Goal: Task Accomplishment & Management: Manage account settings

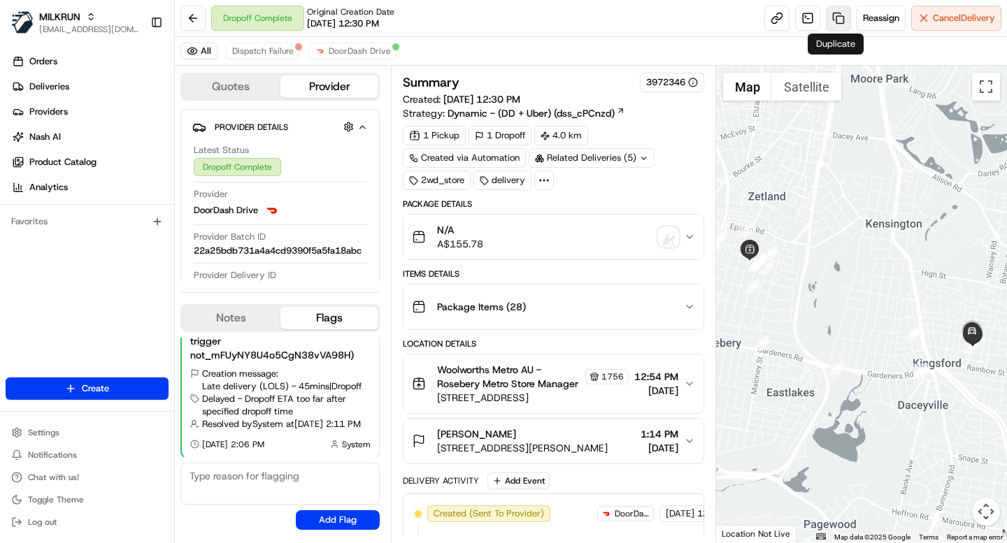
click at [837, 15] on link at bounding box center [838, 18] width 25 height 25
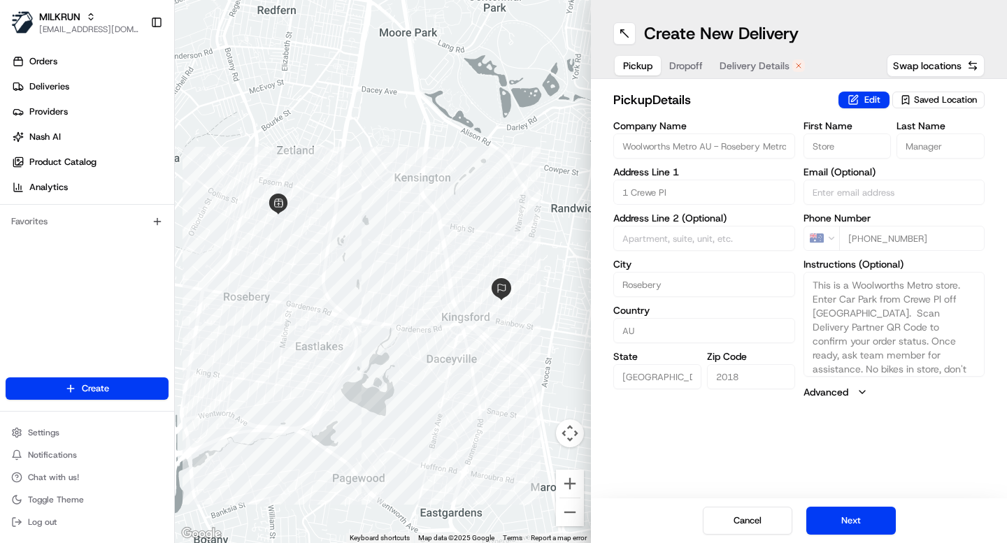
click at [759, 71] on span "Delivery Details" at bounding box center [755, 66] width 70 height 14
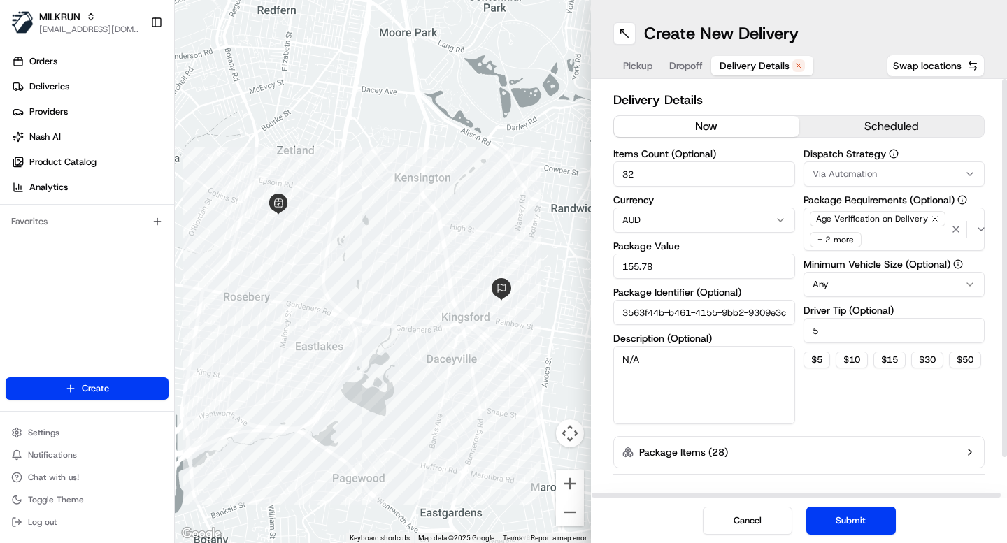
click at [708, 131] on button "now" at bounding box center [706, 126] width 185 height 21
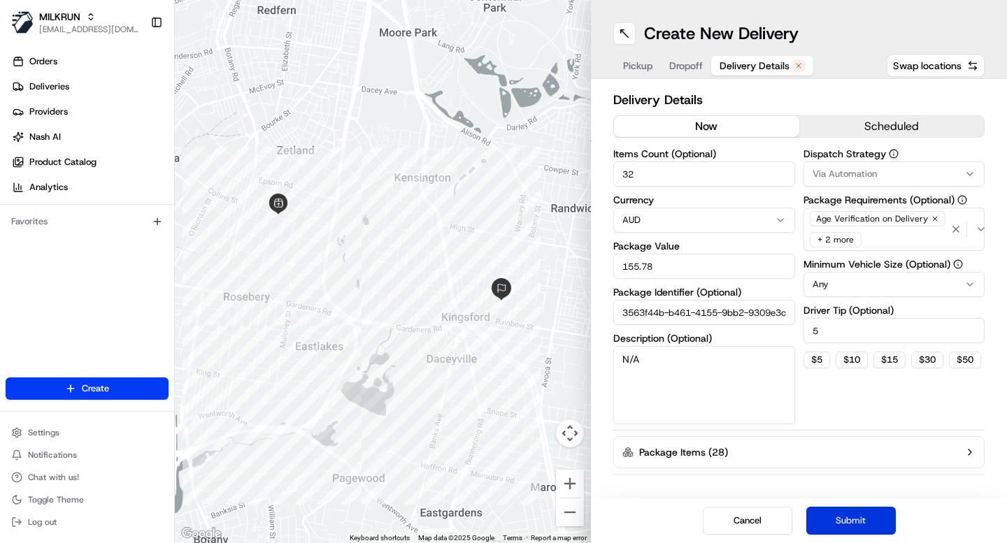
click at [853, 518] on button "Submit" at bounding box center [851, 521] width 90 height 28
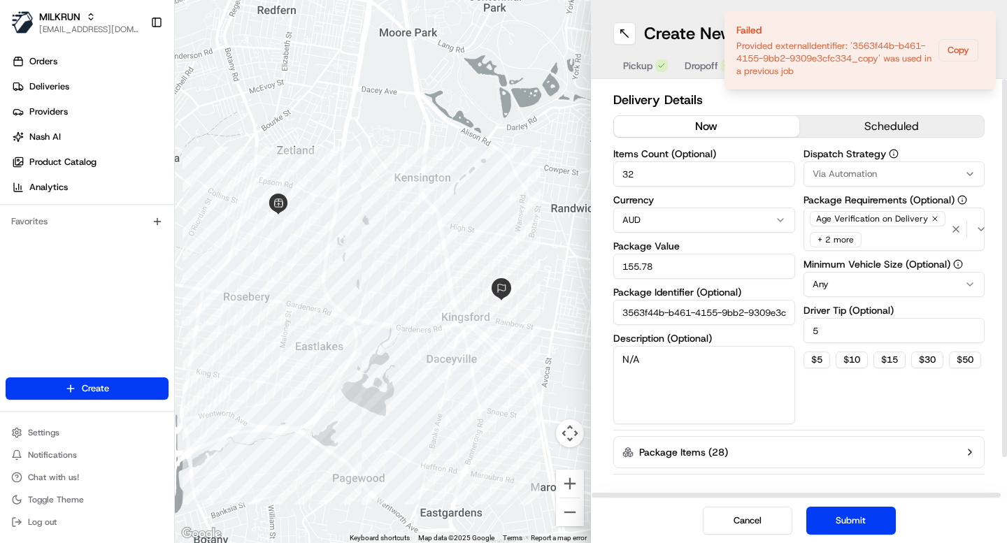
click at [769, 308] on input "3563f44b-b461-4155-9bb2-9309e3cfc334_copy" at bounding box center [704, 312] width 182 height 25
drag, startPoint x: 708, startPoint y: 320, endPoint x: 876, endPoint y: 311, distance: 168.8
click at [876, 311] on div "Items Count (Optional) 32 Currency AUD Package Value 155.78 Package Identifier …" at bounding box center [798, 287] width 371 height 276
click at [755, 322] on input "3563f44b-b461-4155-9bb2-9309e3cfc334_copy" at bounding box center [704, 312] width 182 height 25
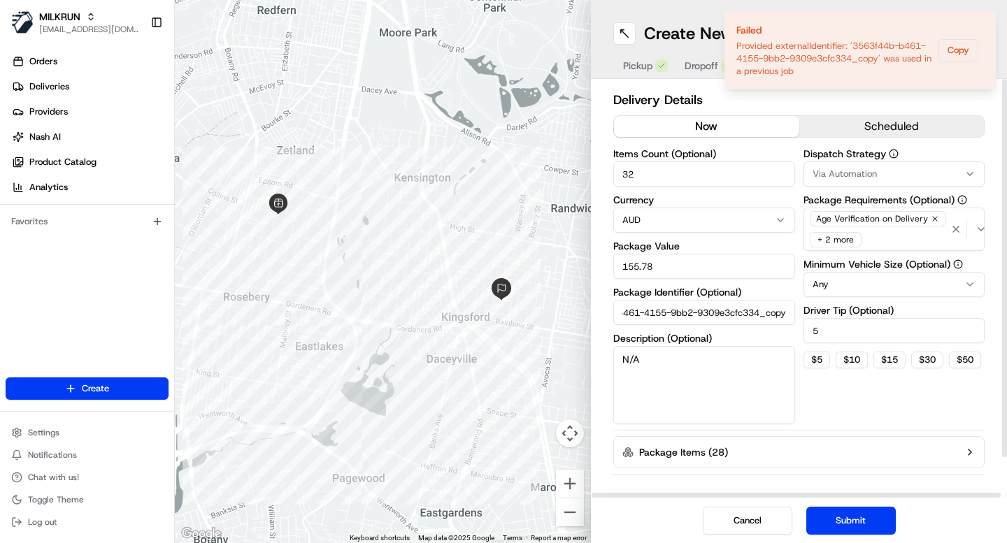
click at [751, 308] on input "3563f44b-b461-4155-9bb2-9309e3cfc334_copy" at bounding box center [704, 312] width 182 height 25
click at [732, 431] on div "Delivery Details now scheduled Items Count (Optional) 32 Currency AUD Package V…" at bounding box center [798, 310] width 371 height 441
drag, startPoint x: 722, startPoint y: 309, endPoint x: 890, endPoint y: 302, distance: 168.0
click at [890, 302] on div "Items Count (Optional) 32 Currency AUD Package Value 155.78 Package Identifier …" at bounding box center [798, 287] width 371 height 276
click at [648, 427] on div "Delivery Details now scheduled Items Count (Optional) 32 Currency AUD Package V…" at bounding box center [798, 310] width 371 height 441
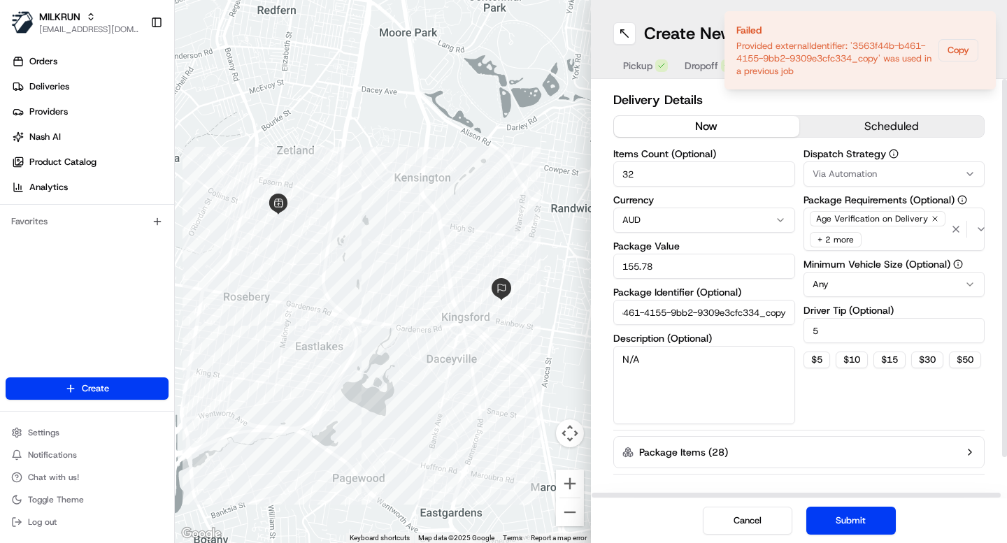
drag, startPoint x: 704, startPoint y: 313, endPoint x: 777, endPoint y: 316, distance: 73.5
click at [777, 316] on input "3563f44b-b461-4155-9bb2-9309e3cfc334_copy" at bounding box center [704, 312] width 182 height 25
type input "3563f44b-b461-4155-9bb2-9309e3cfc334_copy12"
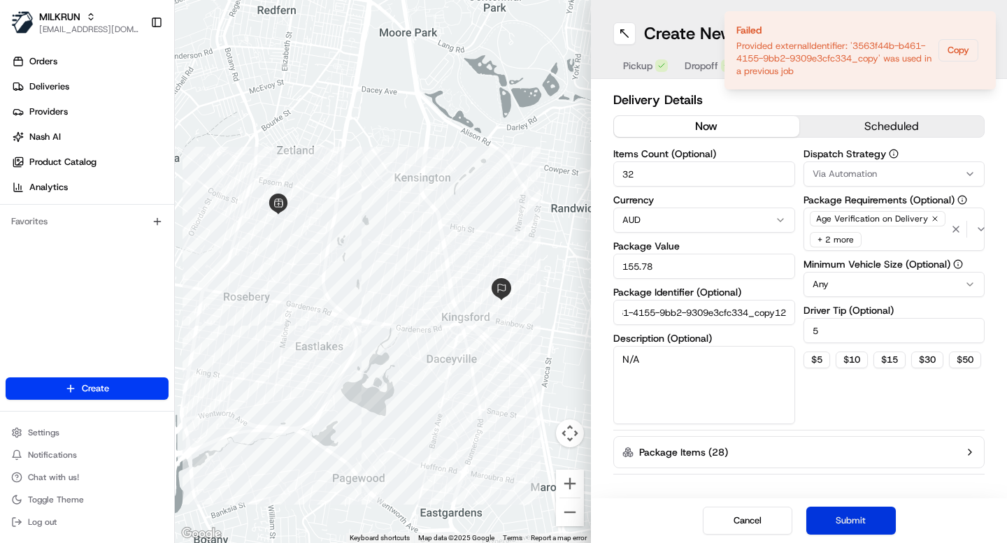
scroll to position [0, 0]
click at [855, 525] on button "Submit" at bounding box center [851, 521] width 90 height 28
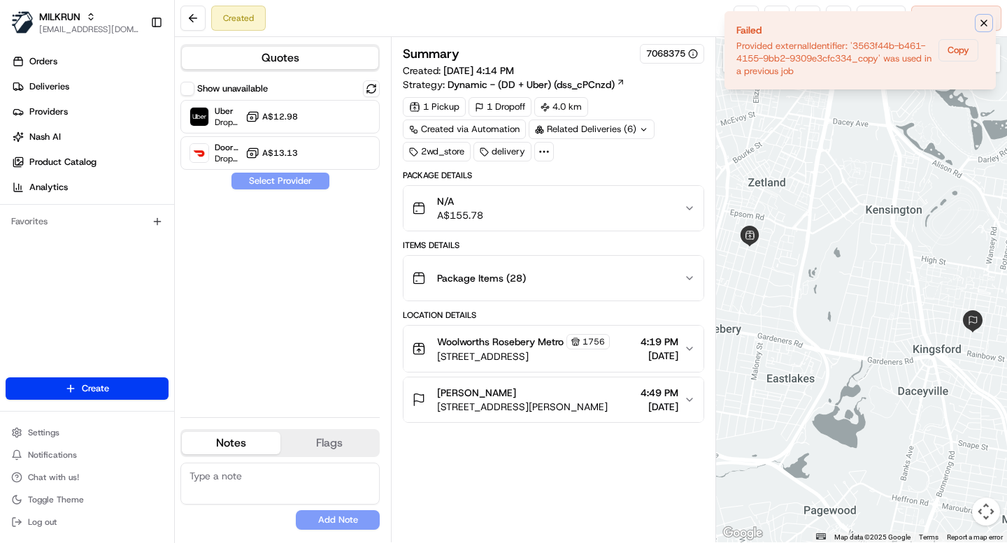
click at [985, 18] on icon "Notifications (F8)" at bounding box center [983, 22] width 11 height 11
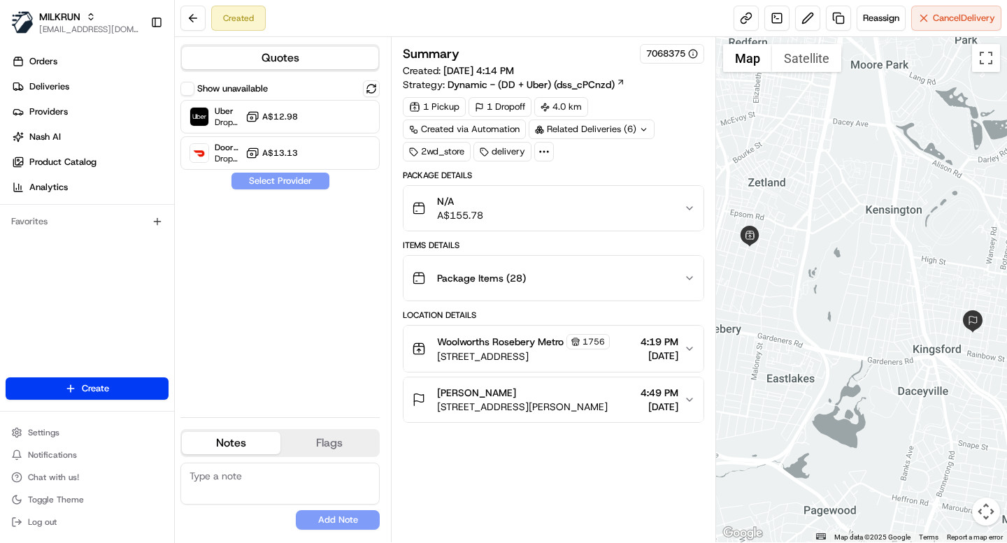
click at [190, 87] on button "Show unavailable" at bounding box center [187, 89] width 14 height 14
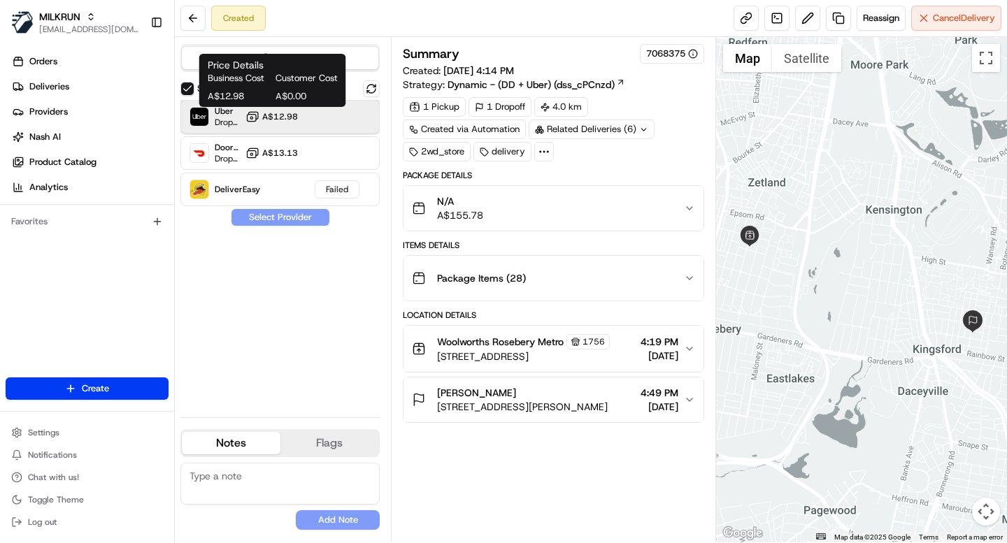
click at [236, 113] on span "Uber" at bounding box center [227, 111] width 25 height 11
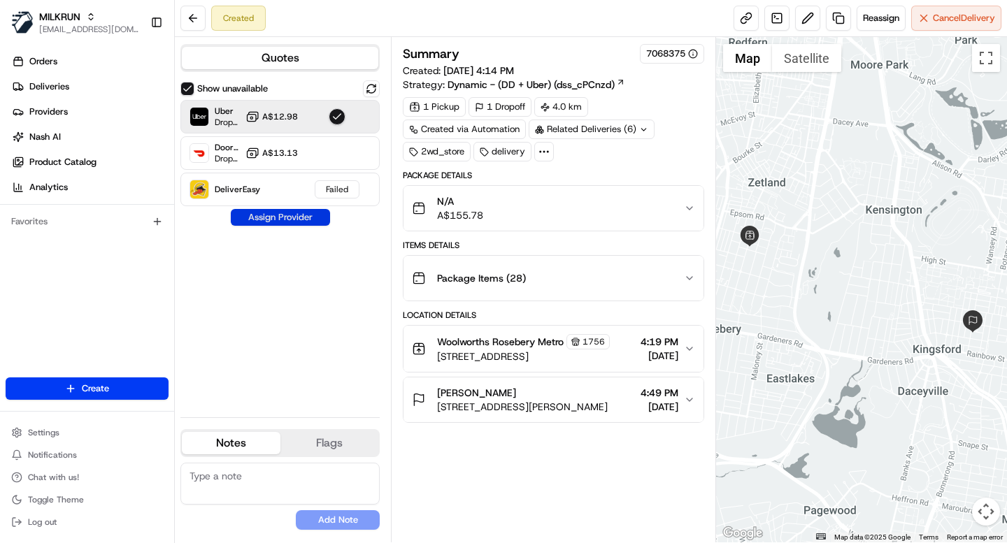
click at [304, 213] on button "Assign Provider" at bounding box center [280, 217] width 99 height 17
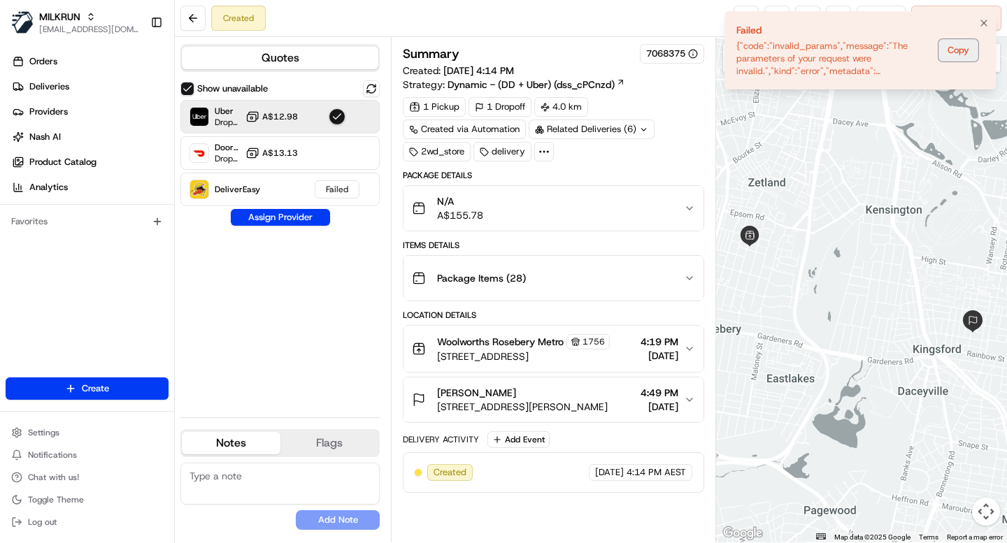
click at [954, 52] on button "Copy" at bounding box center [959, 50] width 40 height 22
click at [320, 155] on div "DoorDash Drive Dropoff ETA 58 minutes A$13.13" at bounding box center [279, 153] width 199 height 34
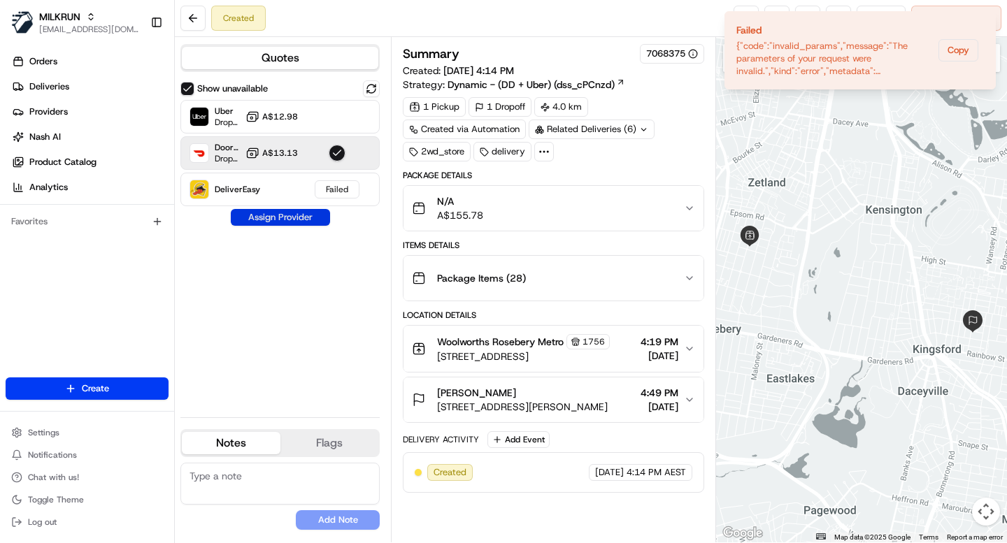
click at [286, 215] on button "Assign Provider" at bounding box center [280, 217] width 99 height 17
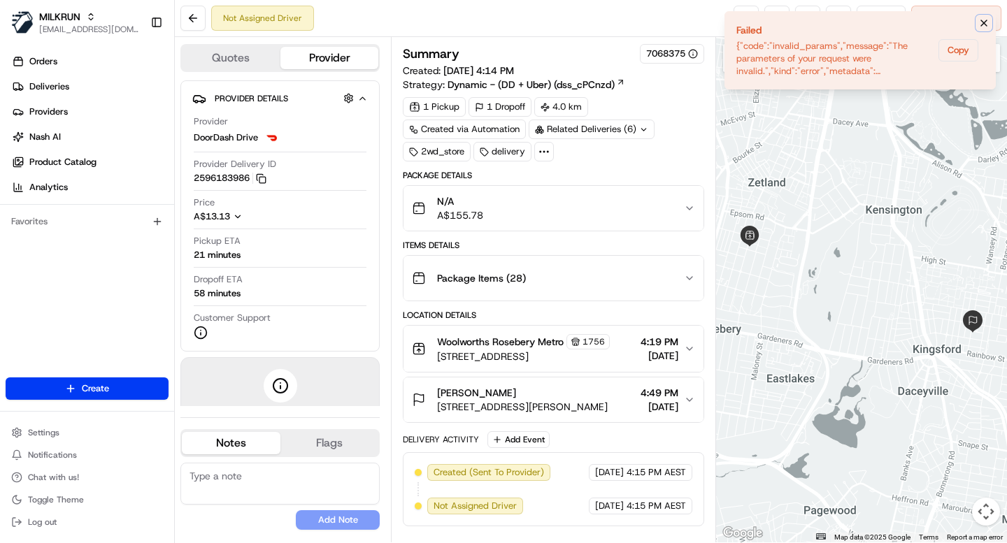
click at [981, 21] on icon "Notifications (F8)" at bounding box center [983, 22] width 11 height 11
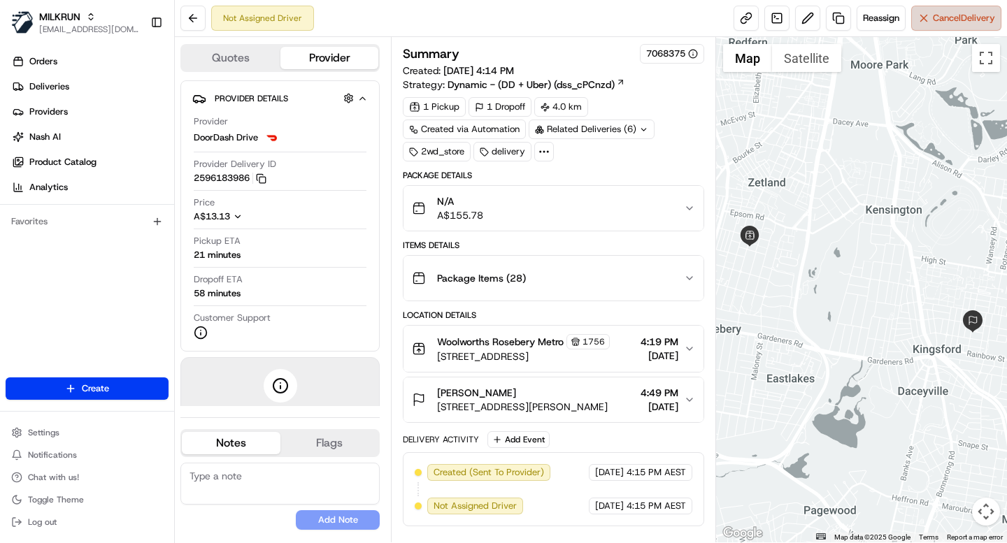
click at [953, 17] on span "Cancel Delivery" at bounding box center [964, 18] width 62 height 13
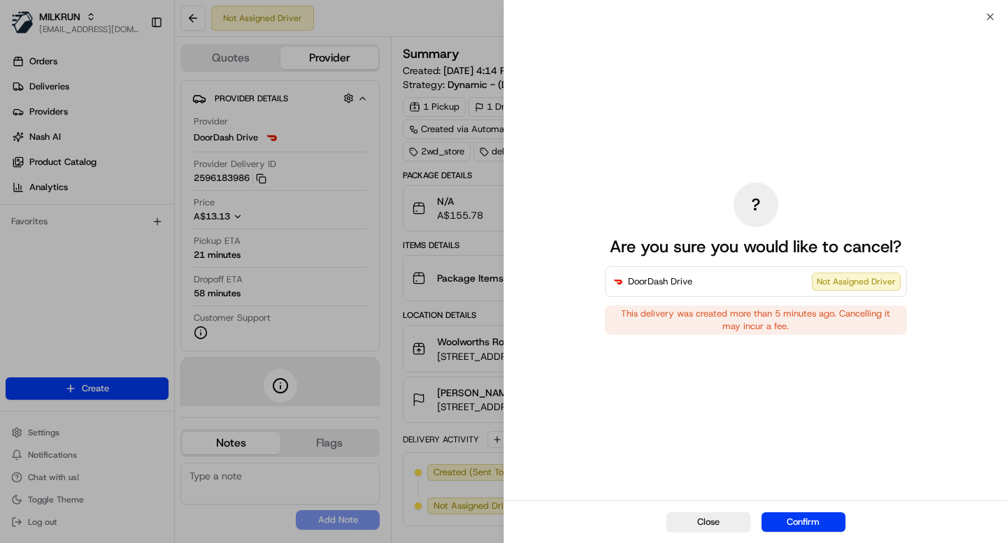
click at [796, 277] on label "DoorDash Drive Not Assigned Driver" at bounding box center [756, 282] width 290 height 18
click at [820, 525] on button "Confirm" at bounding box center [804, 523] width 84 height 20
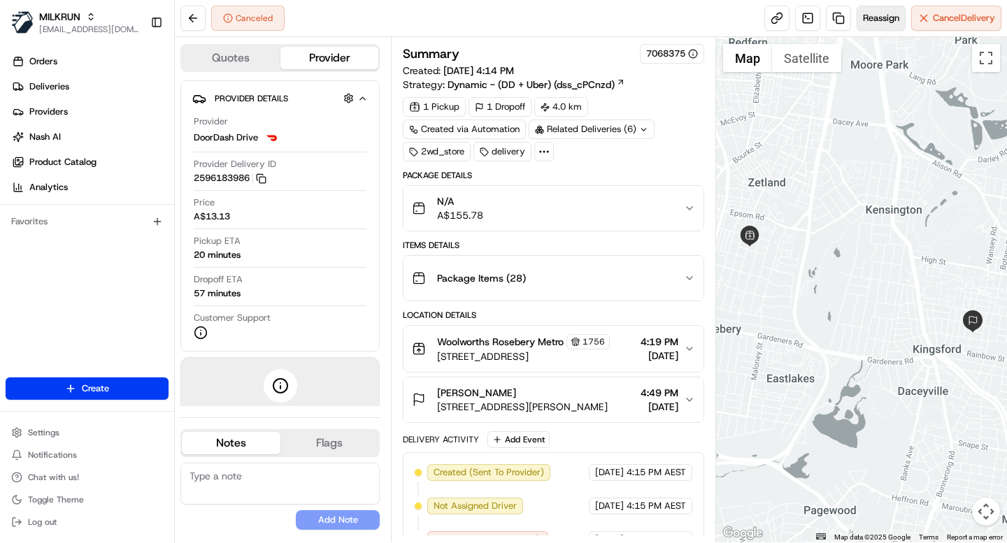
click at [875, 16] on span "Reassign" at bounding box center [881, 18] width 36 height 13
click at [47, 80] on span "Deliveries" at bounding box center [49, 86] width 40 height 13
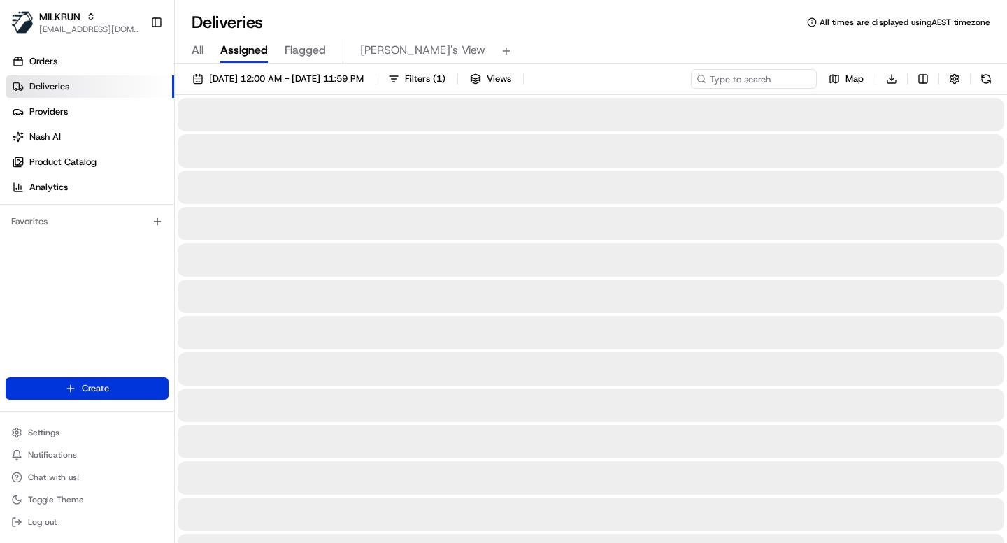
click at [99, 387] on html "MILKRUN ijones@woolworths.com.au Toggle Sidebar Orders Deliveries Providers Nas…" at bounding box center [503, 271] width 1007 height 543
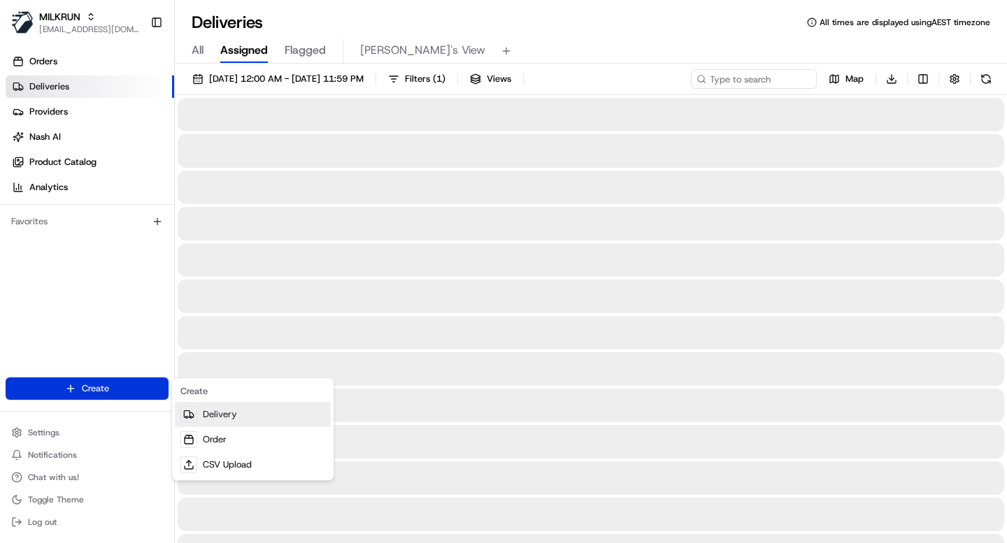
click at [222, 421] on link "Delivery" at bounding box center [253, 414] width 156 height 25
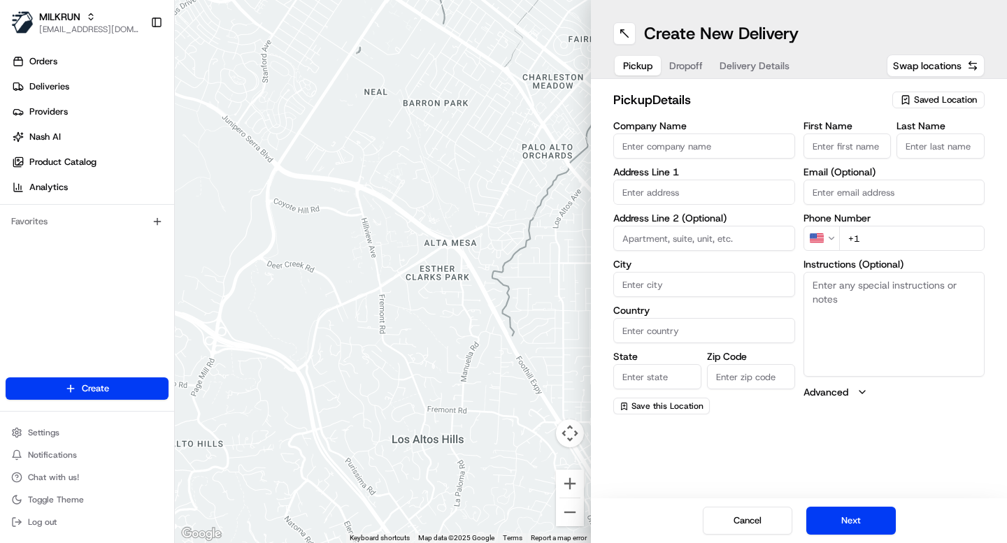
click at [643, 155] on input "Company Name" at bounding box center [704, 146] width 182 height 25
click at [931, 106] on div "Saved Location" at bounding box center [938, 100] width 92 height 17
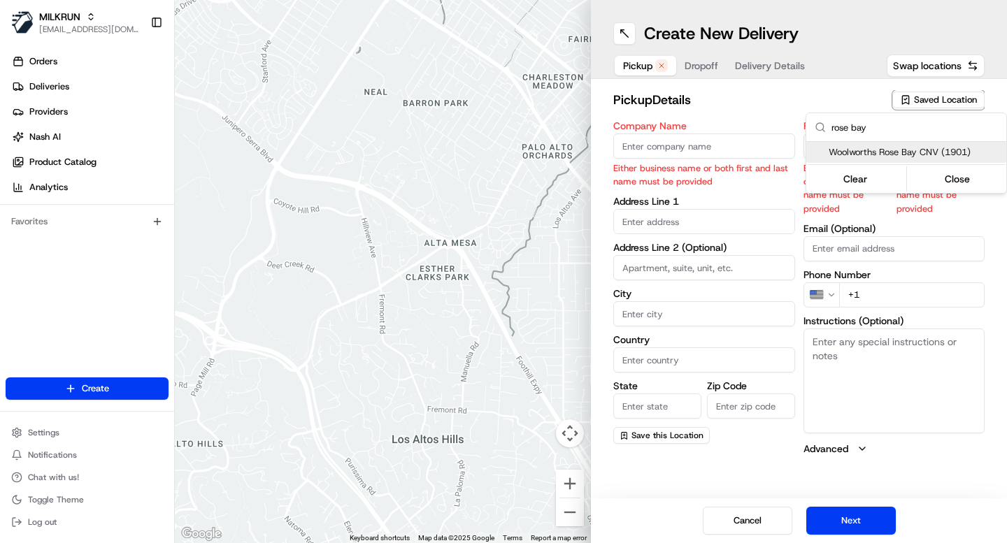
type input "rose bay"
click at [868, 152] on span "Woolworths Rose Bay CNV (1901)" at bounding box center [915, 152] width 172 height 13
type input "Woolworths Rose Bay CNV"
type input "757 New South Head Rd"
type input "Rose Bay"
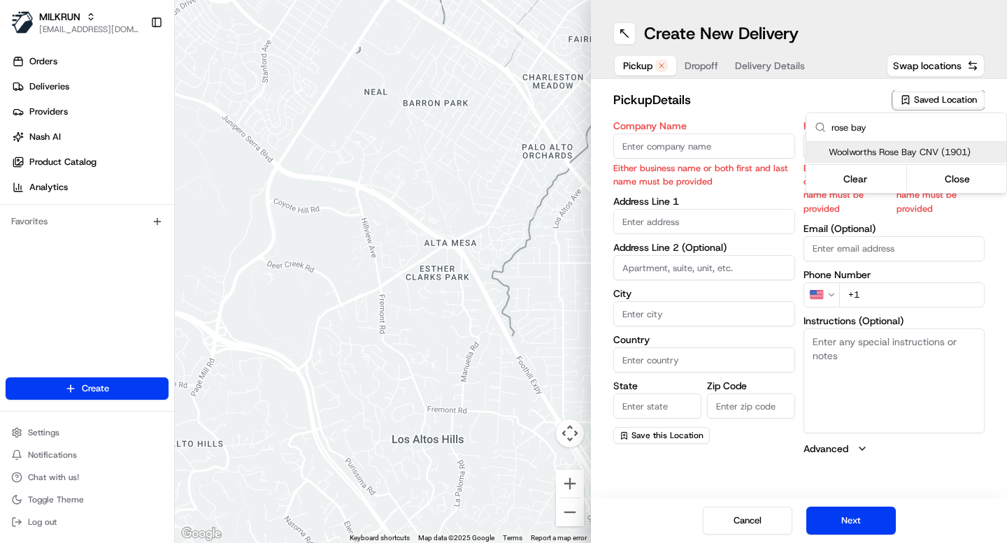
type input "AU"
type input "NSW"
type input "2029"
type input "+61 2 8565 9315"
type textarea "Enter Car Park off Richmond Rd from Newcastle Street or Norwich Road. Bikes par…"
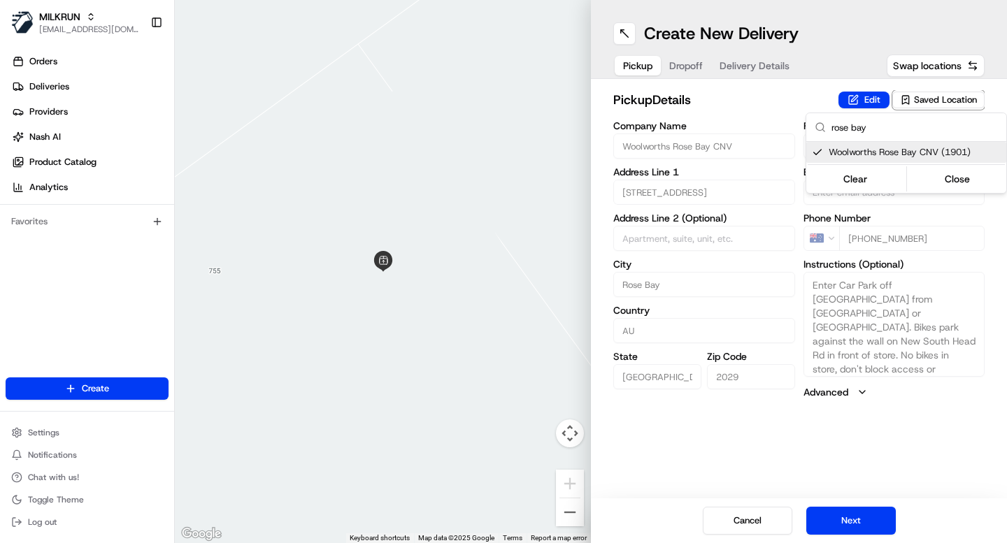
click at [932, 149] on span "Woolworths Rose Bay CNV (1901)" at bounding box center [915, 152] width 172 height 13
type input "+1"
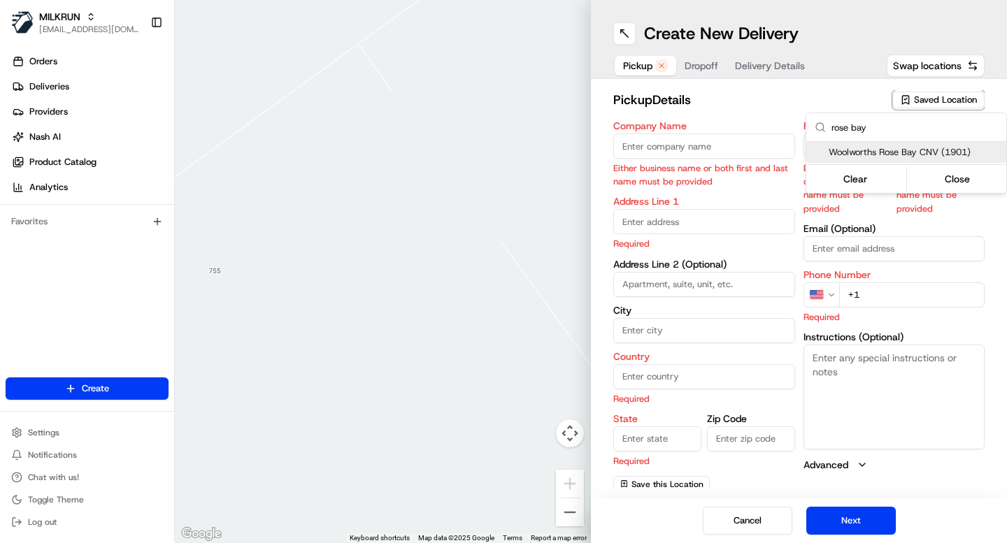
click at [876, 148] on span "Woolworths Rose Bay CNV (1901)" at bounding box center [915, 152] width 172 height 13
type input "Woolworths Rose Bay CNV"
type input "757 New South Head Rd"
type input "Rose Bay"
type input "AU"
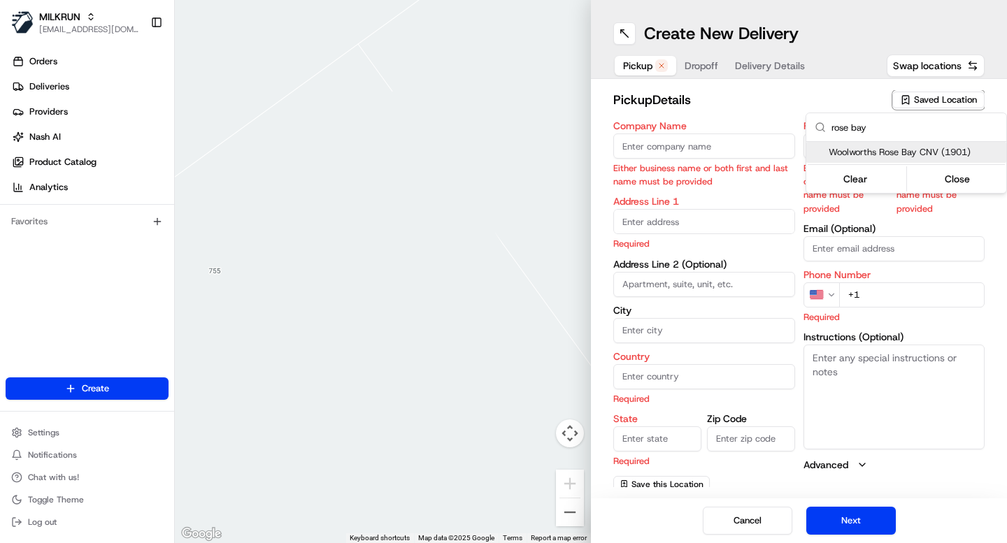
type input "NSW"
type input "2029"
type input "+61 2 8565 9315"
type textarea "Enter Car Park off Richmond Rd from Newcastle Street or Norwich Road. Bikes par…"
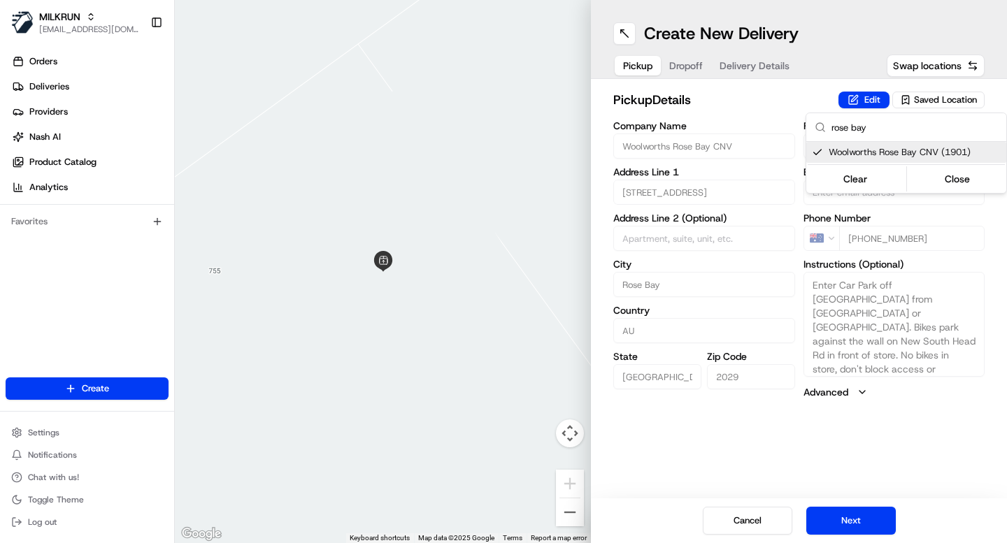
click at [808, 59] on html "MILKRUN ijones@woolworths.com.au Toggle Sidebar Orders Deliveries Providers Nas…" at bounding box center [503, 271] width 1007 height 543
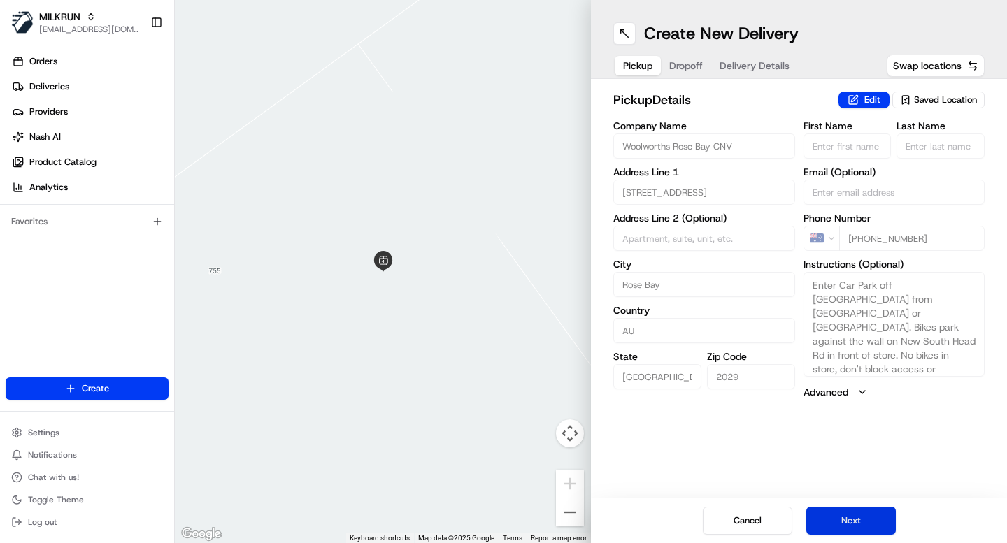
click at [848, 525] on button "Next" at bounding box center [851, 521] width 90 height 28
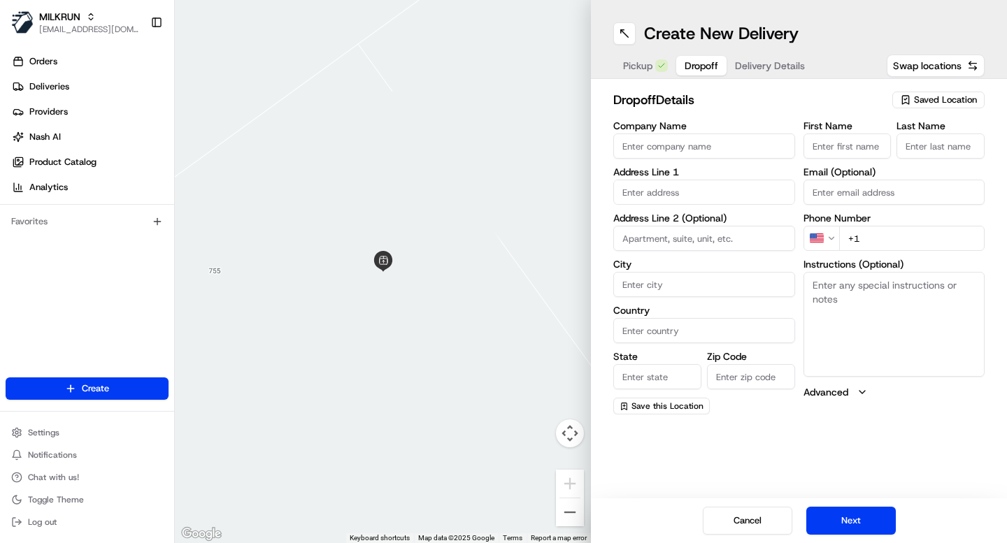
click at [825, 145] on input "First Name" at bounding box center [848, 146] width 88 height 25
type input "Imogen"
type input "80 Cooper St"
type input "Surry Hills"
type input "Australia"
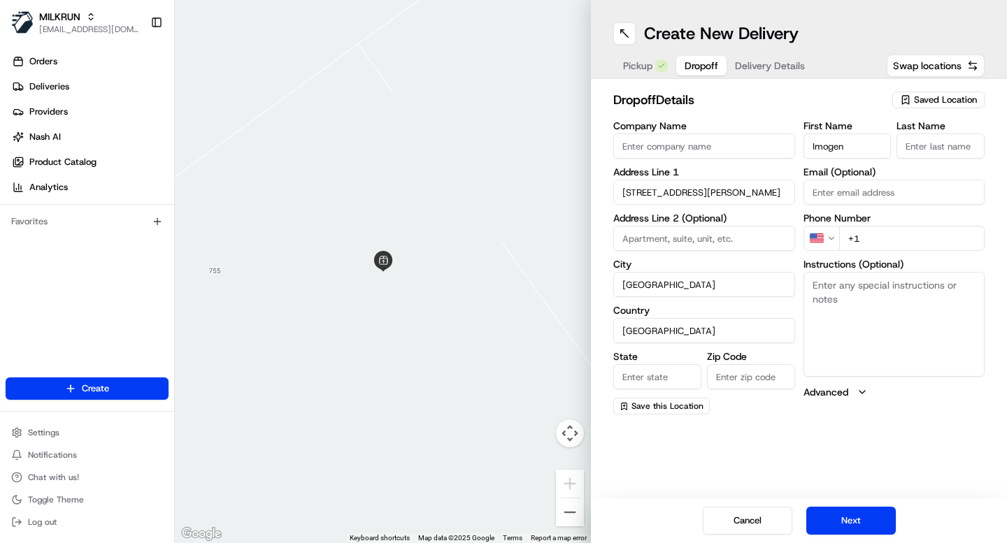
type input "NSW"
type input "2010"
type input "Jones"
type input "[EMAIL_ADDRESS][DOMAIN_NAME]"
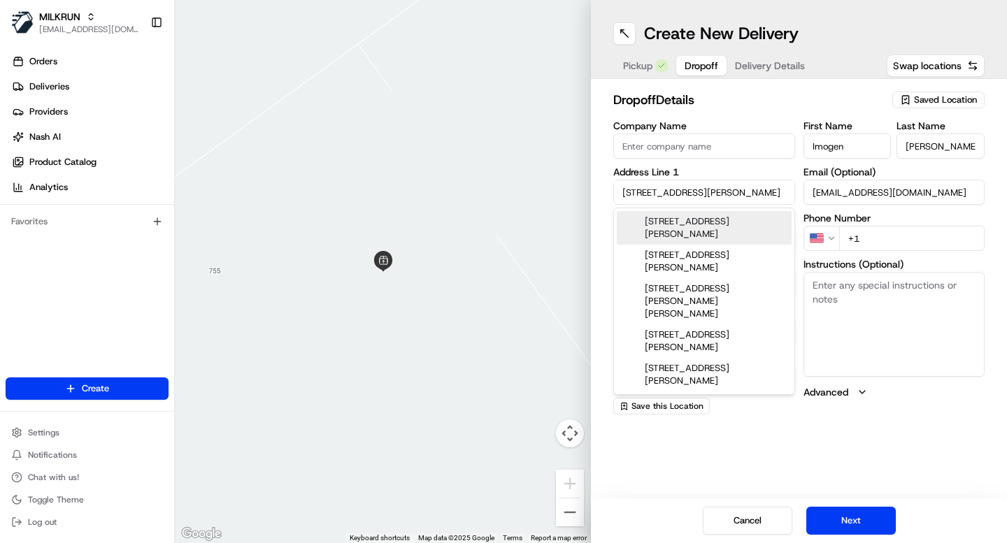
drag, startPoint x: 708, startPoint y: 195, endPoint x: 564, endPoint y: 192, distance: 143.4
click at [564, 192] on div "← Move left → Move right ↑ Move up ↓ Move down + Zoom in - Zoom out Home Jump l…" at bounding box center [591, 271] width 832 height 543
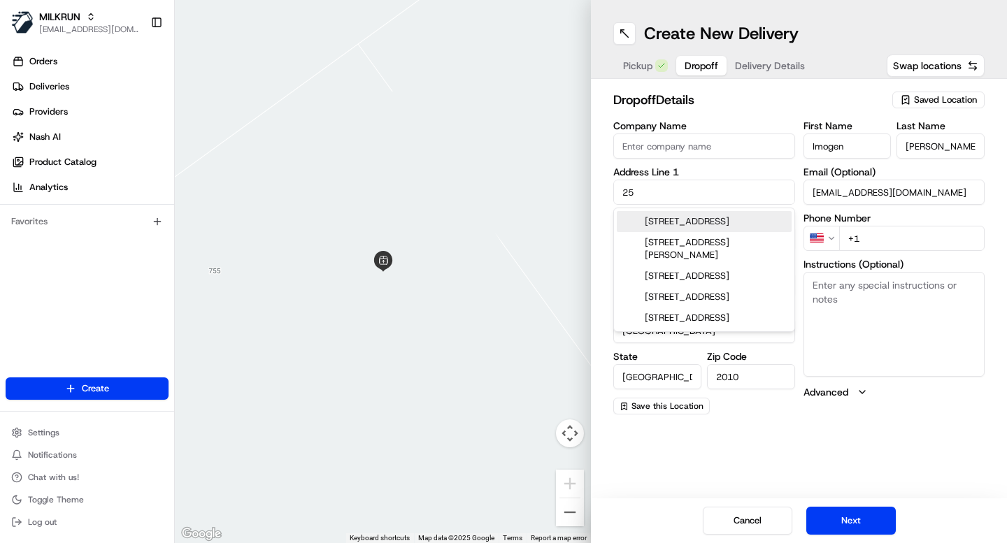
type input "257"
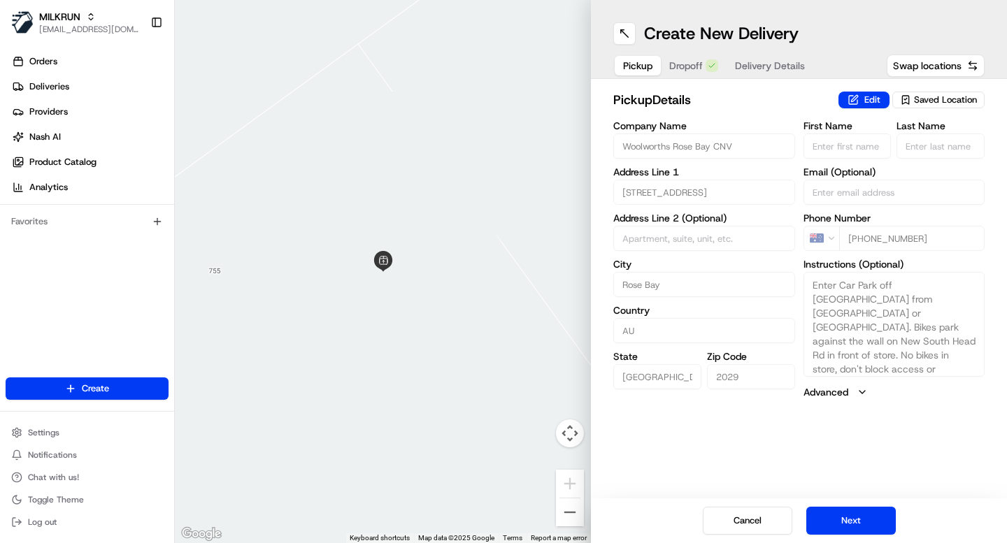
click at [620, 66] on button "Pickup" at bounding box center [638, 66] width 46 height 20
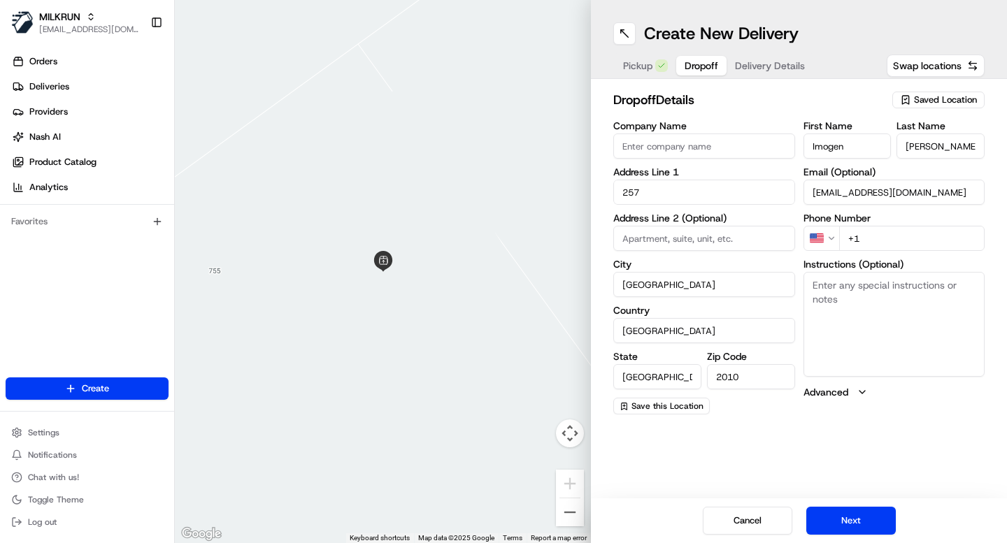
click at [688, 63] on span "Dropoff" at bounding box center [702, 66] width 34 height 14
click at [648, 195] on input "257" at bounding box center [704, 192] width 182 height 25
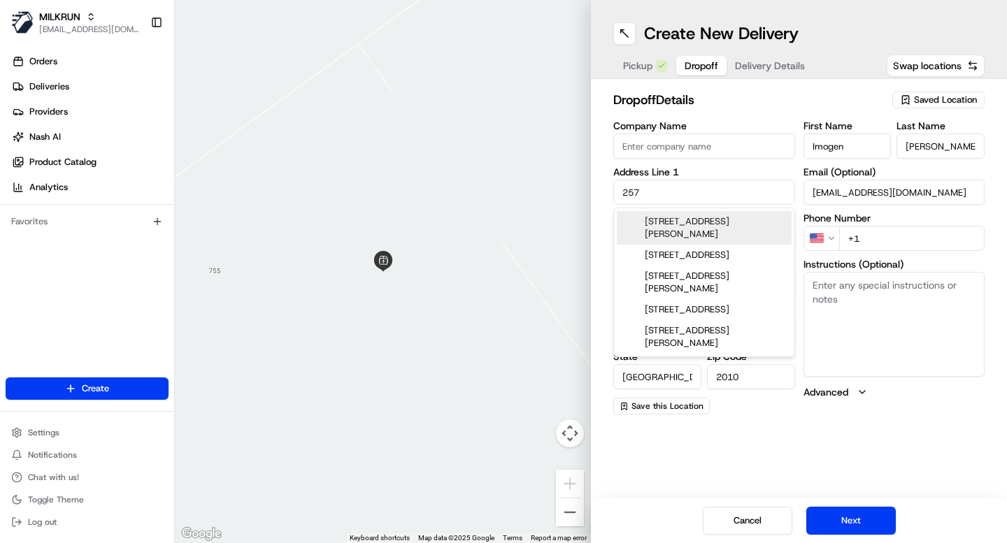
click at [648, 195] on input "257" at bounding box center [704, 192] width 182 height 25
paste input "757 New South Head Rd"
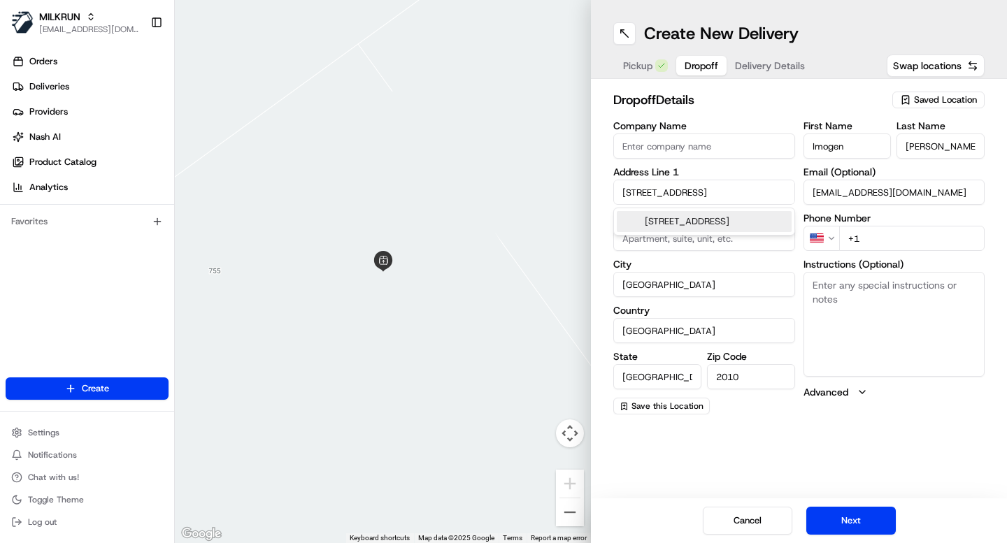
click at [678, 226] on div "757 New South Head Rd, Rose Bay NSW, Australia" at bounding box center [704, 221] width 175 height 21
type input "757 New South Head Rd, Rose Bay NSW 2029, Australia"
type input "Rose Bay"
type input "2029"
type input "757 New South Head Road"
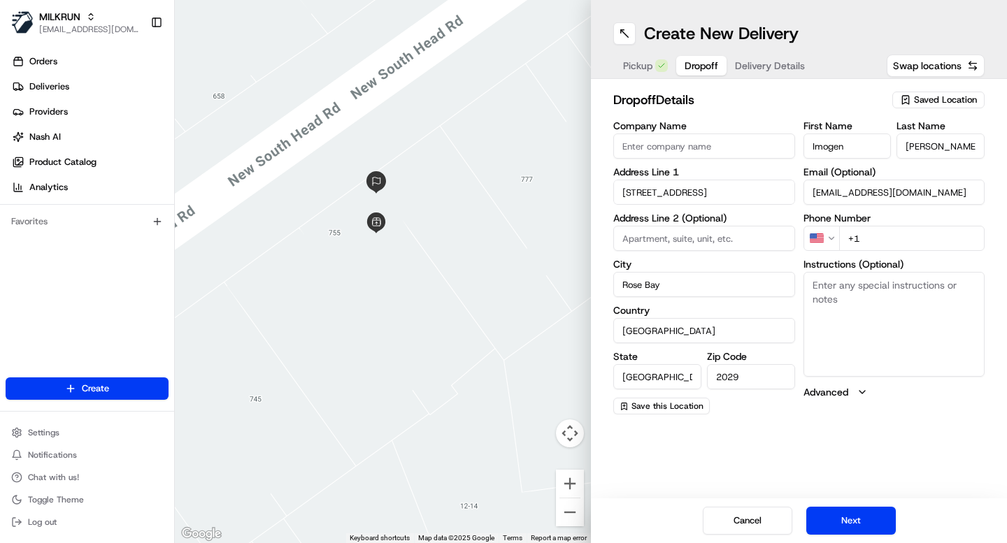
click at [869, 239] on input "+1" at bounding box center [912, 238] width 146 height 25
click at [829, 243] on html "MILKRUN ijones@woolworths.com.au Toggle Sidebar Orders Deliveries Providers Nas…" at bounding box center [503, 271] width 1007 height 543
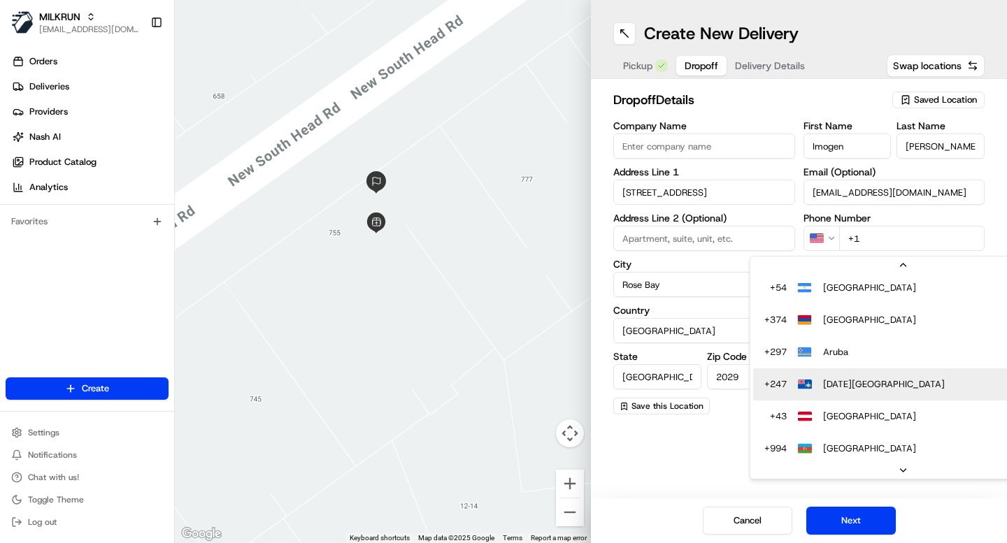
scroll to position [539, 0]
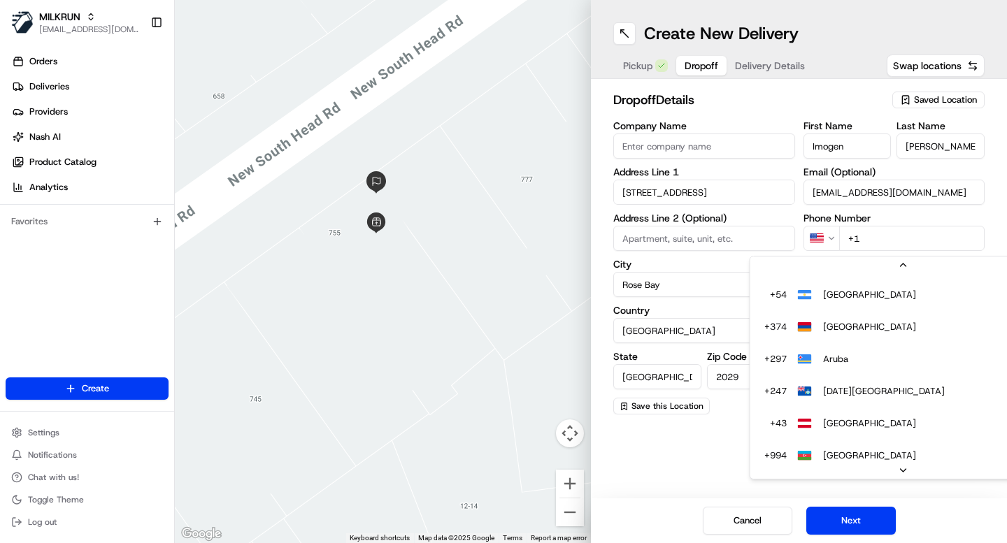
click at [820, 234] on html "MILKRUN ijones@woolworths.com.au Toggle Sidebar Orders Deliveries Providers Nas…" at bounding box center [503, 271] width 1007 height 543
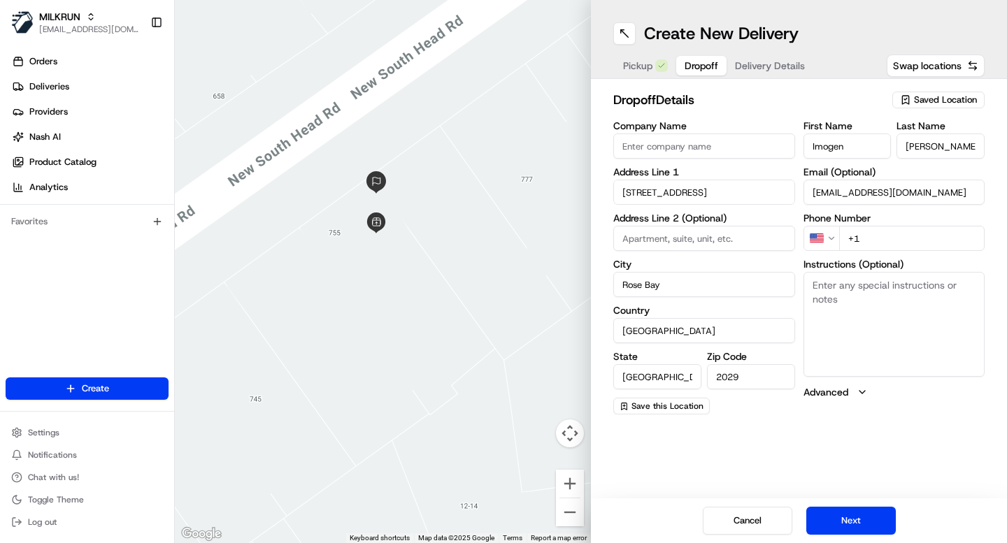
click at [820, 234] on html "MILKRUN ijones@woolworths.com.au Toggle Sidebar Orders Deliveries Providers Nas…" at bounding box center [503, 271] width 1007 height 543
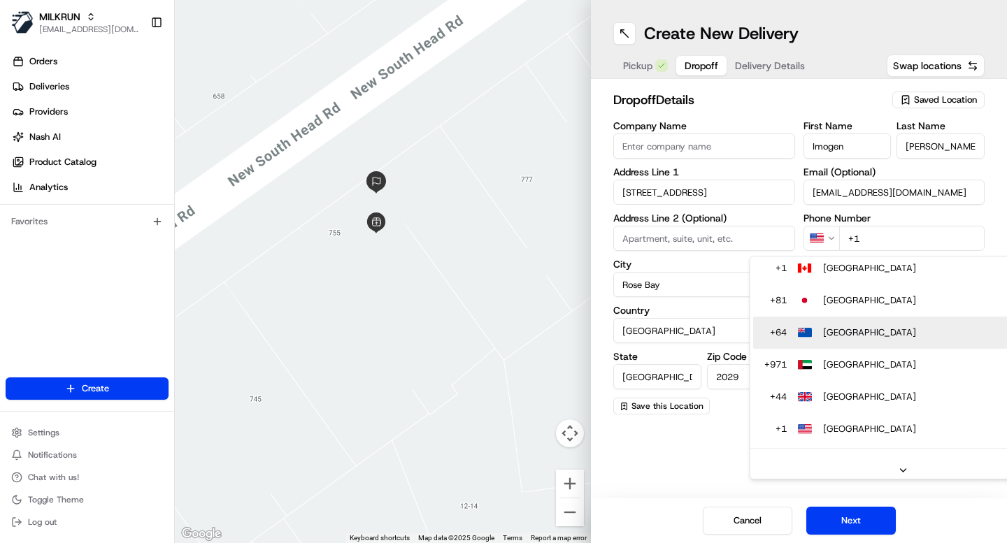
scroll to position [0, 0]
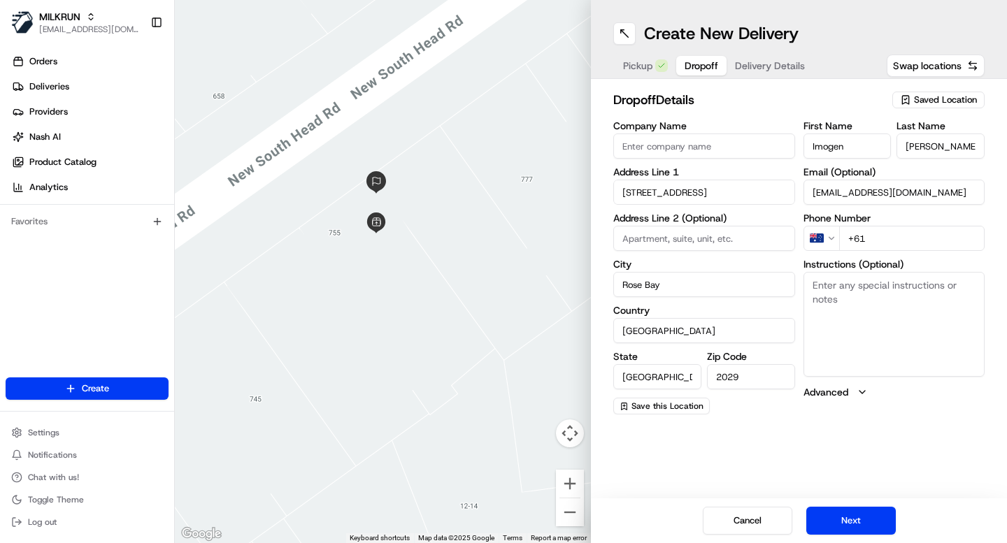
click at [885, 220] on label "Phone Number" at bounding box center [895, 218] width 182 height 10
click at [885, 243] on input "+61" at bounding box center [912, 238] width 146 height 25
type input "+61 417 134 362"
click at [876, 311] on textarea "Instructions (Optional)" at bounding box center [895, 324] width 182 height 105
click at [717, 441] on div "Create New Delivery Pickup Dropoff Delivery Details Swap locations dropoff Deta…" at bounding box center [799, 271] width 416 height 543
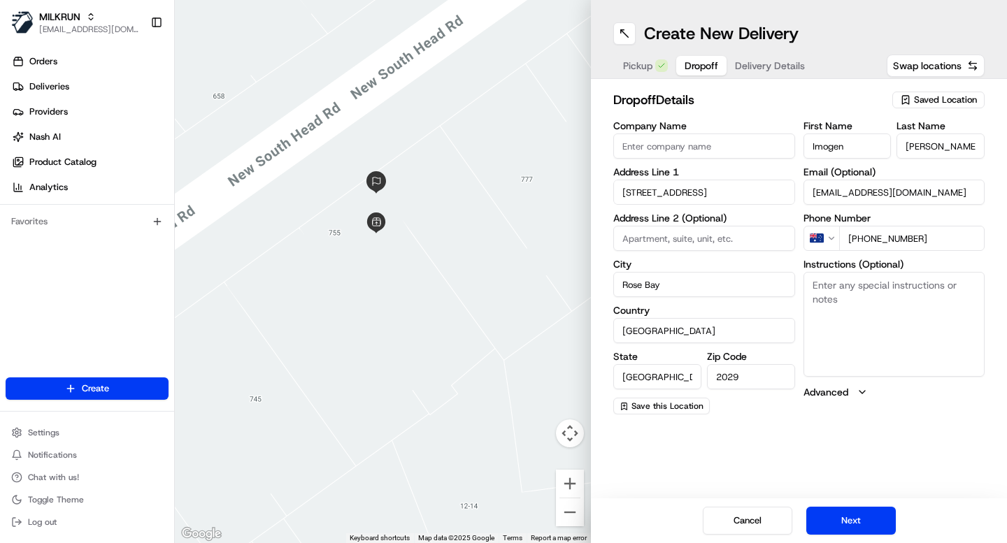
click at [785, 499] on div "Cancel Next" at bounding box center [799, 521] width 416 height 45
click at [829, 397] on label "Advanced" at bounding box center [826, 392] width 45 height 14
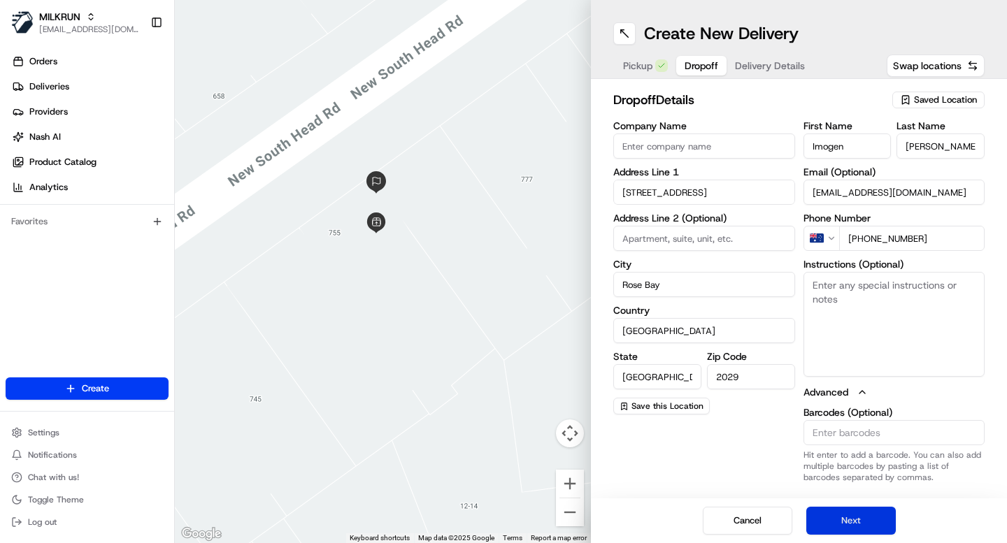
click at [846, 521] on button "Next" at bounding box center [851, 521] width 90 height 28
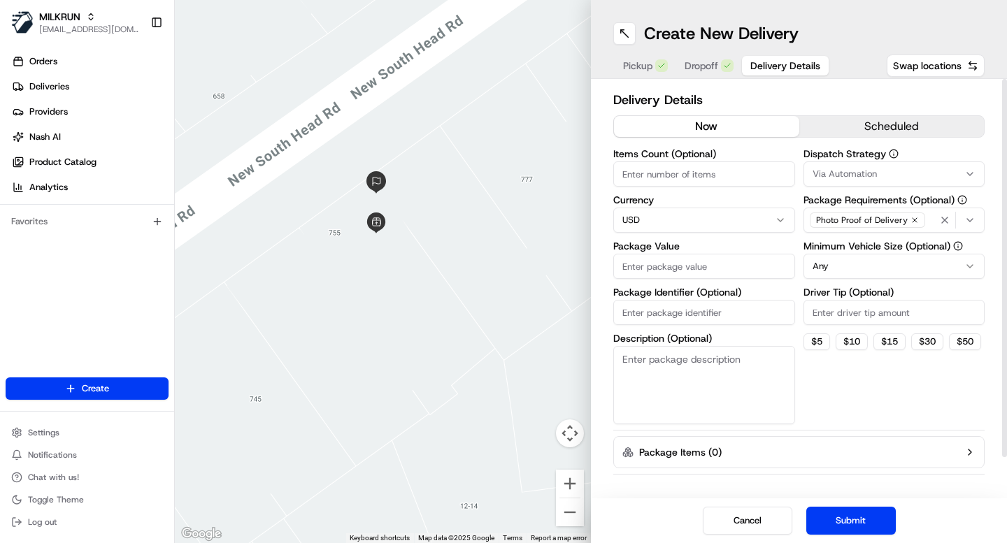
click at [737, 392] on textarea "Description (Optional)" at bounding box center [704, 385] width 182 height 78
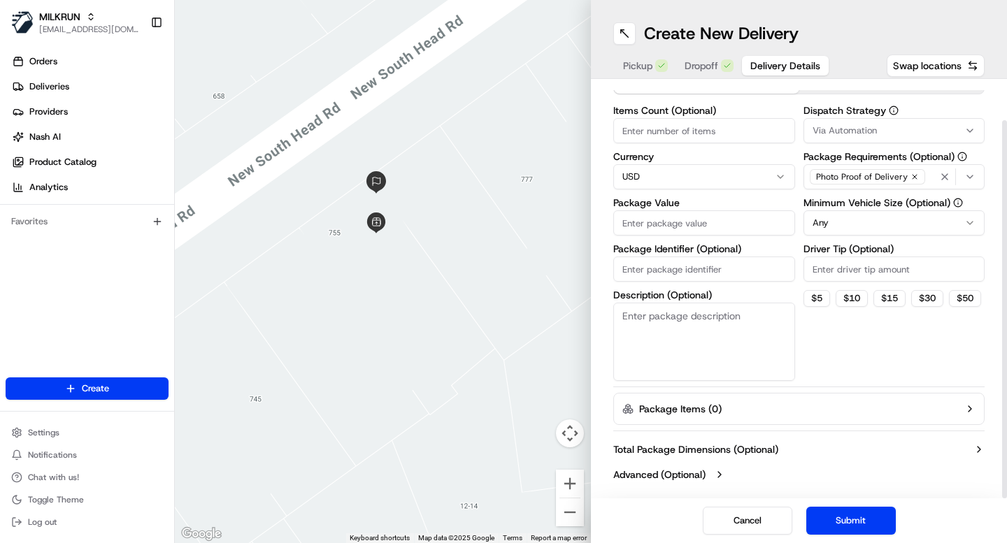
click at [678, 271] on input "Package Identifier (Optional)" at bounding box center [704, 269] width 182 height 25
type input "test_2025-08-22"
click at [843, 522] on button "Submit" at bounding box center [851, 521] width 90 height 28
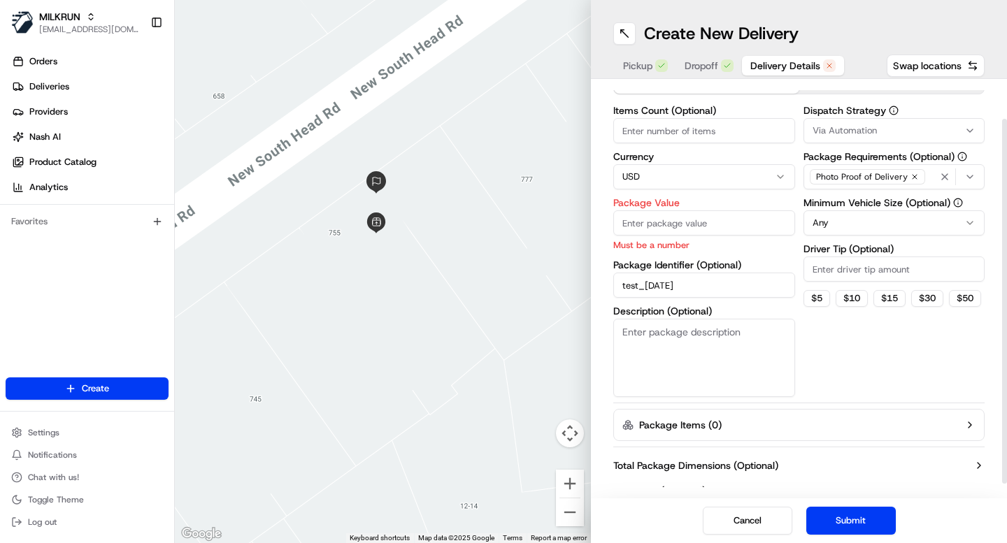
click at [703, 217] on input "Package Value" at bounding box center [704, 223] width 182 height 25
type input "30"
click at [706, 175] on html "MILKRUN ijones@woolworths.com.au Toggle Sidebar Orders Deliveries Providers Nas…" at bounding box center [503, 271] width 1007 height 543
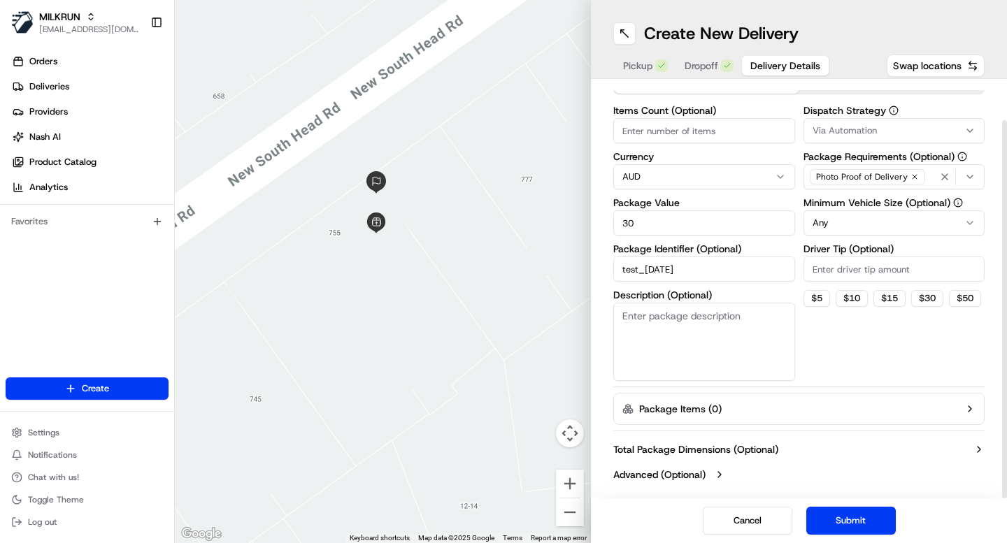
click at [647, 223] on input "30" at bounding box center [704, 223] width 182 height 25
click at [848, 519] on button "Submit" at bounding box center [851, 521] width 90 height 28
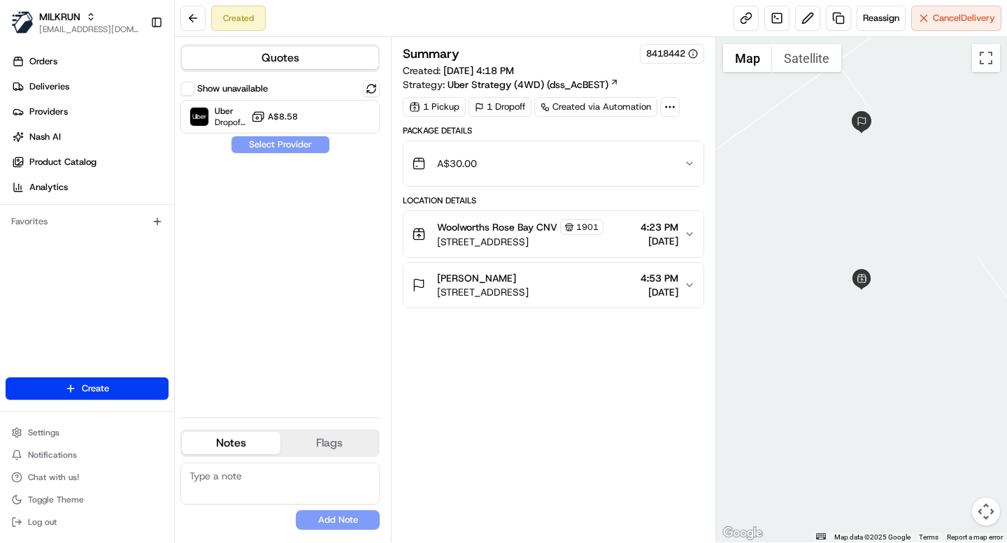
click at [238, 87] on label "Show unavailable" at bounding box center [232, 89] width 71 height 13
click at [194, 87] on button "Show unavailable" at bounding box center [187, 89] width 14 height 14
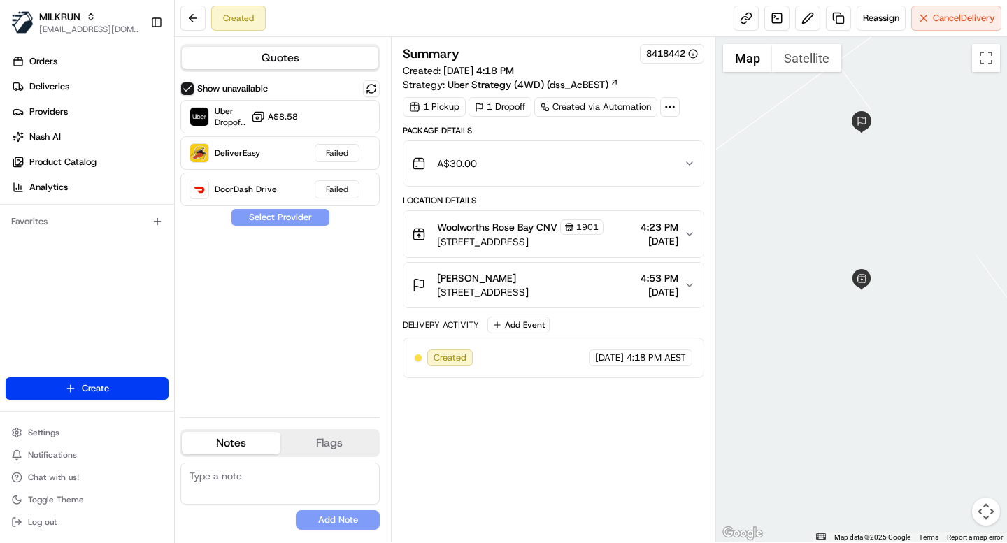
click at [499, 157] on div "A$30.00" at bounding box center [547, 164] width 271 height 28
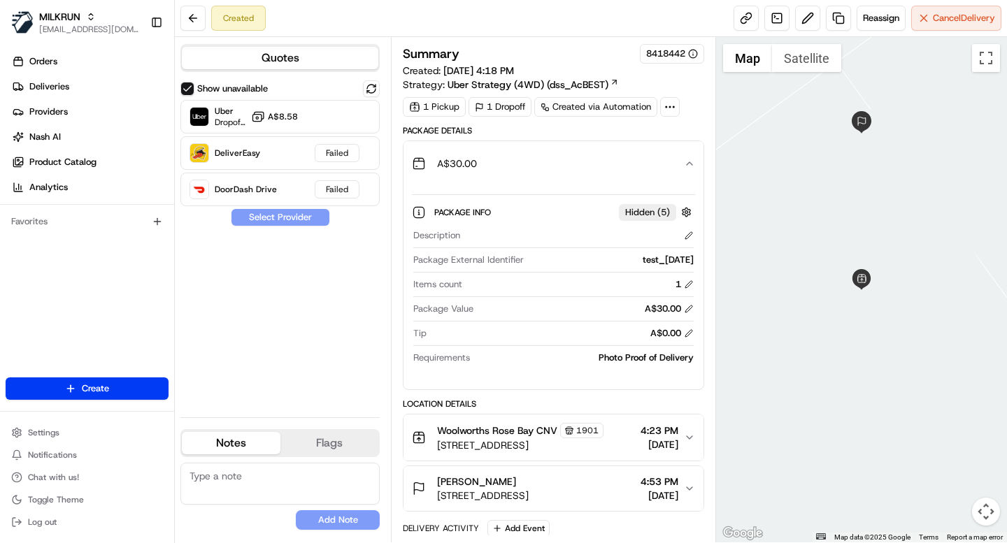
click at [290, 288] on div "Show unavailable Uber Dropoff ETA 27 minutes A$8.58 DeliverEasy Failed DoorDash…" at bounding box center [279, 243] width 199 height 326
click at [329, 295] on div "Show unavailable Uber Dropoff ETA 27 minutes A$8.58 DeliverEasy Failed DoorDash…" at bounding box center [279, 243] width 199 height 326
click at [941, 23] on span "Cancel Delivery" at bounding box center [964, 18] width 62 height 13
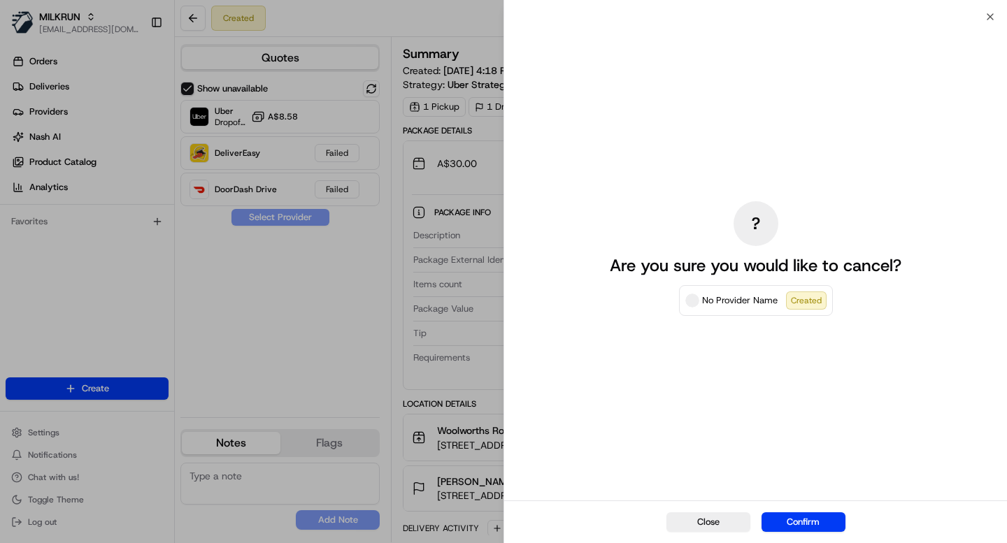
click at [750, 309] on label "No Provider Name Created" at bounding box center [755, 301] width 141 height 18
click at [822, 519] on button "Confirm" at bounding box center [804, 523] width 84 height 20
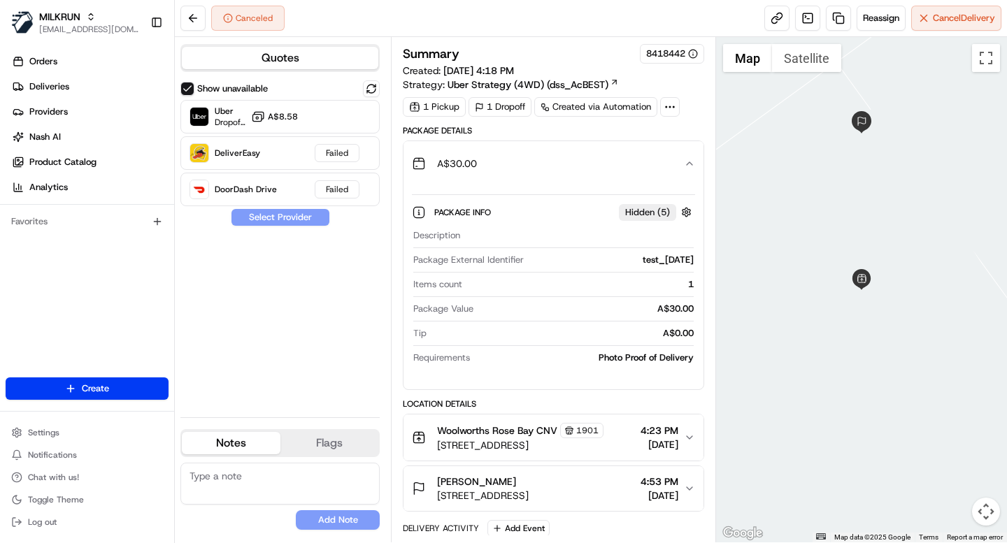
click at [657, 265] on div "test_2025-08-22" at bounding box center [611, 260] width 164 height 13
click at [657, 261] on div "test_2025-08-22" at bounding box center [611, 260] width 164 height 13
copy div "test_2025-08-22"
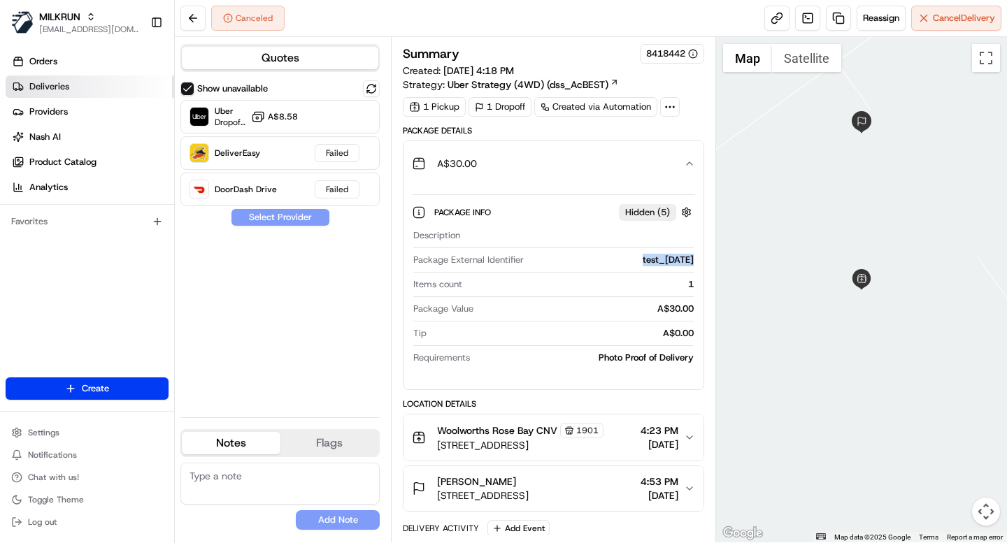
click at [62, 83] on span "Deliveries" at bounding box center [49, 86] width 40 height 13
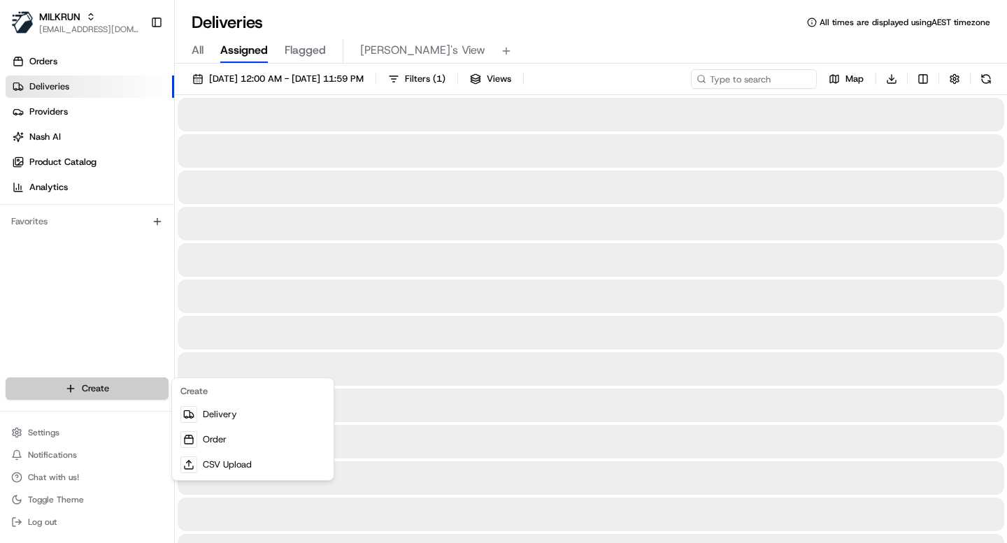
click at [101, 383] on html "MILKRUN ijones@woolworths.com.au Toggle Sidebar Orders Deliveries Providers Nas…" at bounding box center [503, 271] width 1007 height 543
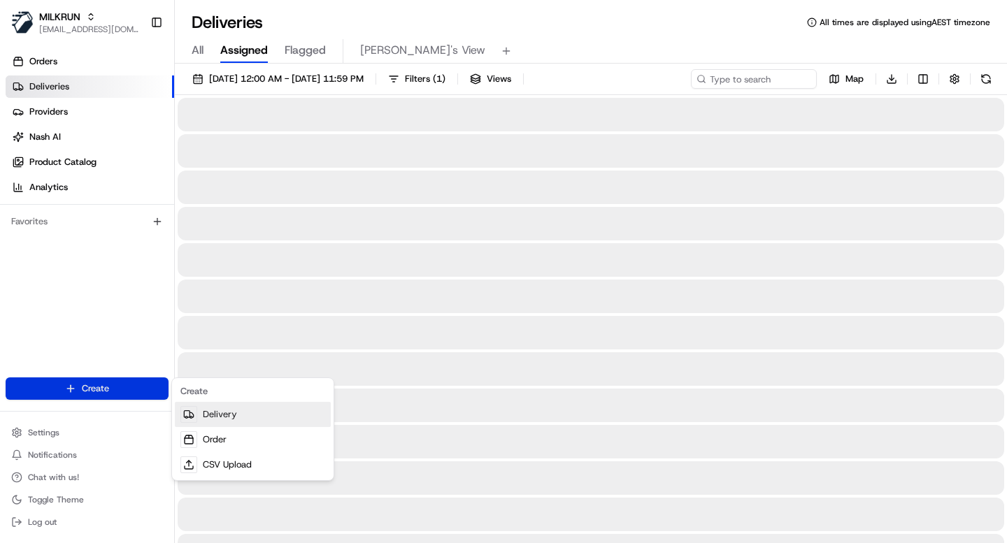
click at [263, 413] on link "Delivery" at bounding box center [253, 414] width 156 height 25
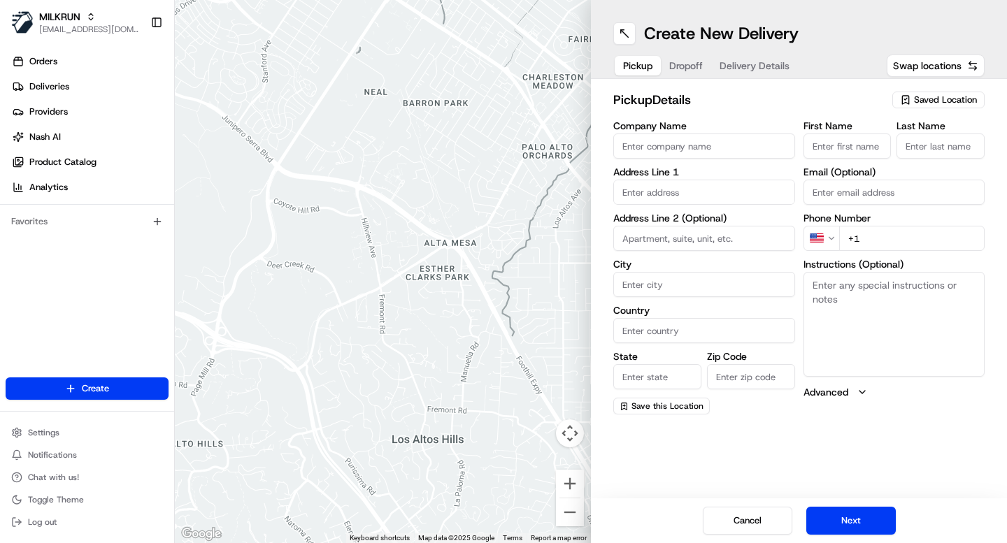
click at [941, 97] on span "Saved Location" at bounding box center [945, 100] width 63 height 13
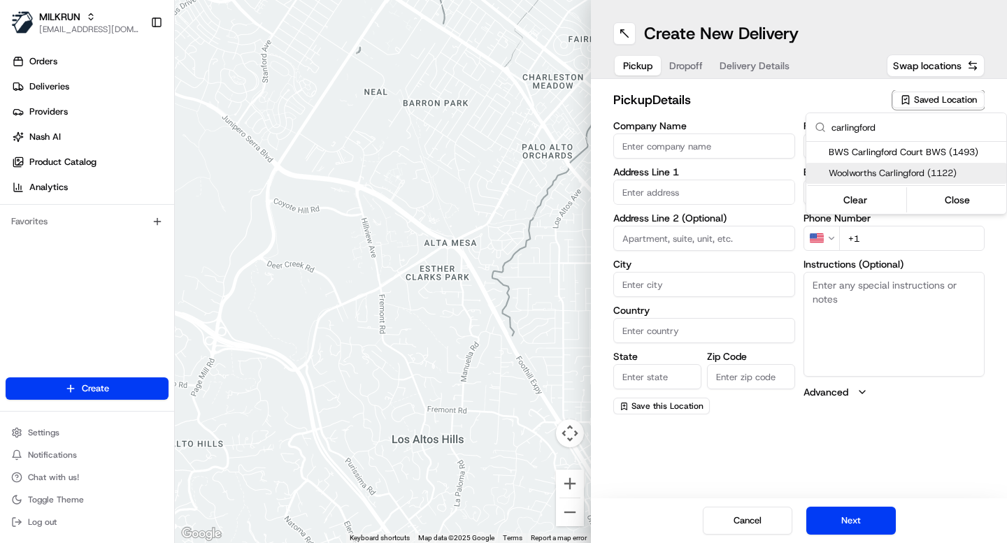
type input "carlingford"
click at [886, 176] on span "Woolworths Carlingford (1122)" at bounding box center [915, 173] width 172 height 13
type input "Woolworths Carlingford"
type input "801 - 809 Pennant Hills Rd"
type input "Carlingford"
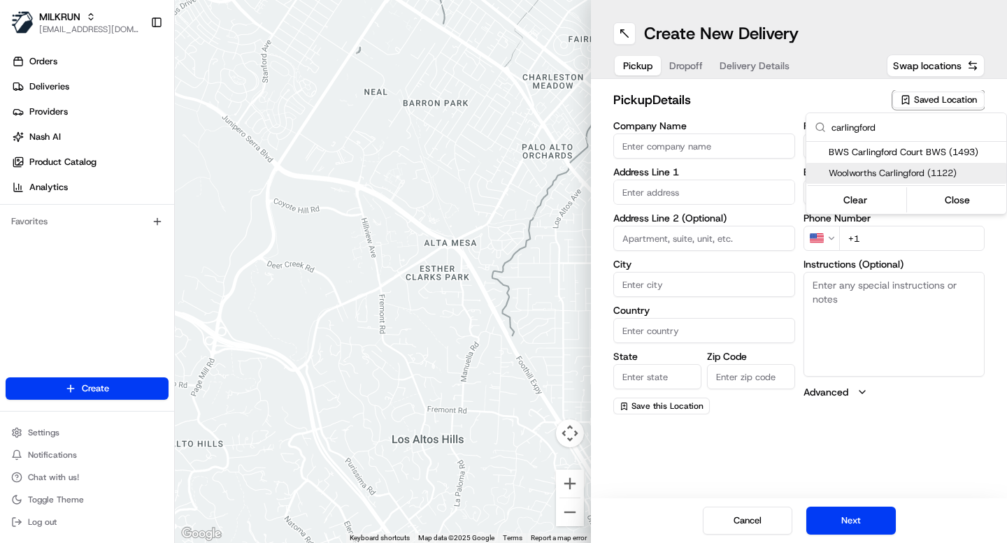
type input "AU"
type input "NSW"
type input "2118"
type input "Manager"
type input "-33.77650822"
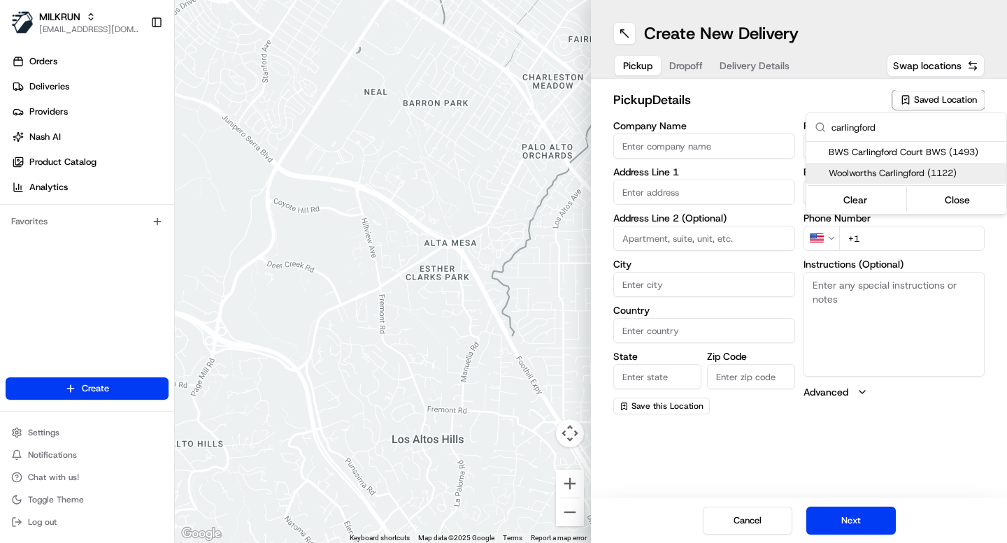
type input "+61 2 8785 3681"
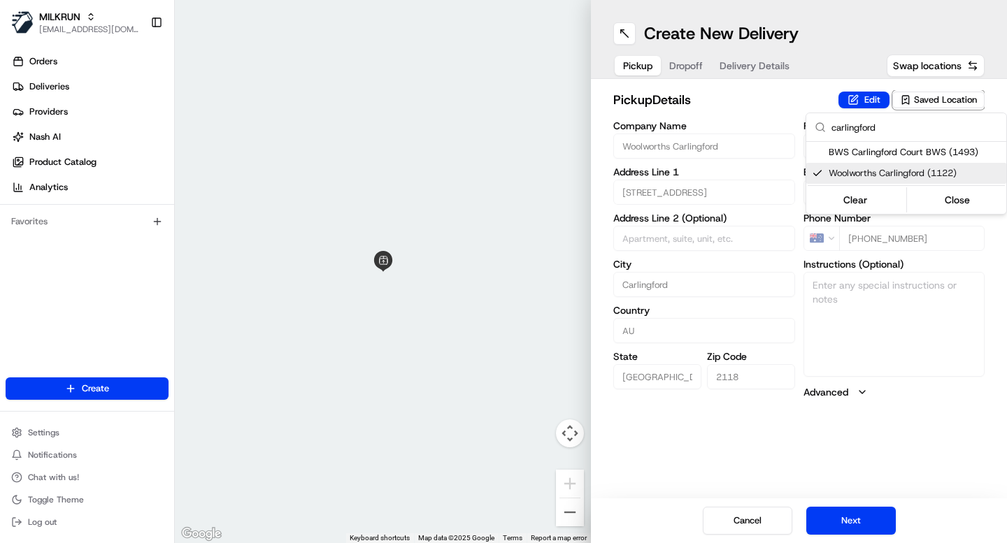
click at [683, 61] on html "MILKRUN ijones@woolworths.com.au Toggle Sidebar Orders Deliveries Providers Nas…" at bounding box center [503, 271] width 1007 height 543
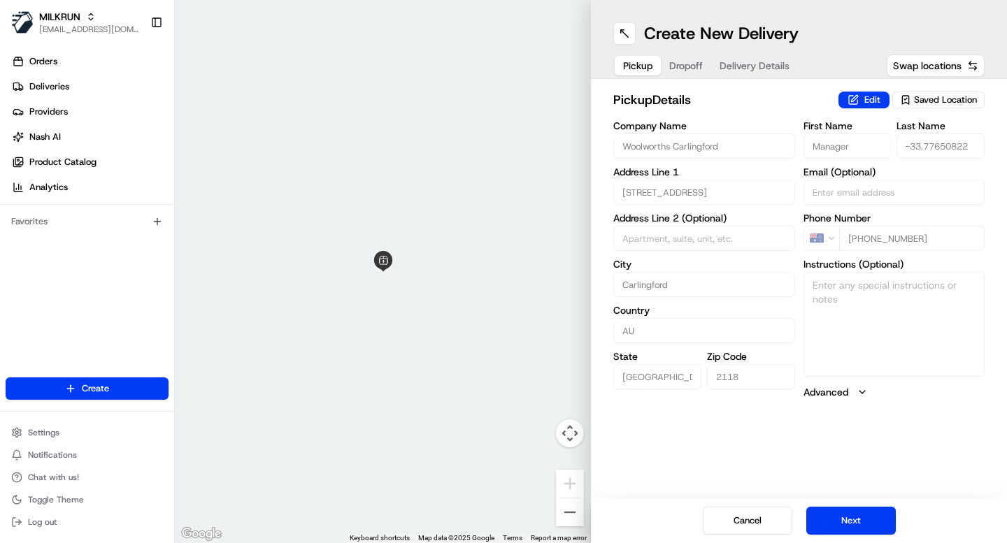
click at [694, 64] on span "Dropoff" at bounding box center [686, 66] width 34 height 14
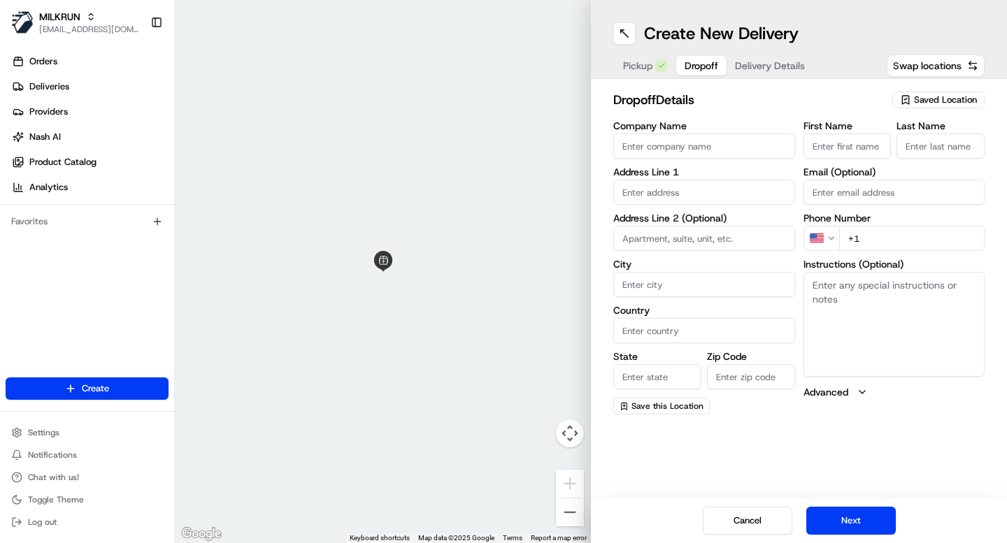
click at [837, 150] on input "First Name" at bounding box center [848, 146] width 88 height 25
paste input "test_2025-08-22"
click at [851, 149] on input "test_2025-08-22" at bounding box center [848, 146] width 88 height 25
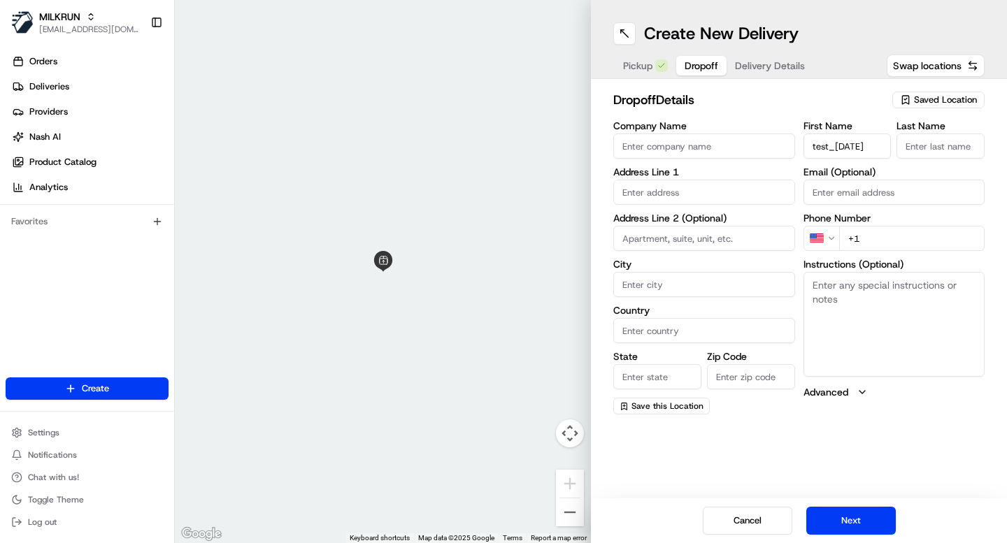
click at [851, 149] on input "test_2025-08-22" at bounding box center [848, 146] width 88 height 25
type input "Imogen"
type input "80 Cooper St"
type input "Surry Hills"
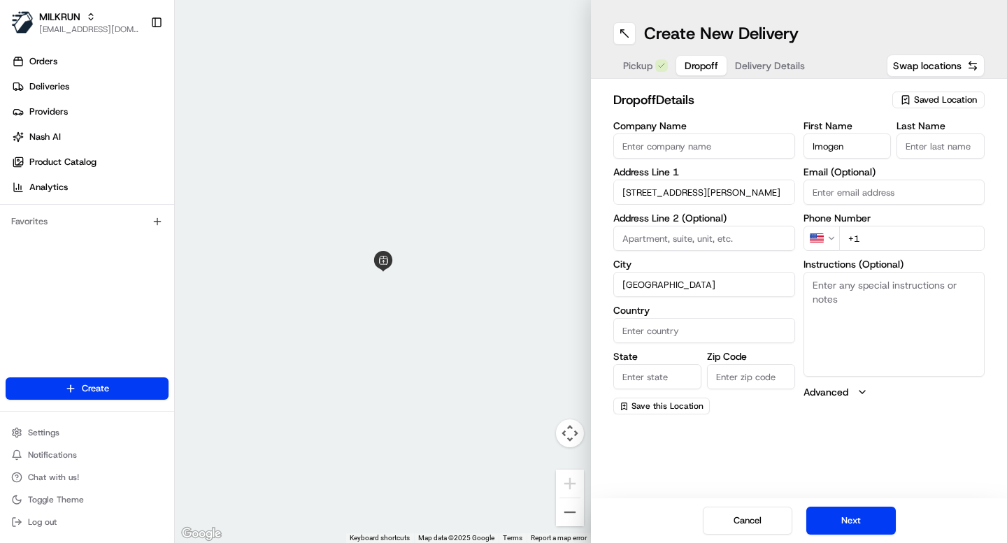
type input "Australia"
type input "NSW"
type input "2010"
type input "Jones"
type input "[EMAIL_ADDRESS][DOMAIN_NAME]"
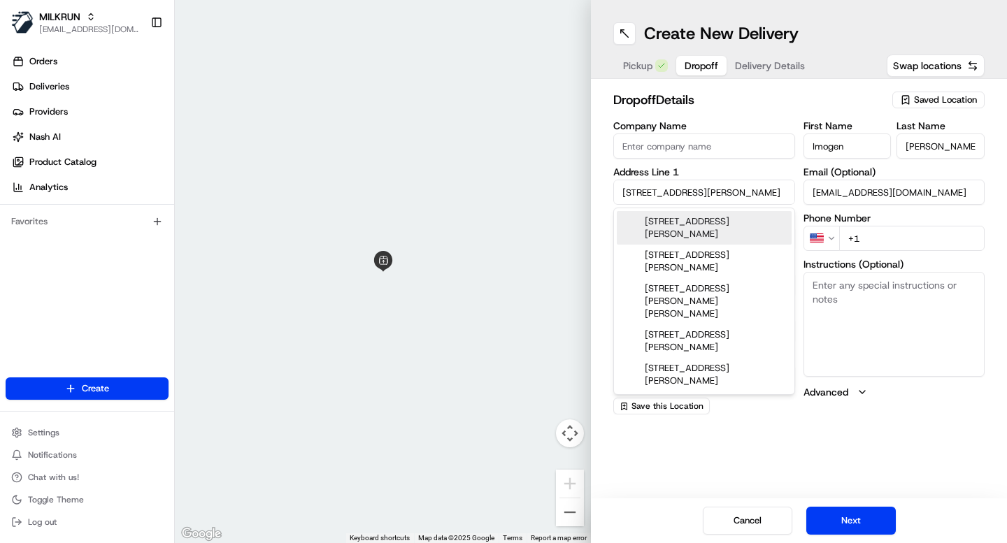
drag, startPoint x: 685, startPoint y: 197, endPoint x: 532, endPoint y: 190, distance: 153.4
click at [532, 190] on div "← Move left → Move right ↑ Move up ↓ Move down + Zoom in - Zoom out Home Jump l…" at bounding box center [591, 271] width 832 height 543
click at [687, 223] on div "12 Mobbs Lane, Carlingford NSW, Australia" at bounding box center [704, 228] width 175 height 34
type input "12 Mobbs Ln, Carlingford NSW 2118, Australia"
type input "Carlingford"
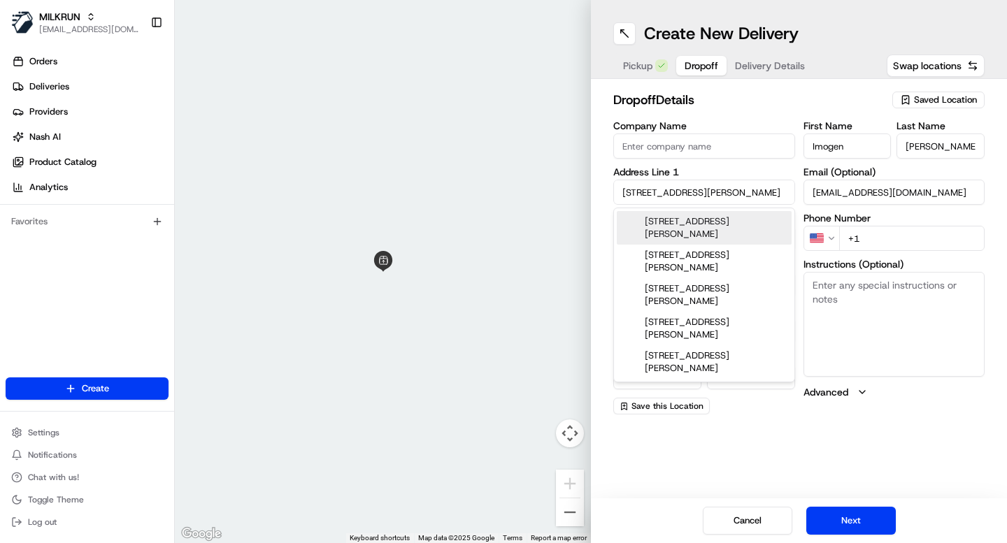
type input "2118"
type input "12 Mobbs Lane"
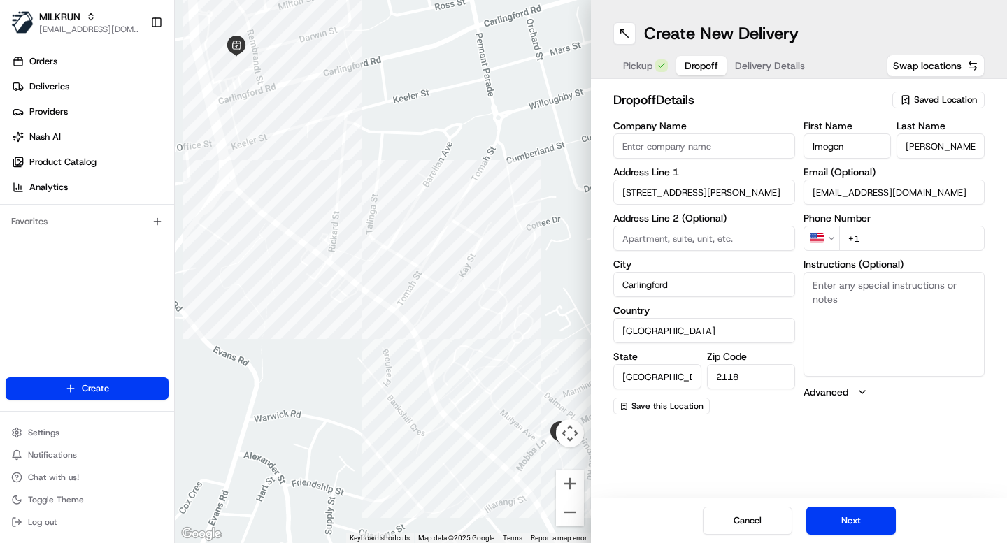
click at [862, 236] on input "+1" at bounding box center [912, 238] width 146 height 25
click at [831, 239] on html "MILKRUN ijones@woolworths.com.au Toggle Sidebar Orders Deliveries Providers Nas…" at bounding box center [503, 271] width 1007 height 543
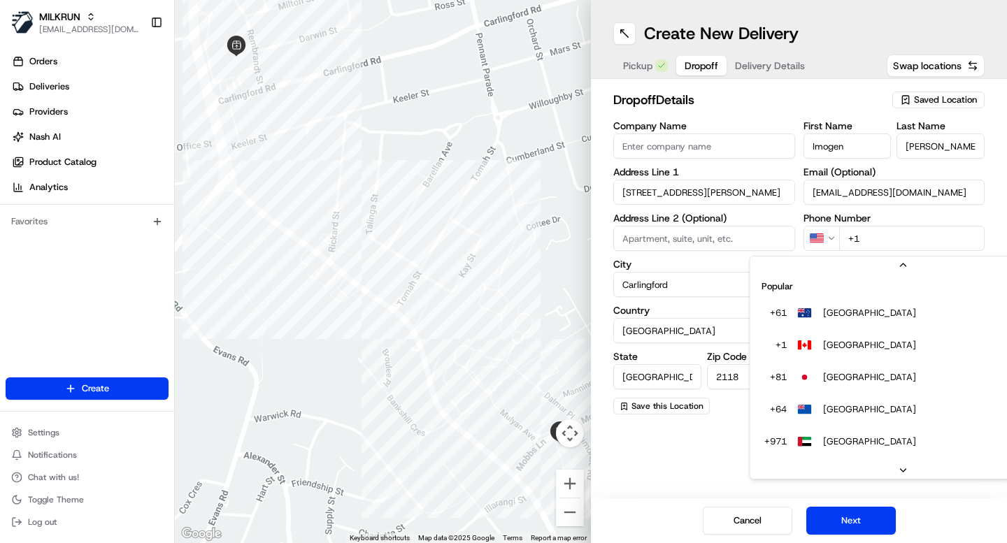
scroll to position [28, 0]
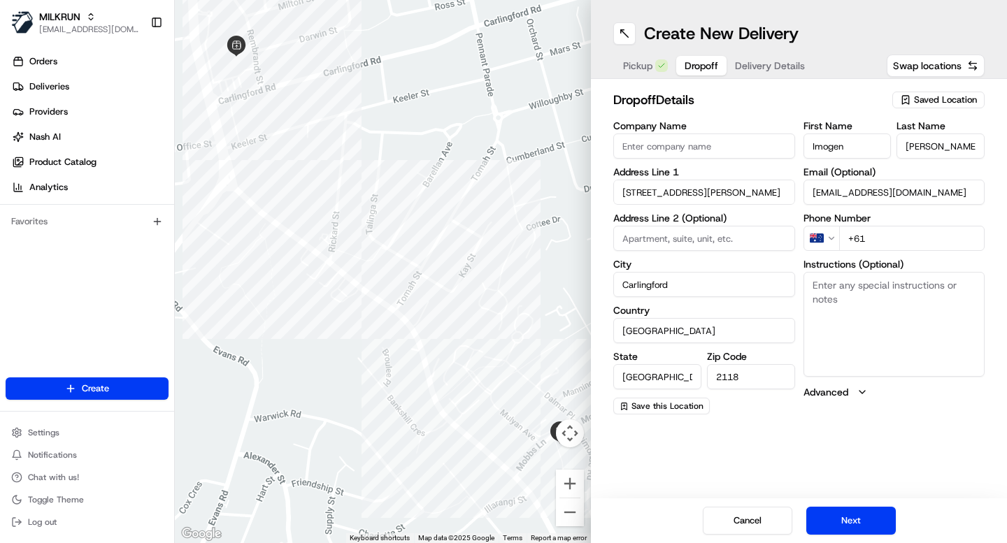
click at [885, 237] on input "+61" at bounding box center [912, 238] width 146 height 25
type input "+61 417 134 362"
type input "Surry Hills"
type input "2010"
click at [873, 320] on textarea "Instructions (Optional)" at bounding box center [895, 324] width 182 height 105
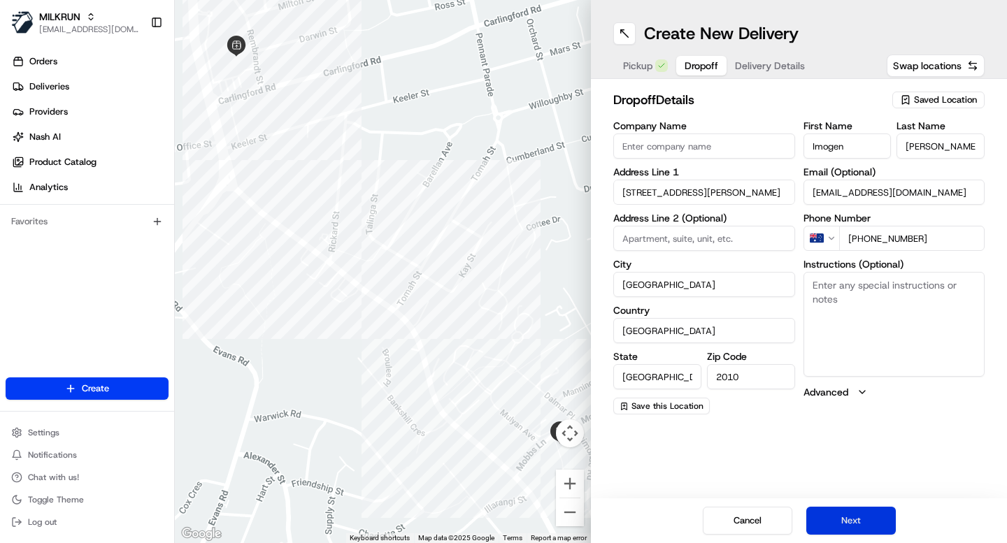
click at [852, 531] on button "Next" at bounding box center [851, 521] width 90 height 28
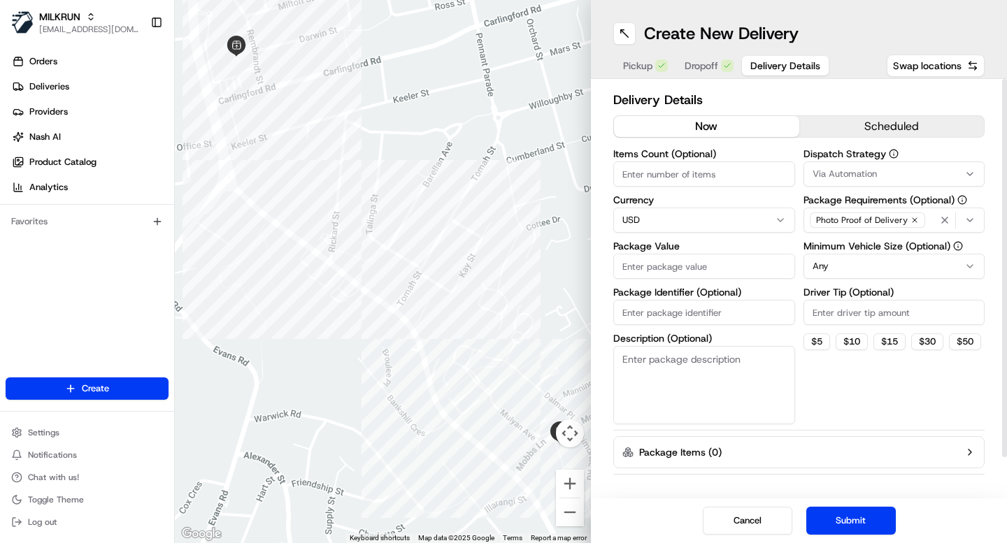
click at [664, 222] on html "MILKRUN ijones@woolworths.com.au Toggle Sidebar Orders Deliveries Providers Nas…" at bounding box center [503, 271] width 1007 height 543
click at [648, 264] on input "Package Value" at bounding box center [704, 266] width 182 height 25
type input "30"
click at [680, 316] on input "Package Identifier (Optional)" at bounding box center [704, 312] width 182 height 25
paste input "test_2025-08-22"
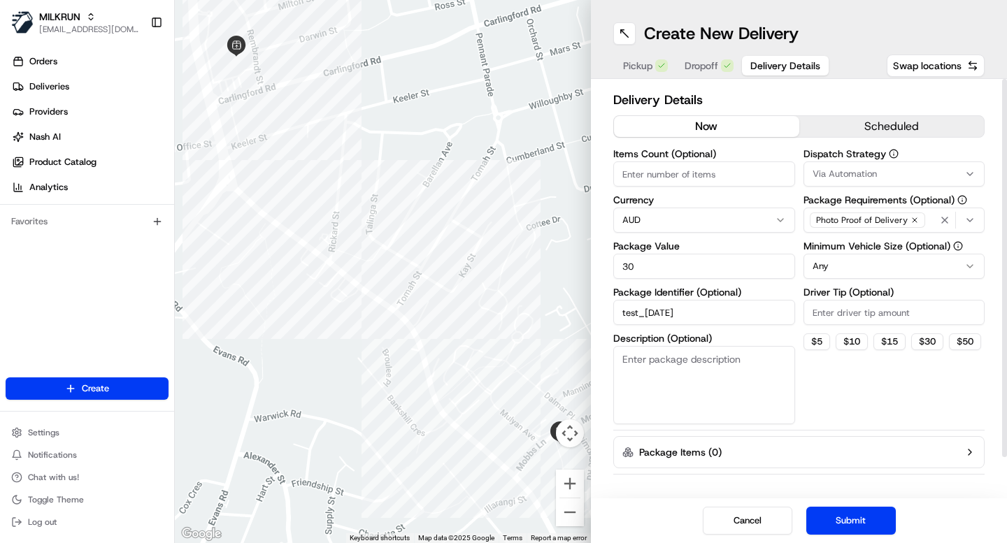
click at [639, 312] on input "test_2025-08-22" at bounding box center [704, 312] width 182 height 25
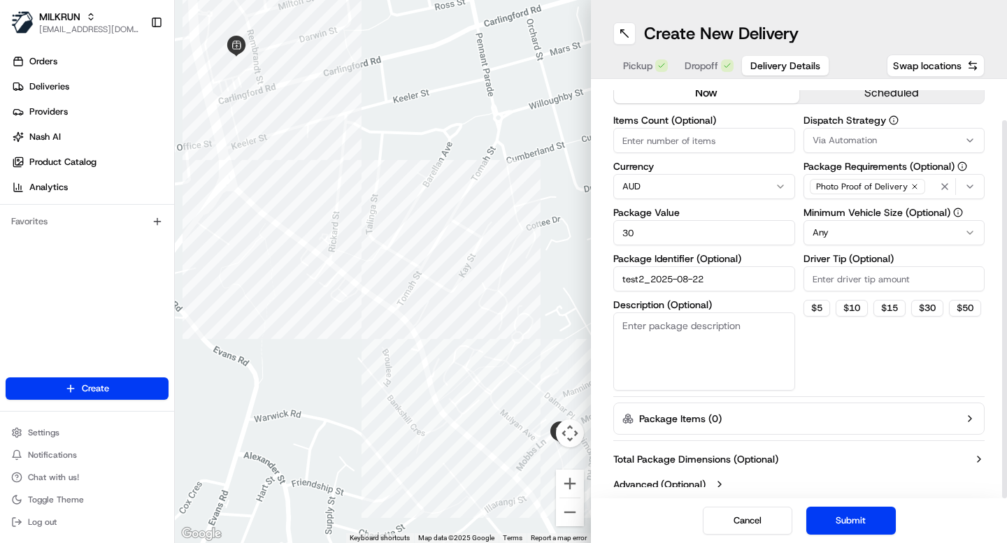
scroll to position [43, 0]
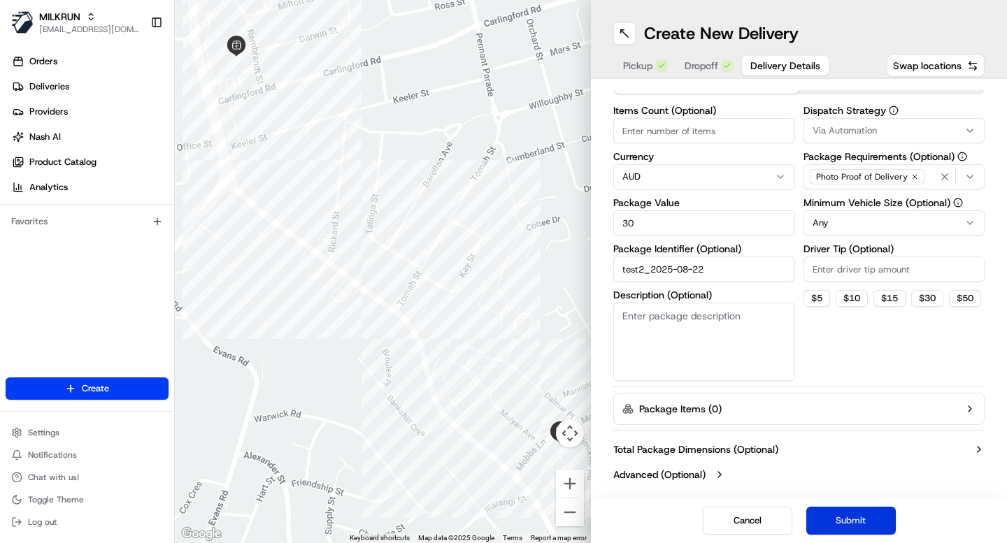
type input "test2_2025-08-22"
click at [869, 520] on button "Submit" at bounding box center [851, 521] width 90 height 28
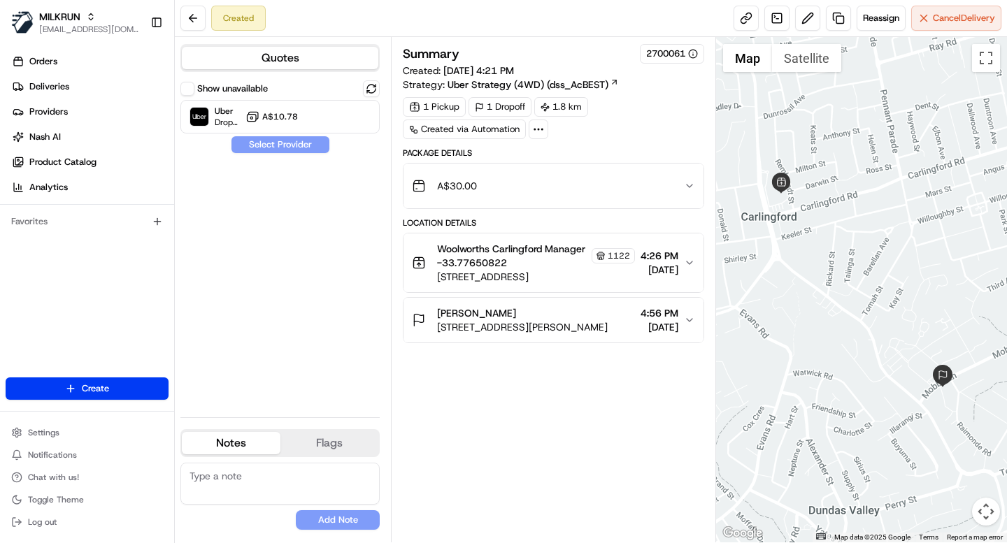
click at [230, 87] on label "Show unavailable" at bounding box center [232, 89] width 71 height 13
click at [194, 87] on button "Show unavailable" at bounding box center [187, 89] width 14 height 14
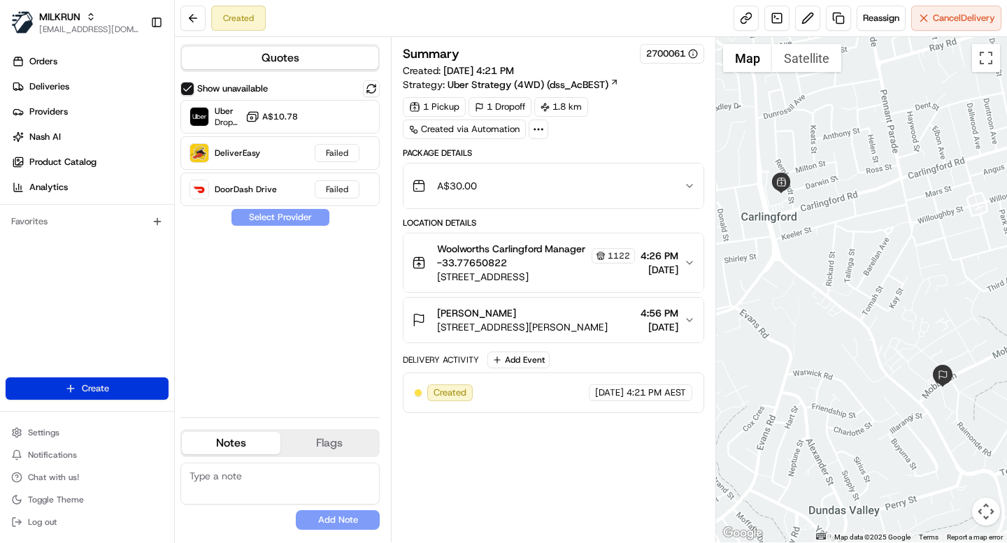
click at [101, 387] on html "MILKRUN ijones@woolworths.com.au Toggle Sidebar Orders Deliveries Providers Nas…" at bounding box center [503, 271] width 1007 height 543
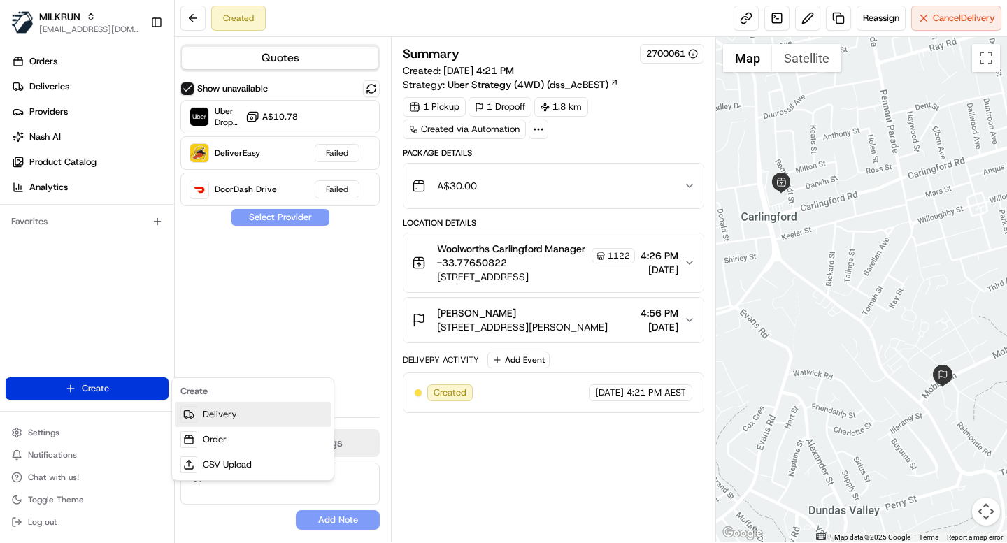
click at [248, 416] on link "Delivery" at bounding box center [253, 414] width 156 height 25
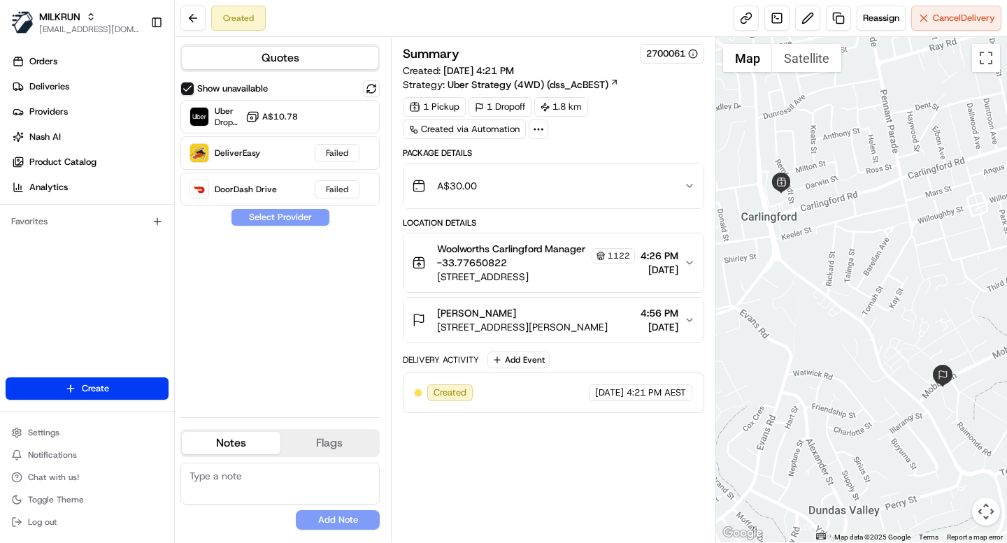
click at [301, 277] on div "Show unavailable Uber Dropoff ETA 42 minutes A$10.78 DeliverEasy Failed DoorDas…" at bounding box center [279, 243] width 199 height 326
click at [192, 24] on button at bounding box center [192, 18] width 25 height 25
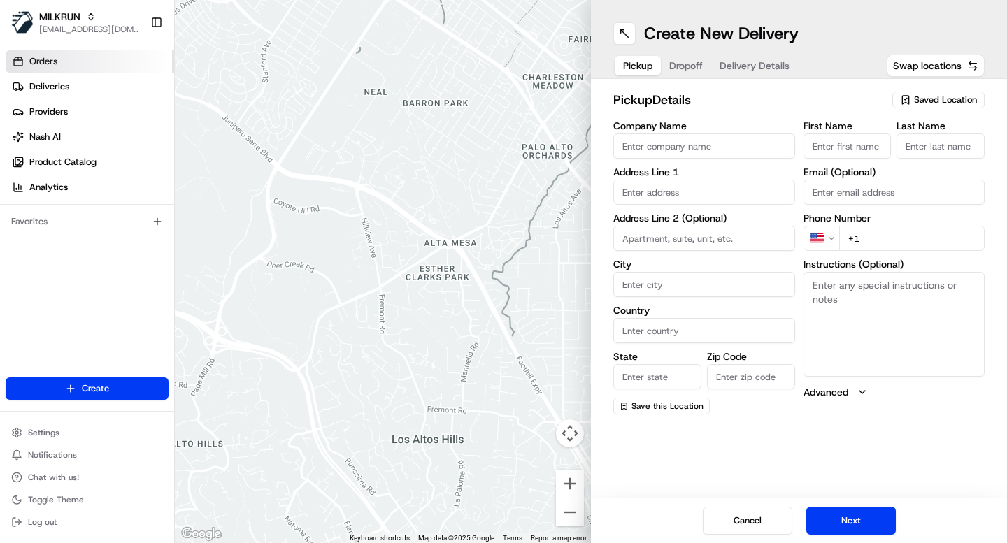
click at [58, 59] on link "Orders" at bounding box center [90, 61] width 169 height 22
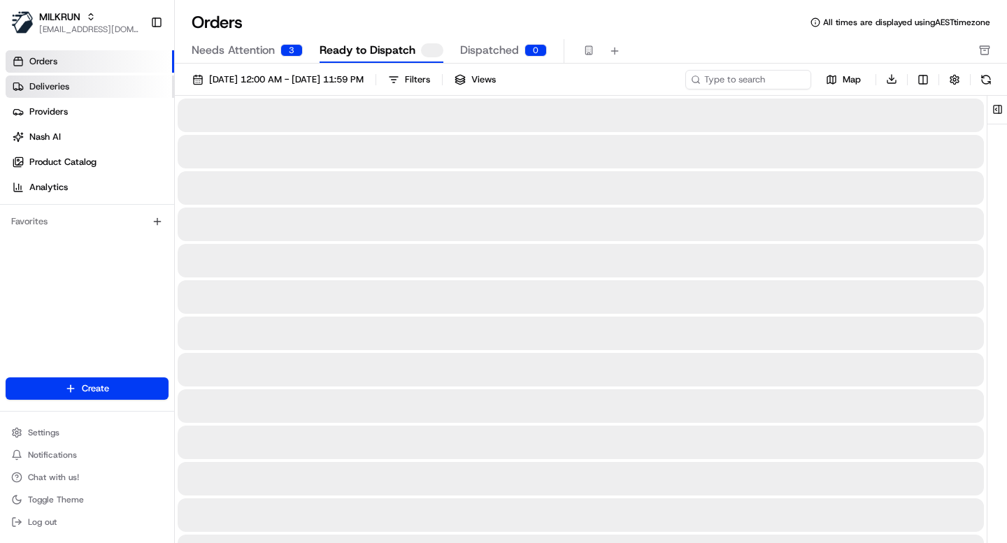
click at [59, 88] on span "Deliveries" at bounding box center [49, 86] width 40 height 13
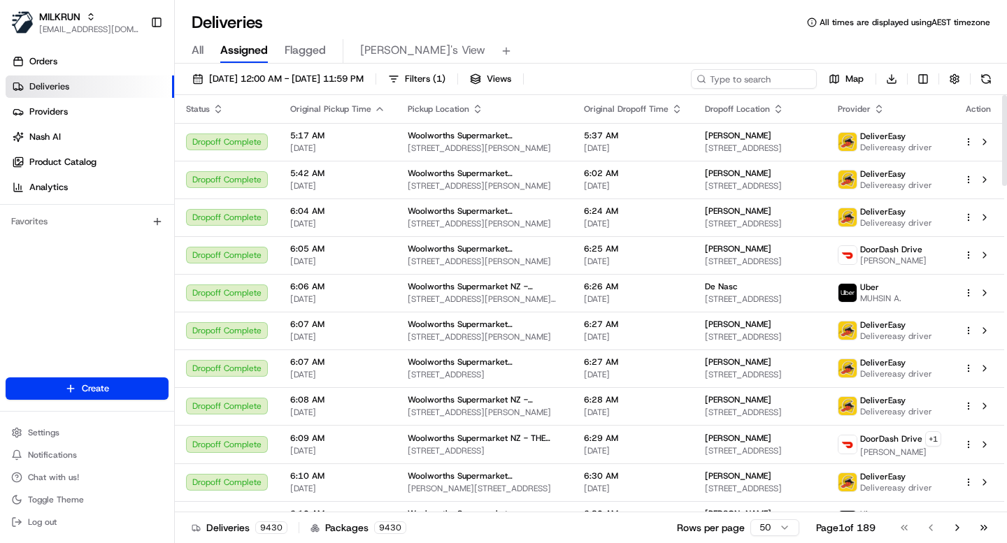
click at [380, 113] on icon "button" at bounding box center [379, 109] width 11 height 11
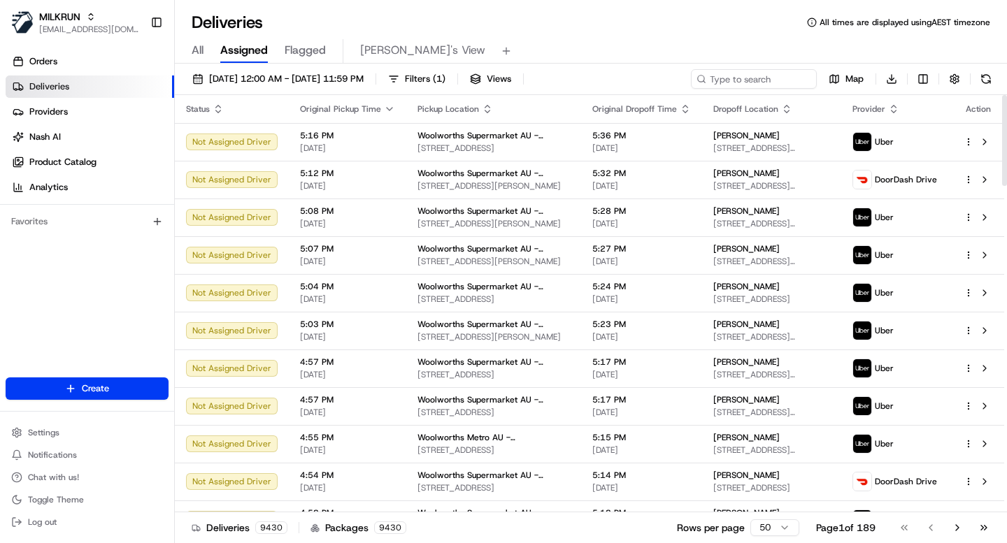
click at [218, 107] on icon "button" at bounding box center [218, 109] width 11 height 11
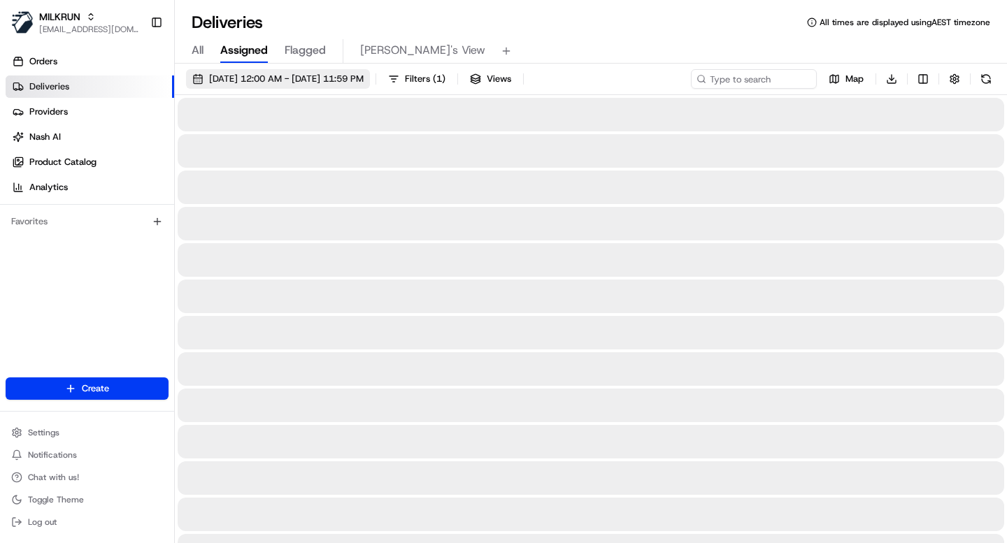
click at [329, 78] on span "22/08/2025 12:00 AM - 22/08/2025 11:59 PM" at bounding box center [286, 79] width 155 height 13
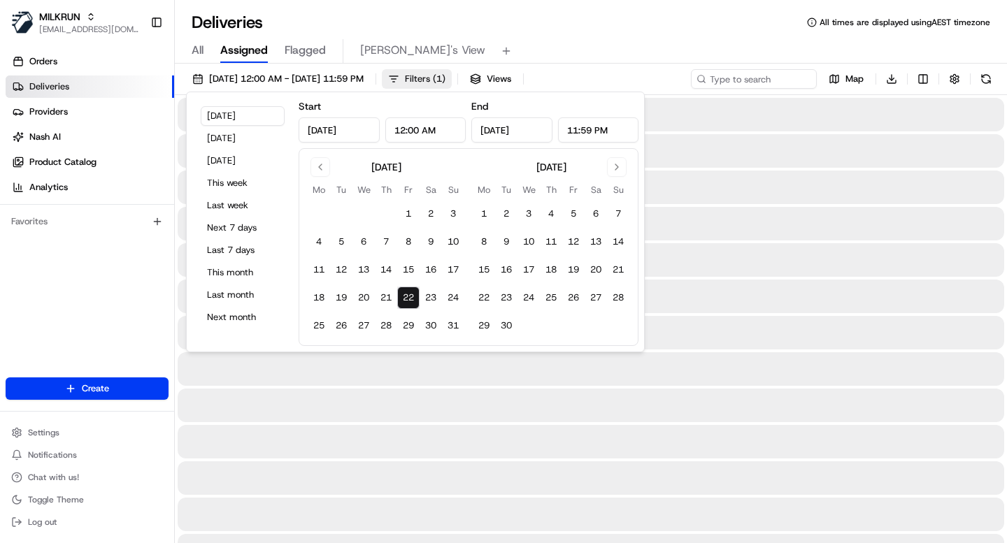
click at [445, 73] on span "Filters ( 1 )" at bounding box center [425, 79] width 41 height 13
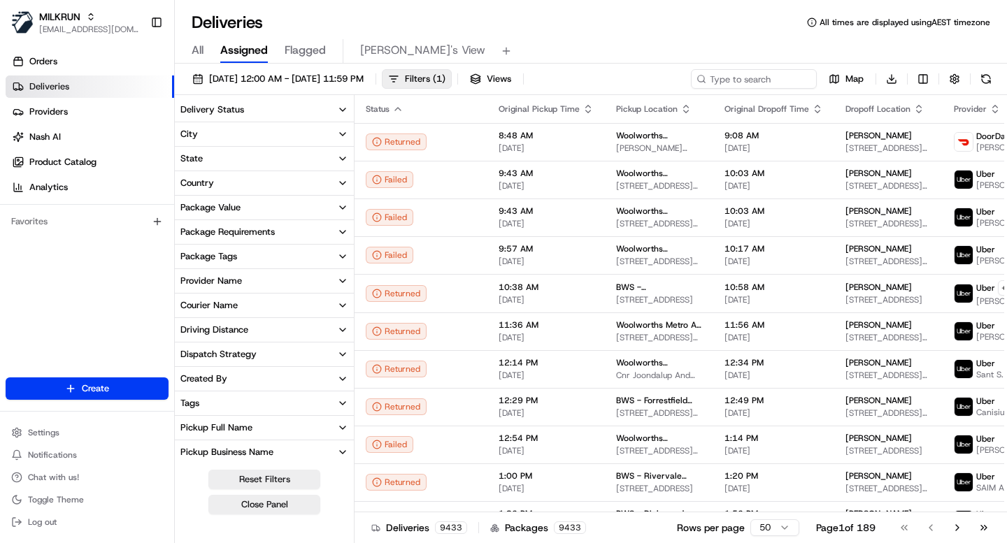
click at [217, 111] on div "Delivery Status" at bounding box center [212, 110] width 64 height 13
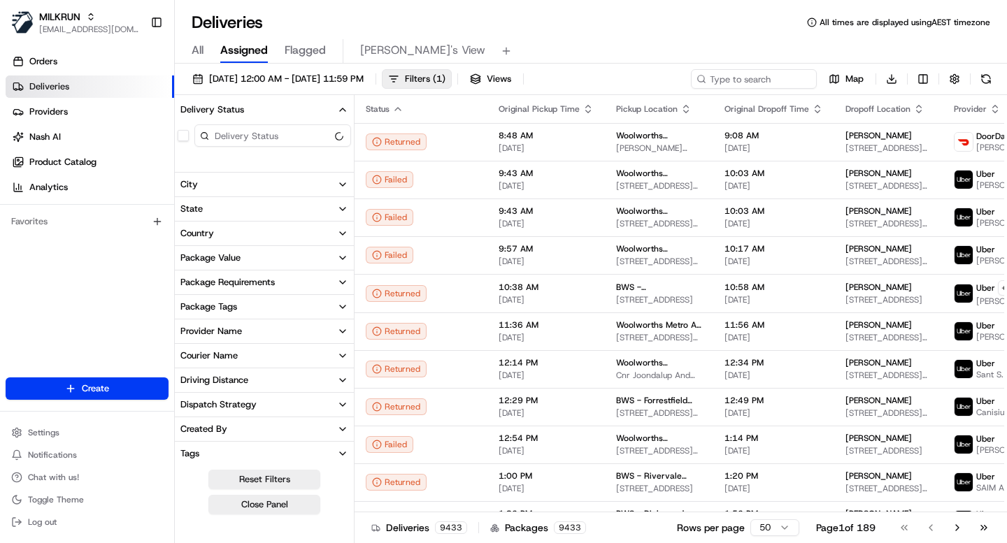
click at [224, 136] on input at bounding box center [272, 135] width 157 height 22
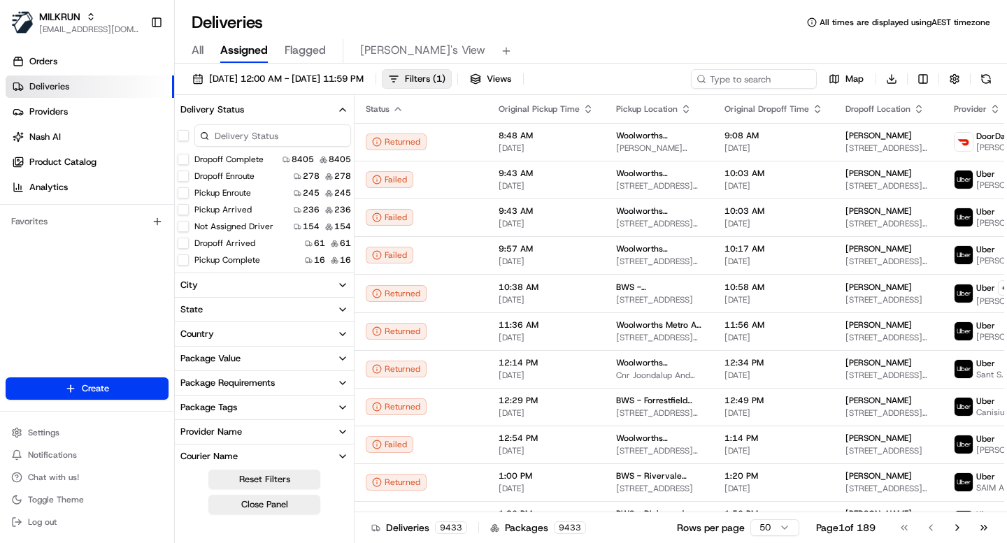
click at [236, 157] on label "Dropoff Complete" at bounding box center [228, 159] width 69 height 11
click at [189, 157] on button "Dropoff Complete" at bounding box center [183, 159] width 11 height 11
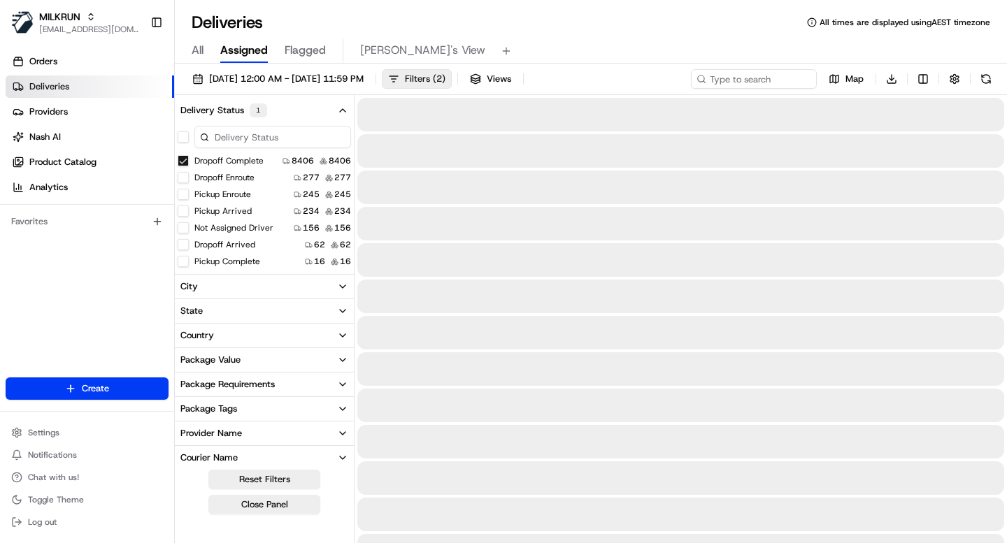
click at [445, 73] on span "Filters ( 2 )" at bounding box center [425, 79] width 41 height 13
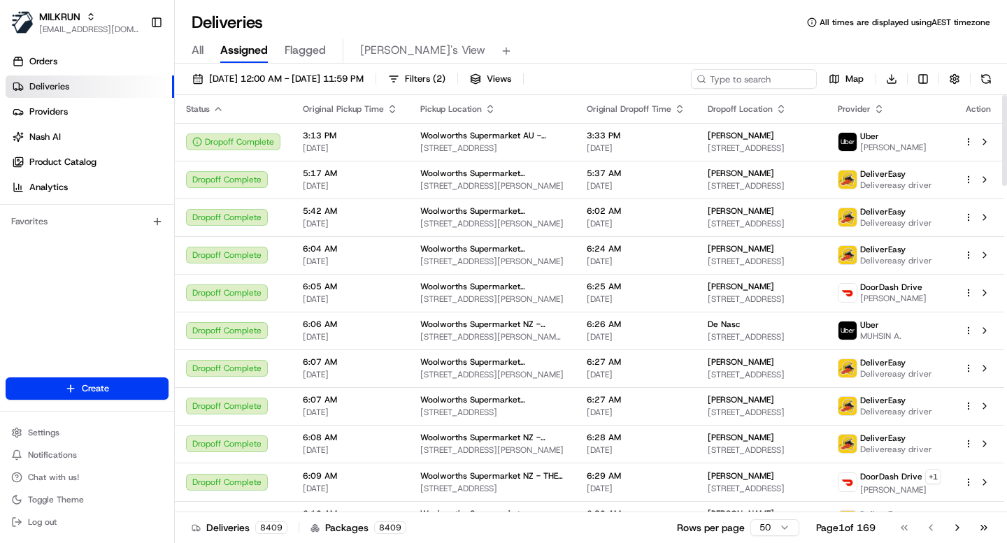
click at [674, 113] on icon "button" at bounding box center [679, 109] width 11 height 11
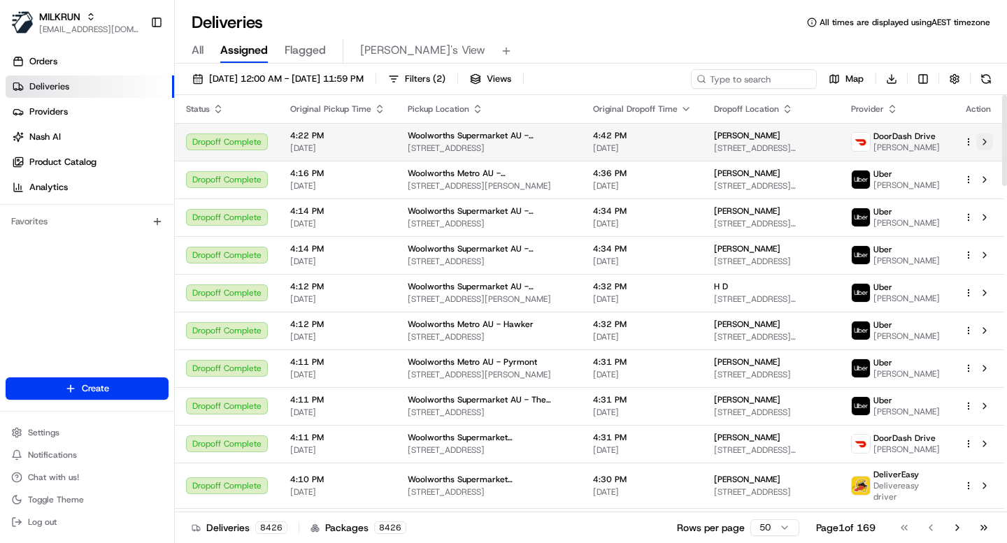
click at [985, 138] on button at bounding box center [984, 142] width 17 height 17
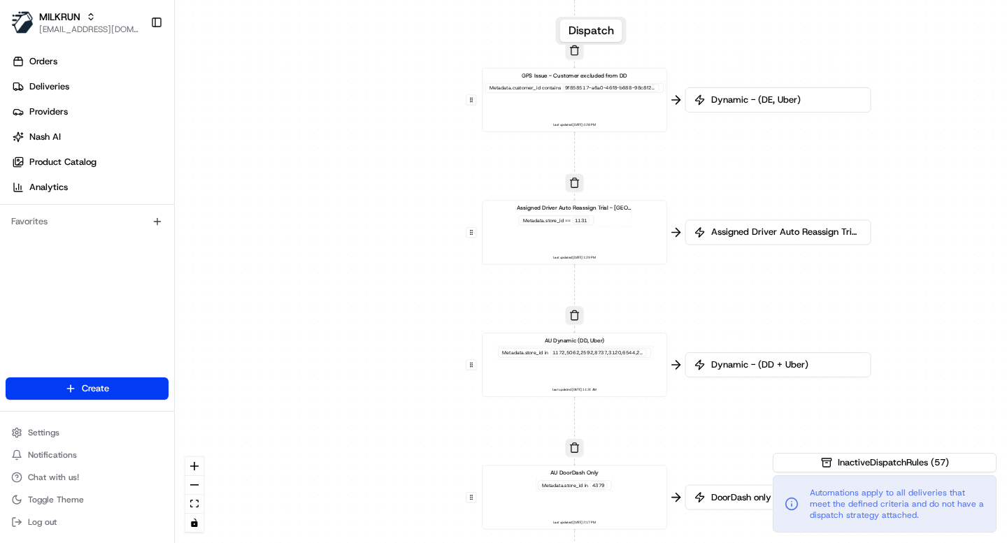
drag, startPoint x: 664, startPoint y: 412, endPoint x: 657, endPoint y: 43, distance: 368.6
click at [657, 43] on div "0 0 0 0 0 0 0 0 0 0 0 0 0 0 0 0 0 Order / Delivery Received DD Jack Testing Acc…" at bounding box center [591, 271] width 832 height 543
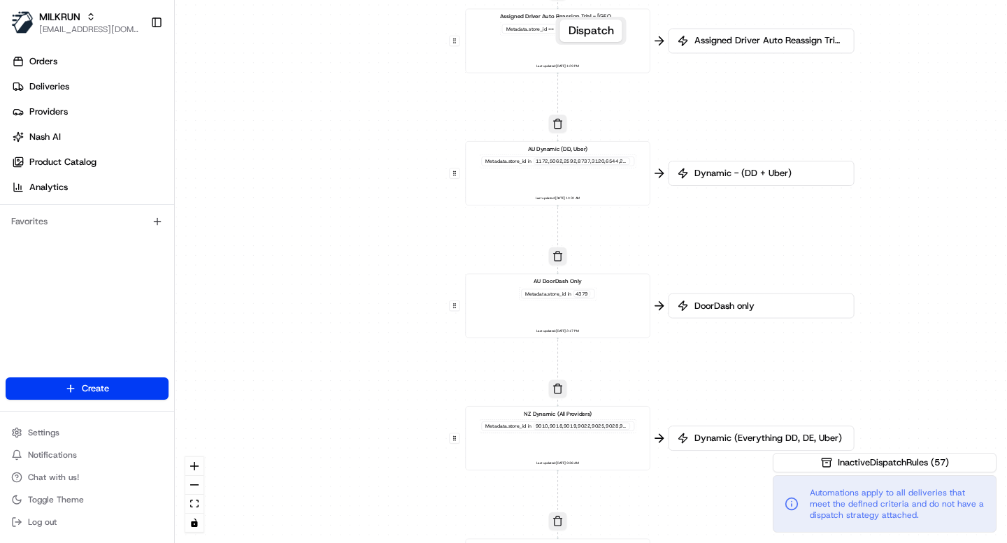
drag, startPoint x: 437, startPoint y: 343, endPoint x: 410, endPoint y: 82, distance: 262.3
click at [410, 82] on div "0 0 0 0 0 0 0 0 0 0 0 0 0 0 0 0 0 Order / Delivery Received DD Jack Testing Acc…" at bounding box center [591, 271] width 832 height 543
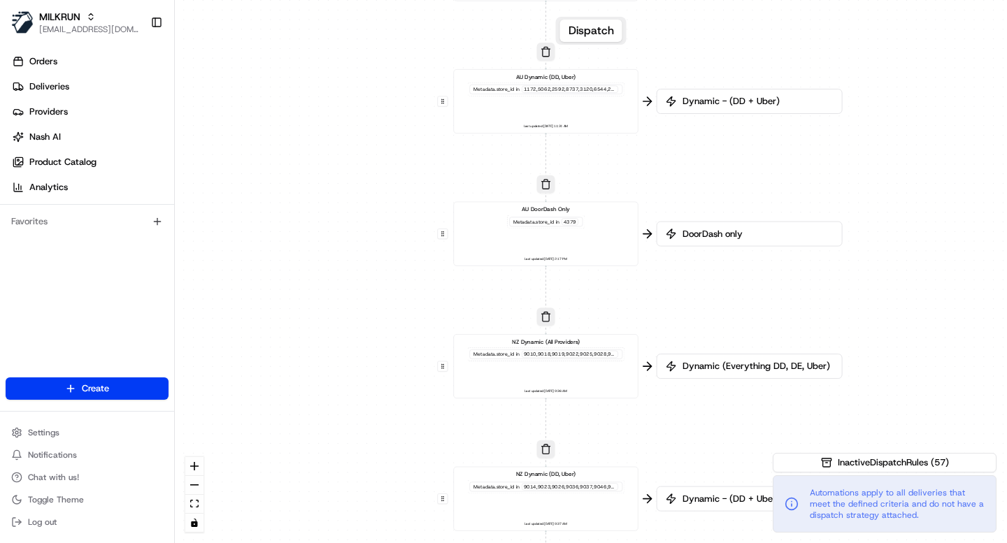
click at [558, 103] on div "AU Dynamic (DD, Uber) Metadata .store_id in Last updated: 12/08/2025 11:24 AM" at bounding box center [545, 101] width 171 height 57
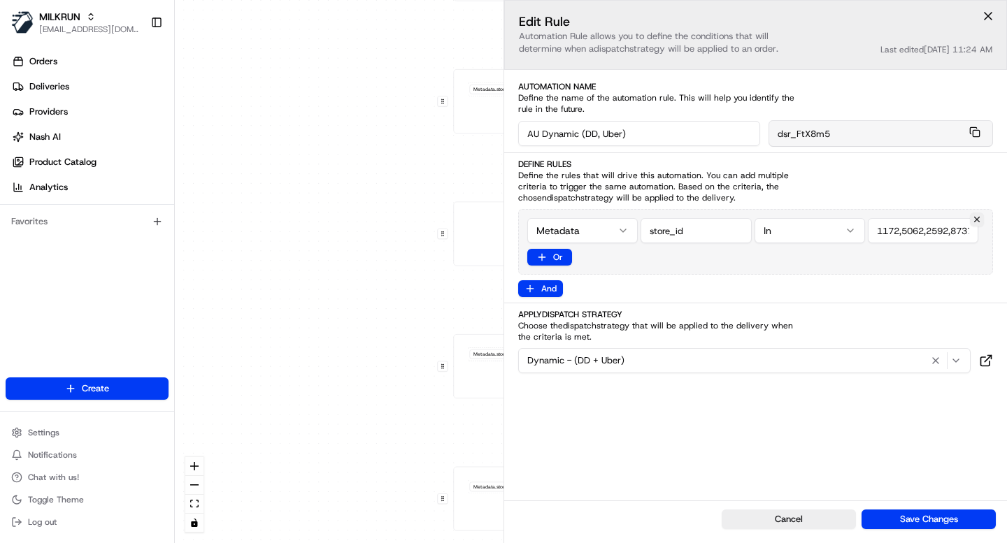
scroll to position [0, 4686]
click at [338, 255] on div "0 0 0 0 0 0 0 0 0 0 0 0 0 0 0 0 0 Order / Delivery Received DD Jack Testing Acc…" at bounding box center [591, 271] width 832 height 543
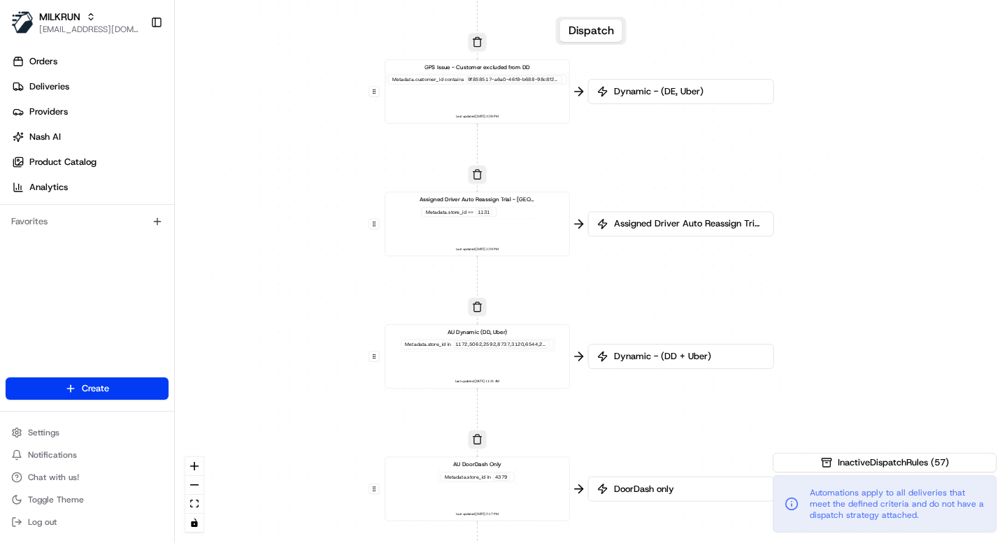
drag, startPoint x: 697, startPoint y: 159, endPoint x: 592, endPoint y: 536, distance: 390.8
click at [592, 536] on div "0 0 0 0 0 0 0 0 0 0 0 0 0 0 0 0 0 Order / Delivery Received DD Jack Testing Acc…" at bounding box center [591, 271] width 832 height 543
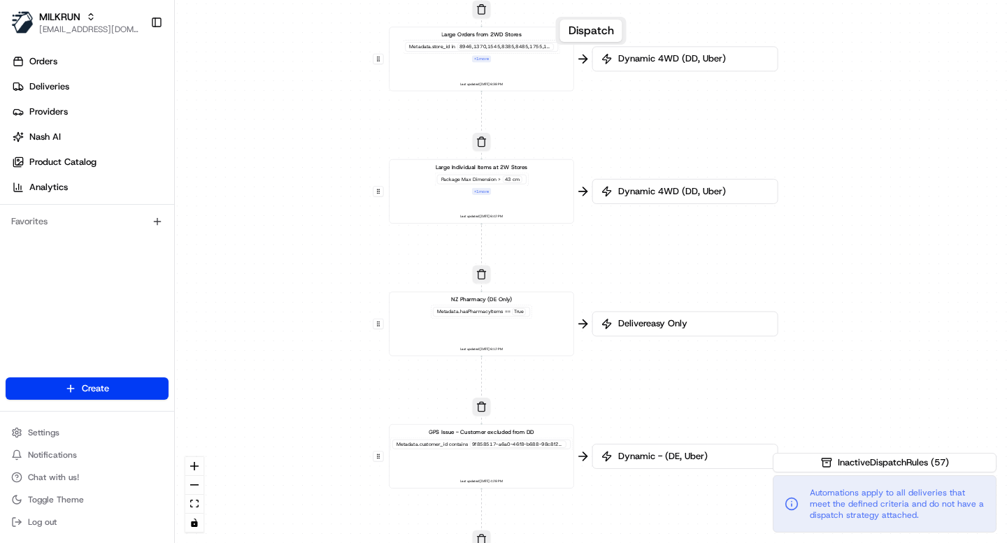
drag, startPoint x: 775, startPoint y: 99, endPoint x: 821, endPoint y: 362, distance: 267.0
click at [821, 362] on div "0 0 0 0 0 0 0 0 0 0 0 0 0 0 0 0 0 Order / Delivery Received DD Jack Testing Acc…" at bounding box center [591, 271] width 832 height 543
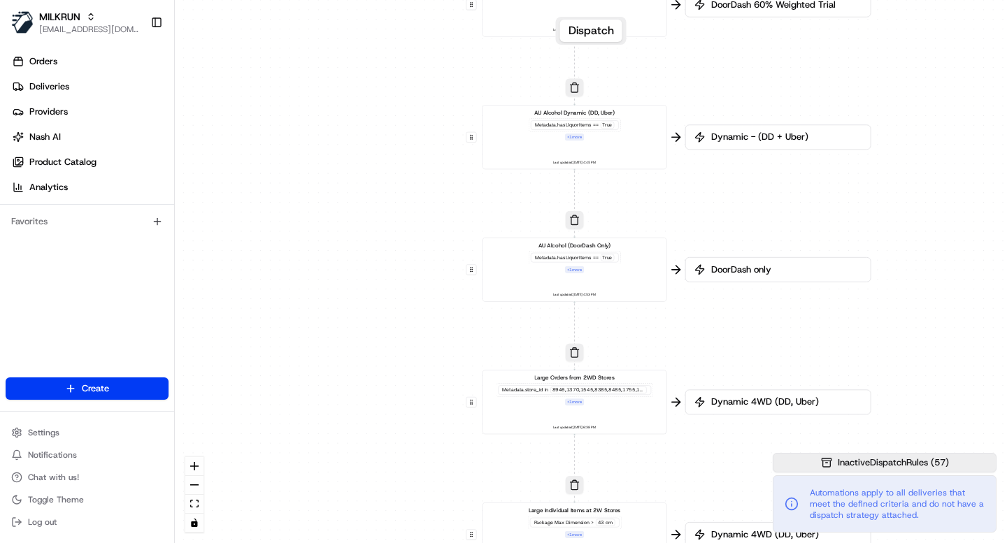
drag, startPoint x: 780, startPoint y: 34, endPoint x: 825, endPoint y: 460, distance: 428.9
click at [827, 459] on div "0 0 0 0 0 0 0 0 0 0 0 0 0 0 0 0 0 Order / Delivery Received DD Jack Testing Acc…" at bounding box center [591, 271] width 832 height 543
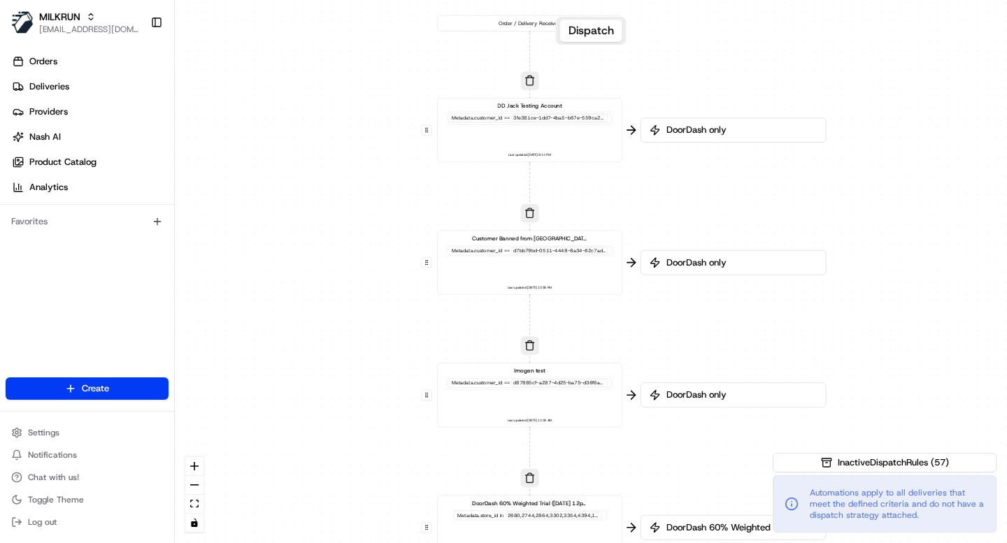
drag, startPoint x: 876, startPoint y: 120, endPoint x: 869, endPoint y: 543, distance: 422.5
click at [869, 543] on div "0 0 0 0 0 0 0 0 0 0 0 0 0 0 0 0 0 Order / Delivery Received DD Jack Testing Acc…" at bounding box center [591, 271] width 832 height 543
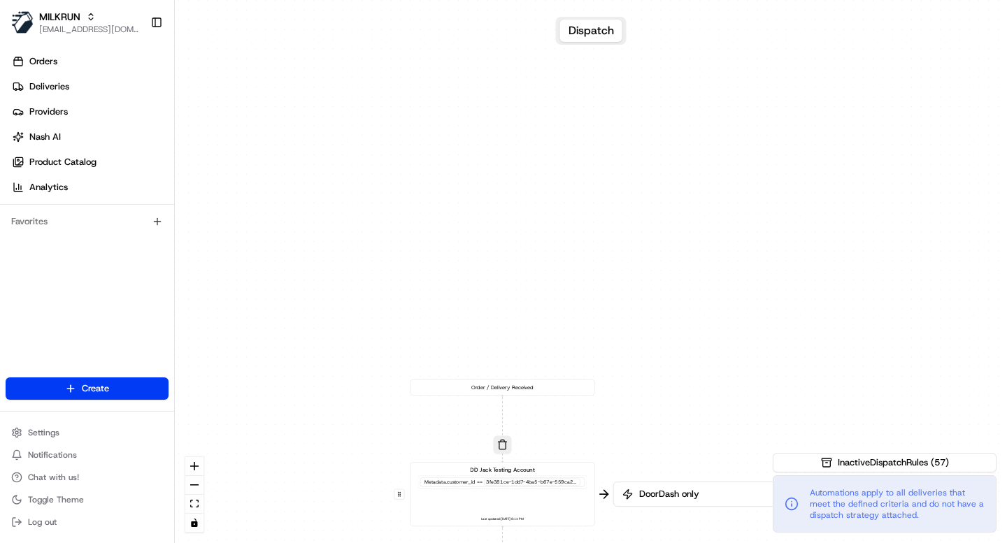
drag, startPoint x: 898, startPoint y: 145, endPoint x: 872, endPoint y: 511, distance: 366.7
click at [872, 511] on div "0 0 0 0 0 0 0 0 0 0 0 0 0 0 0 0 0 Order / Delivery Received DD Jack Testing Acc…" at bounding box center [591, 271] width 832 height 543
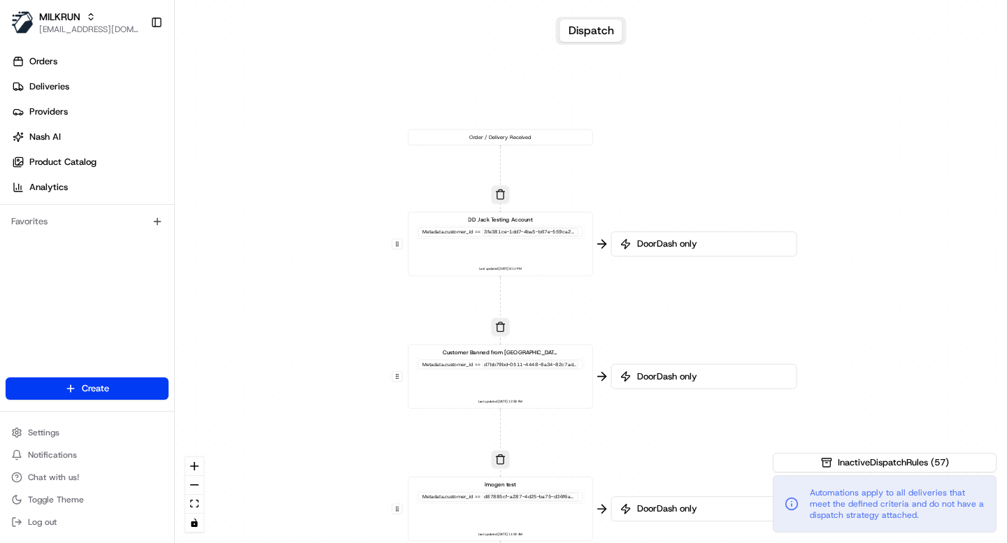
drag, startPoint x: 675, startPoint y: 395, endPoint x: 673, endPoint y: 104, distance: 291.6
click at [673, 104] on div "0 0 0 0 0 0 0 0 0 0 0 0 0 0 0 0 0 Order / Delivery Received DD Jack Testing Acc…" at bounding box center [591, 271] width 832 height 543
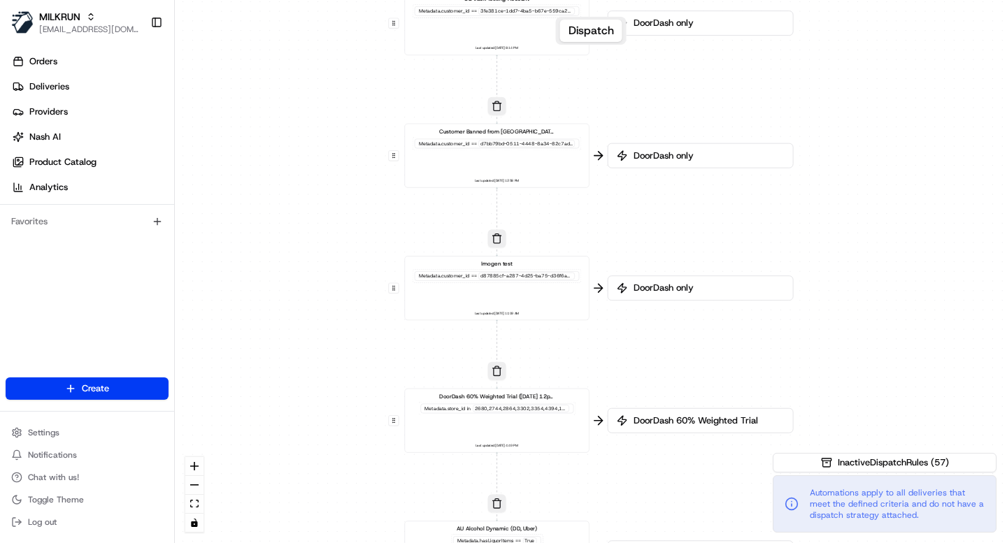
drag, startPoint x: 673, startPoint y: 299, endPoint x: 669, endPoint y: 90, distance: 208.5
click at [669, 90] on div "0 0 0 0 0 0 0 0 0 0 0 0 0 0 0 0 0 Order / Delivery Received DD Jack Testing Acc…" at bounding box center [591, 271] width 832 height 543
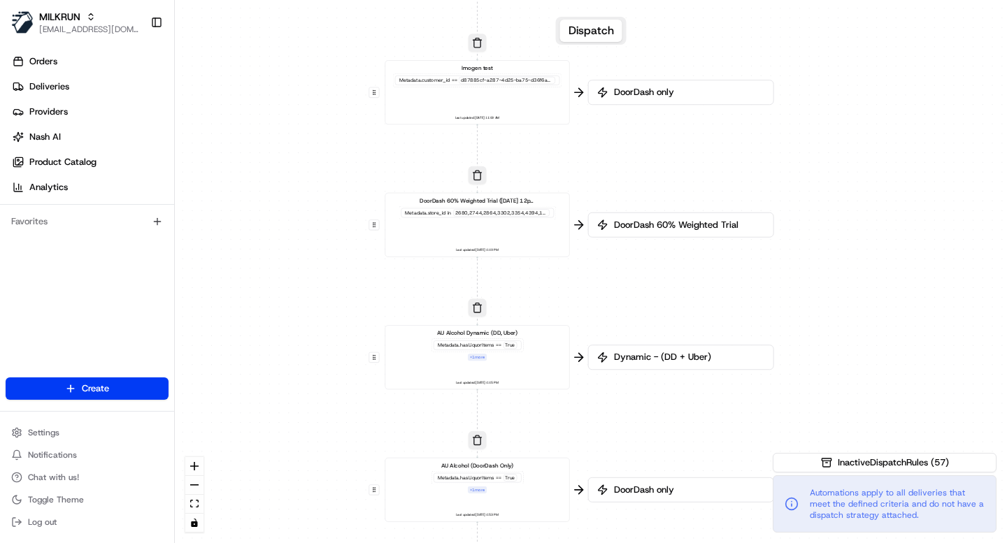
drag, startPoint x: 622, startPoint y: 235, endPoint x: 606, endPoint y: 65, distance: 170.8
click at [606, 65] on div "0 0 0 0 0 0 0 0 0 0 0 0 0 0 0 0 0 Order / Delivery Received DD Jack Testing Acc…" at bounding box center [591, 271] width 832 height 543
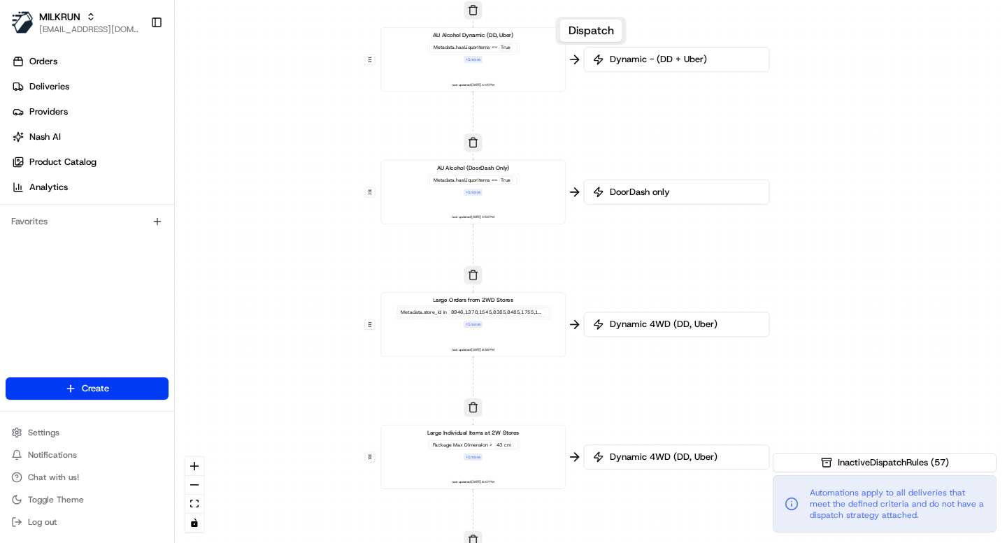
drag, startPoint x: 640, startPoint y: 329, endPoint x: 637, endPoint y: 10, distance: 318.9
click at [637, 10] on div "0 0 0 0 0 0 0 0 0 0 0 0 0 0 0 0 0 Order / Delivery Received DD Jack Testing Acc…" at bounding box center [591, 271] width 832 height 543
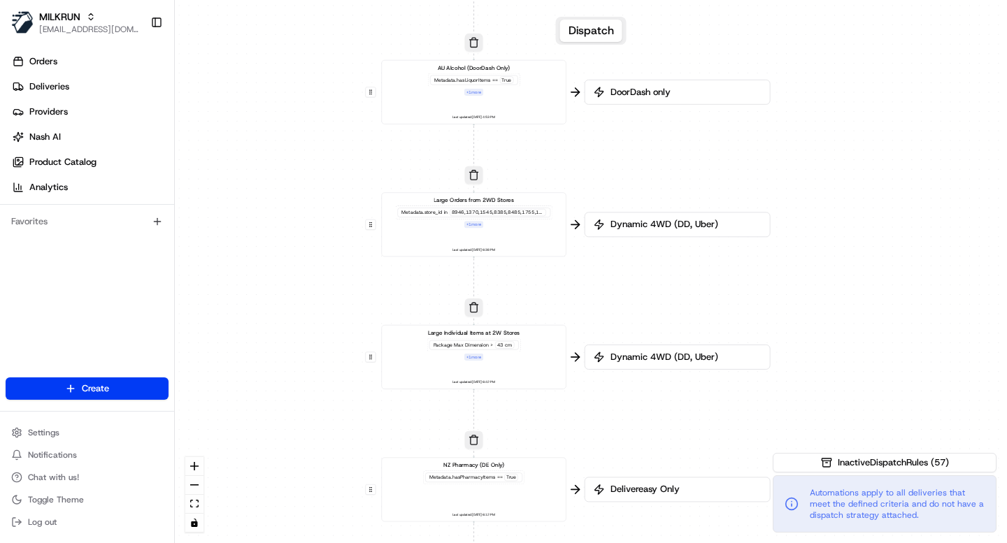
drag, startPoint x: 636, startPoint y: 383, endPoint x: 636, endPoint y: 301, distance: 82.5
click at [636, 301] on div "0 0 0 0 0 0 0 0 0 0 0 0 0 0 0 0 0 Order / Delivery Received DD Jack Testing Acc…" at bounding box center [591, 271] width 832 height 543
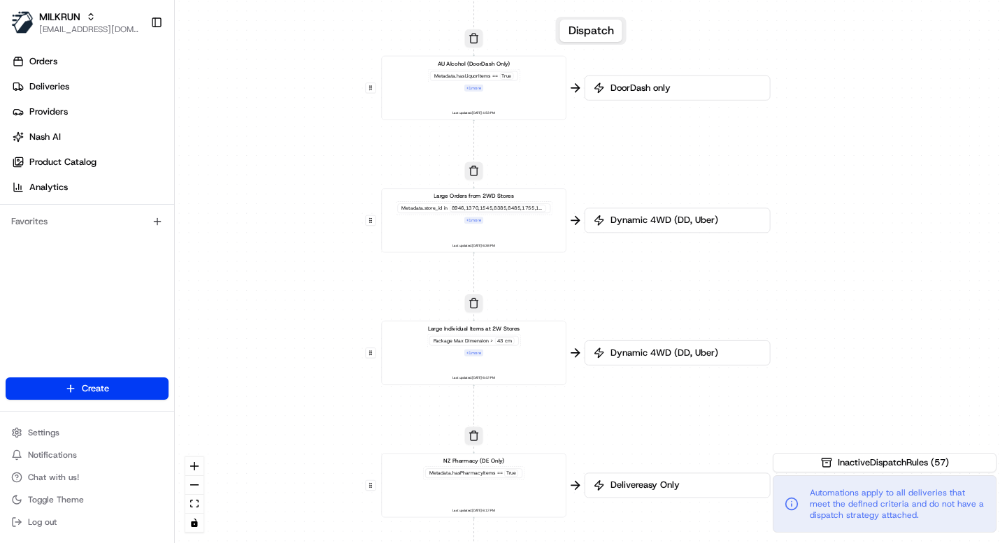
click at [508, 213] on div "Metadata .store_id in 8946,1370,1545,8385,8485,1755,1611,1527,1590,1376,1289,11…" at bounding box center [473, 209] width 153 height 10
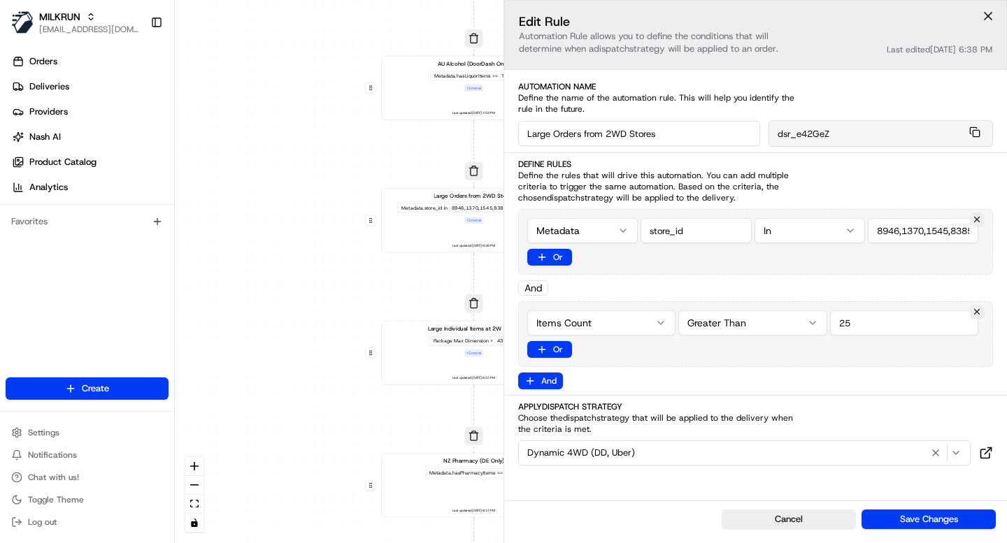
click at [409, 286] on div "0 0 0 0 0 0 0 0 0 0 0 0 0 0 0 0 0 Order / Delivery Received DD Jack Testing Acc…" at bounding box center [591, 271] width 832 height 543
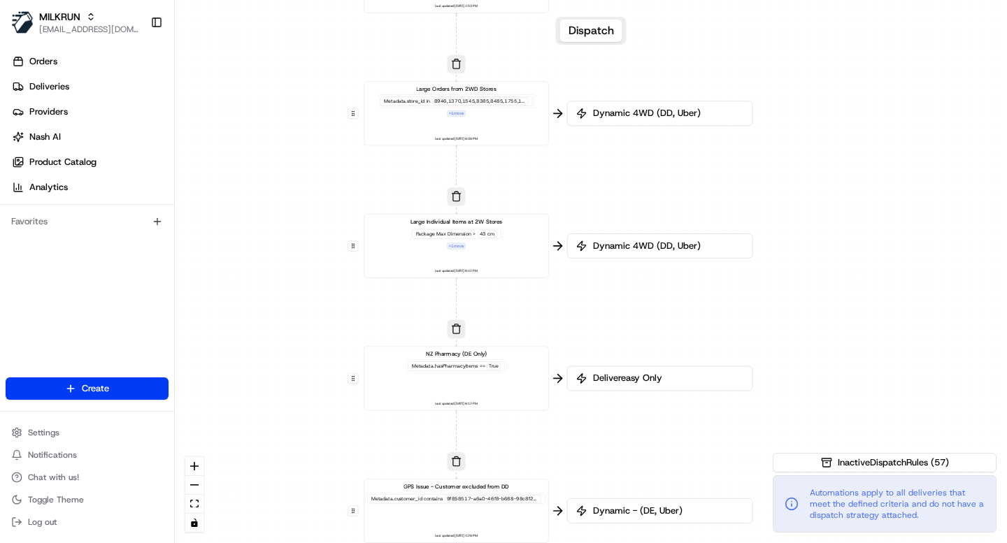
drag, startPoint x: 618, startPoint y: 134, endPoint x: 600, endPoint y: 26, distance: 109.1
click at [600, 26] on div "Dispatch 0 0 0 0 0 0 0 0 0 0 0 0 0 0 0 0 0 Order / Delivery Received DD Jack Te…" at bounding box center [591, 271] width 832 height 543
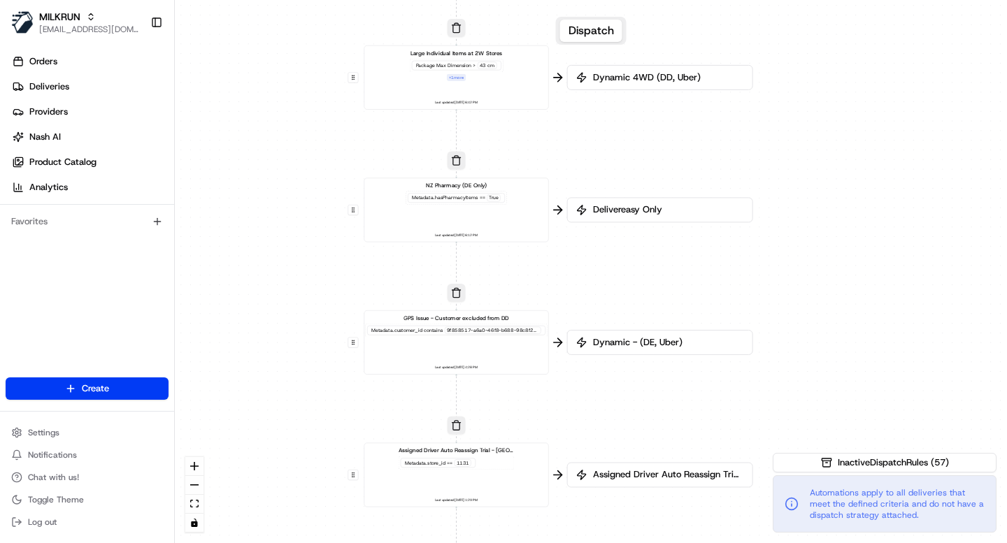
drag, startPoint x: 558, startPoint y: 324, endPoint x: 558, endPoint y: 152, distance: 171.3
click at [558, 152] on div "0 0 0 0 0 0 0 0 0 0 0 0 0 0 0 0 0 Order / Delivery Received DD Jack Testing Acc…" at bounding box center [591, 271] width 832 height 543
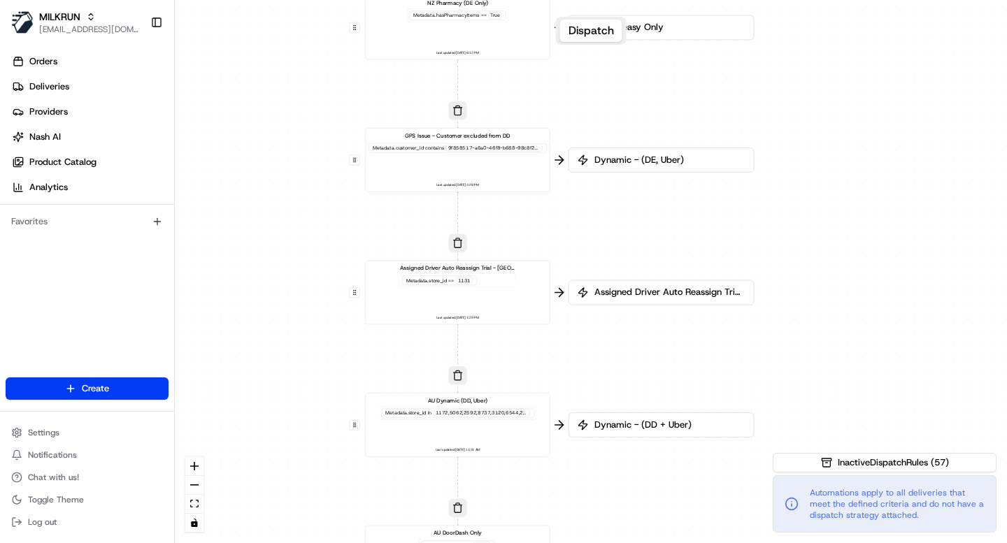
drag, startPoint x: 585, startPoint y: 315, endPoint x: 586, endPoint y: 136, distance: 179.0
click at [586, 136] on div "0 0 0 0 0 0 0 0 0 0 0 0 0 0 0 0 0 Order / Delivery Received DD Jack Testing Acc…" at bounding box center [591, 271] width 832 height 543
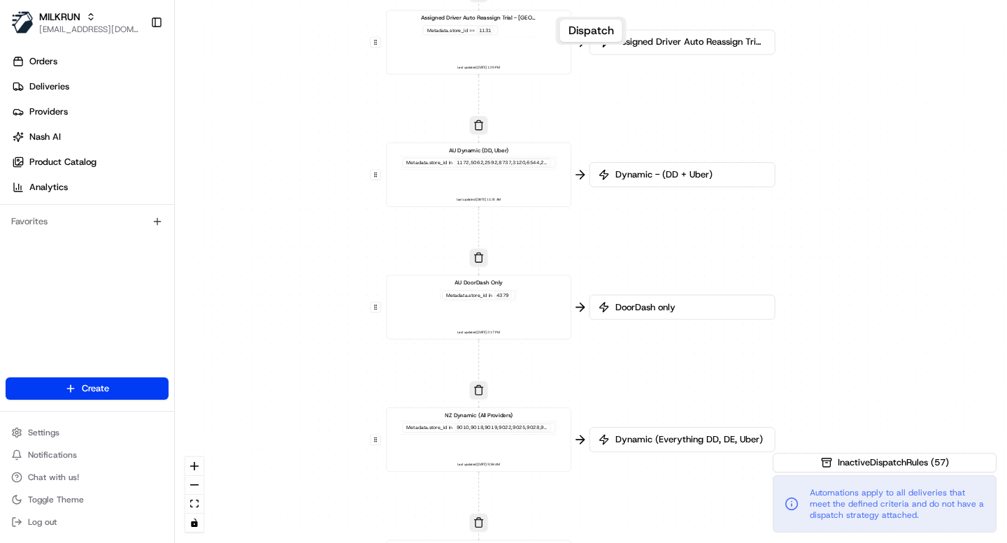
drag, startPoint x: 611, startPoint y: 404, endPoint x: 632, endPoint y: 152, distance: 252.6
click at [632, 152] on div "0 0 0 0 0 0 0 0 0 0 0 0 0 0 0 0 0 Order / Delivery Received DD Jack Testing Acc…" at bounding box center [591, 271] width 832 height 543
click at [525, 175] on div "AU Dynamic (DD, Uber) Metadata .store_id in Last updated: 12/08/2025 11:24 AM" at bounding box center [478, 173] width 171 height 57
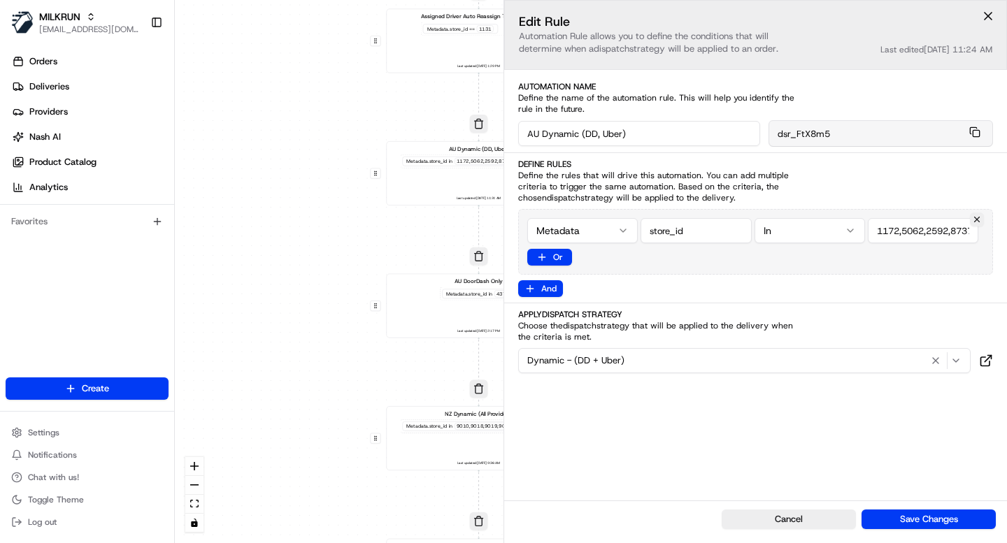
scroll to position [0, 9920]
click at [650, 138] on input "AU Dynamic (DD, Uber)" at bounding box center [639, 133] width 242 height 25
click at [987, 15] on button at bounding box center [988, 16] width 21 height 21
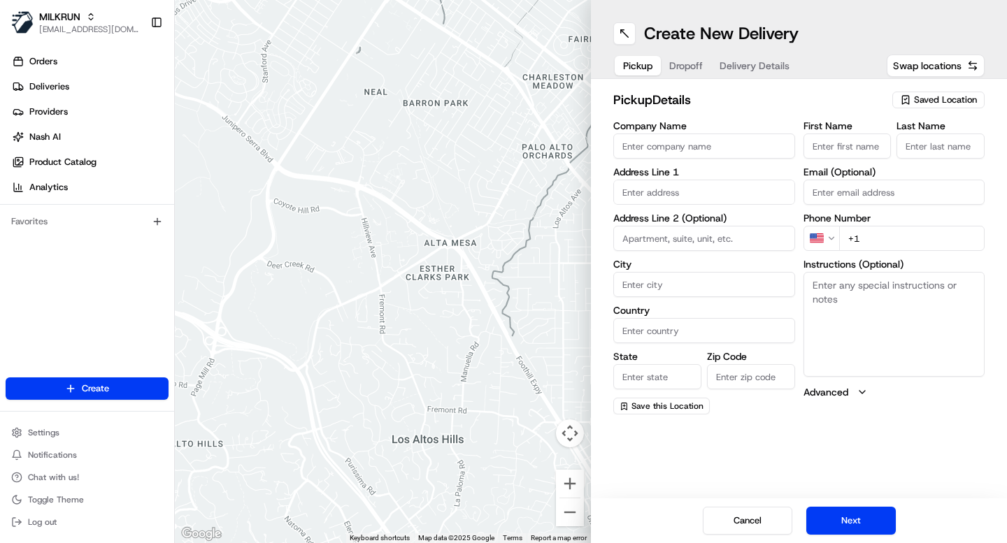
click at [762, 62] on span "Delivery Details" at bounding box center [755, 66] width 70 height 14
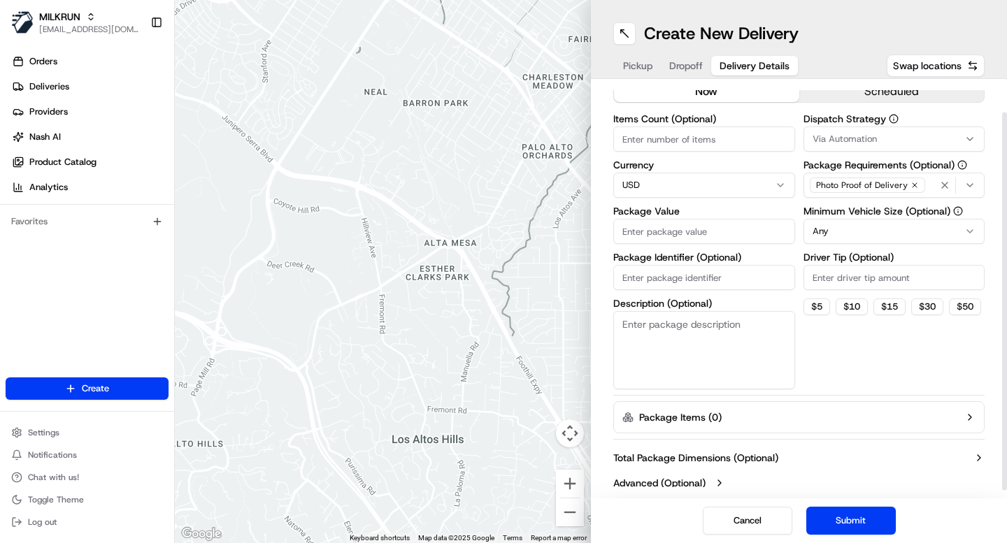
scroll to position [24, 0]
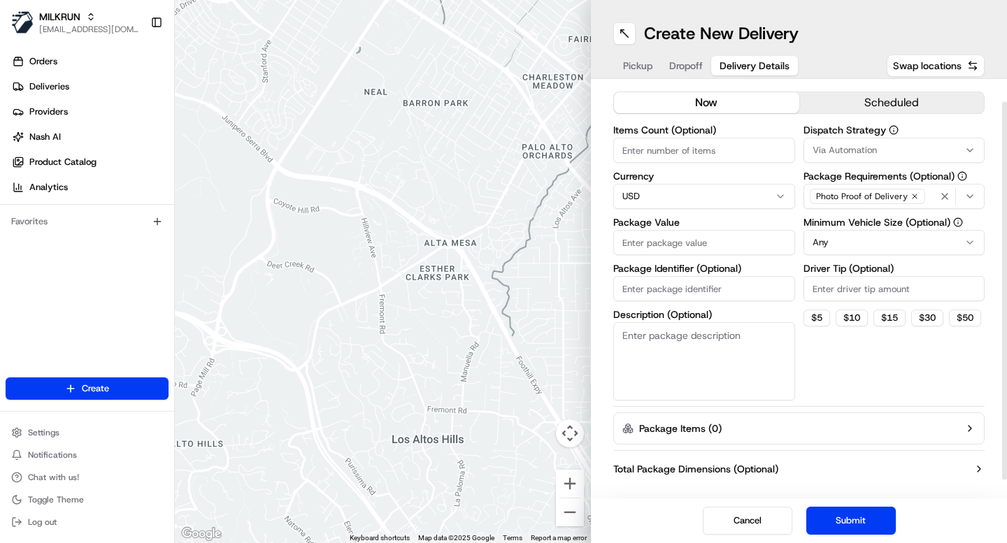
click at [843, 152] on span "Via Automation" at bounding box center [845, 150] width 64 height 13
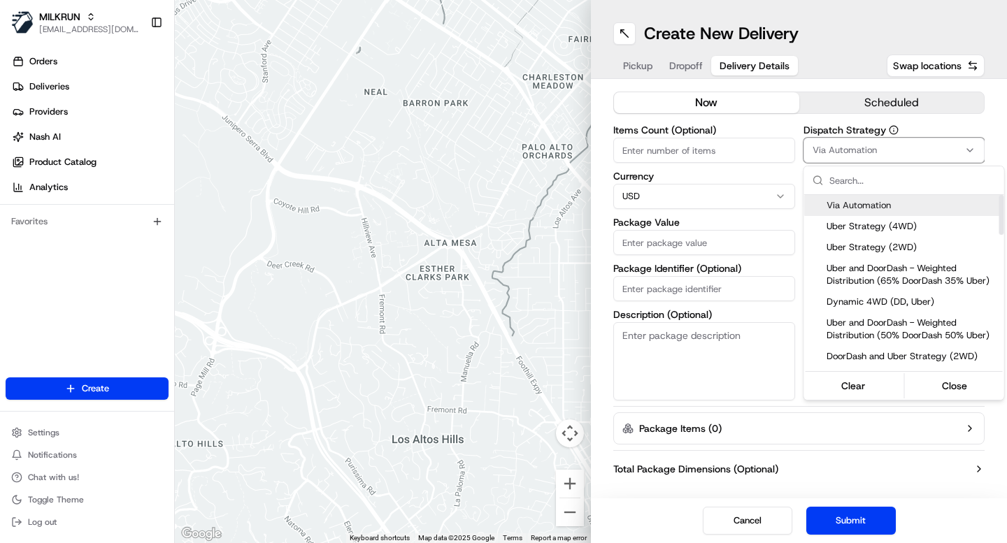
click at [962, 118] on html "MILKRUN ijones@woolworths.com.au Toggle Sidebar Orders Deliveries Providers Nas…" at bounding box center [503, 271] width 1007 height 543
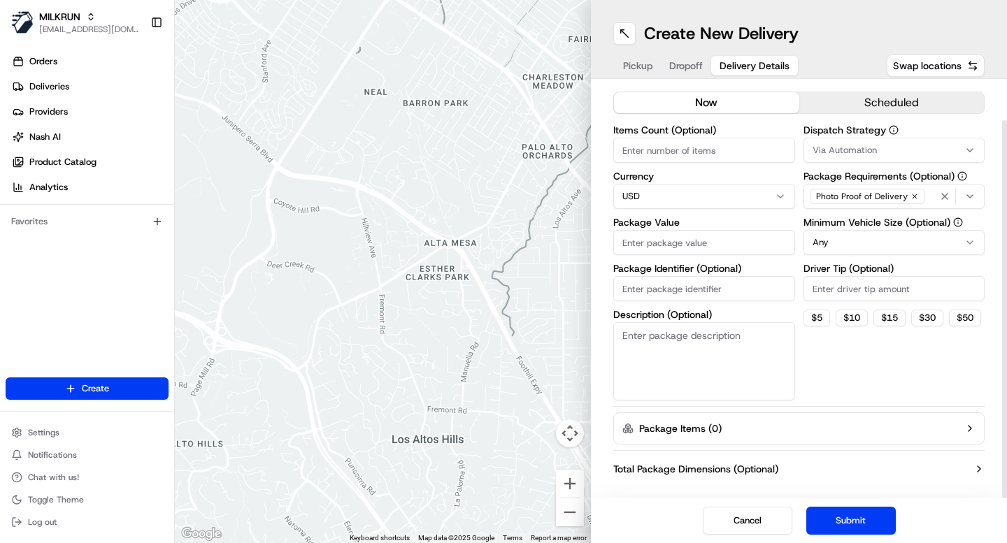
scroll to position [43, 0]
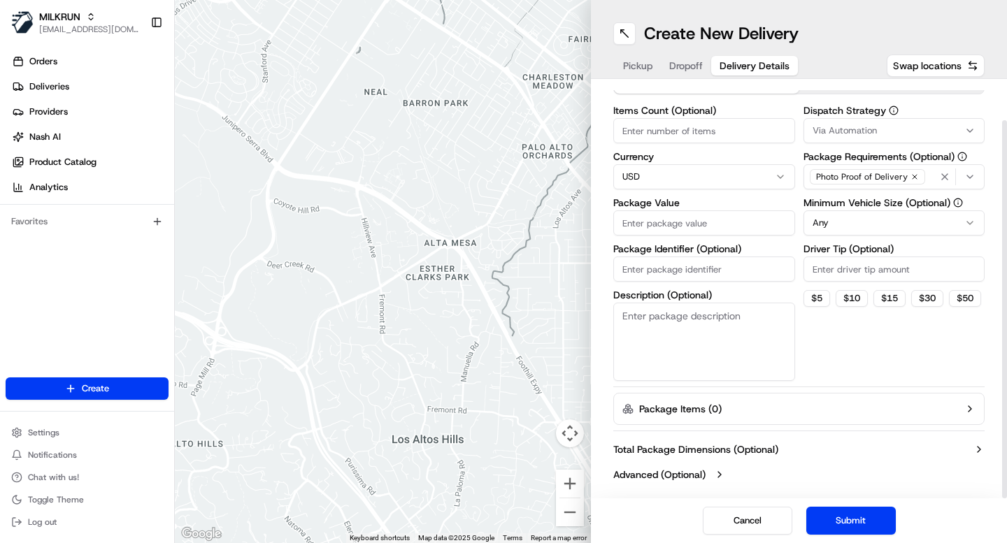
click at [724, 475] on icon "button" at bounding box center [719, 474] width 11 height 11
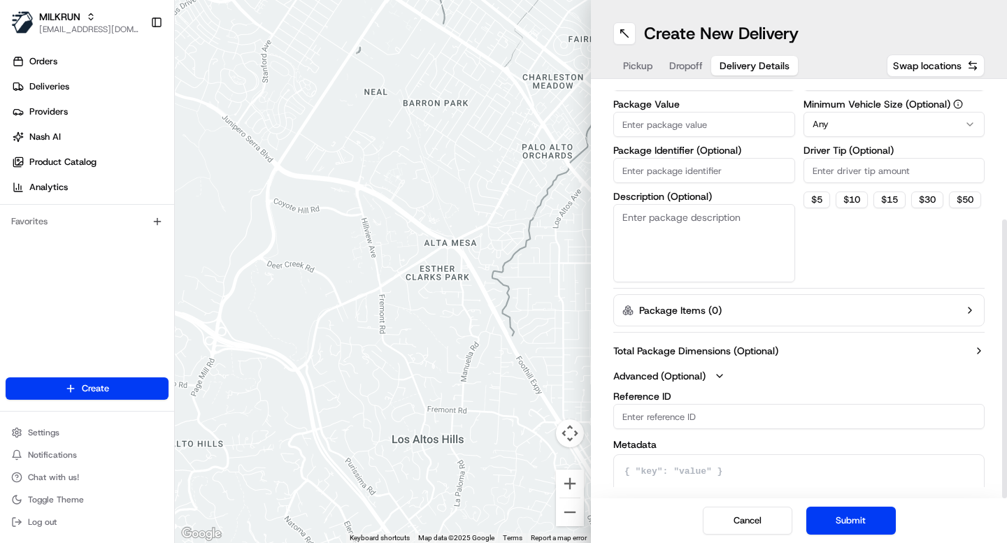
scroll to position [200, 0]
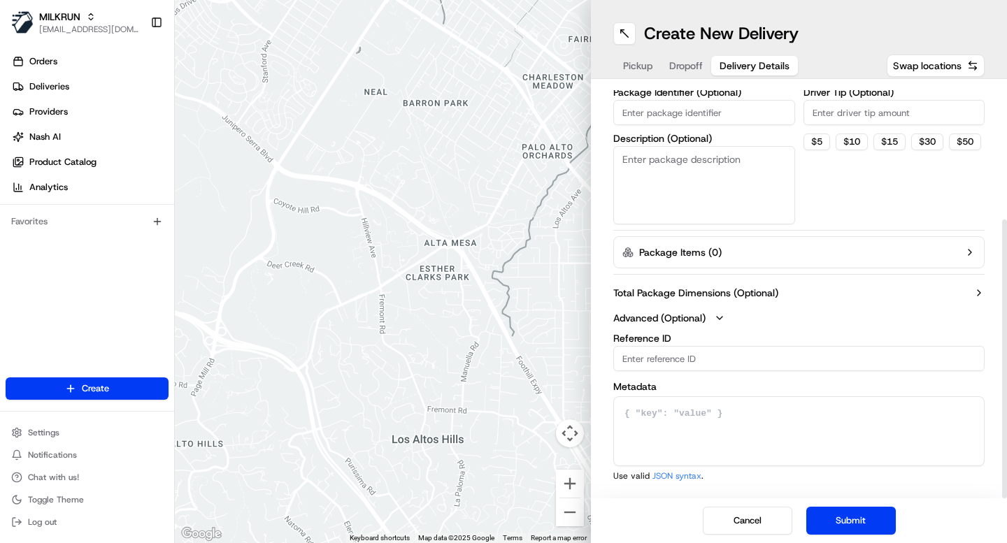
click at [748, 281] on div "Total Package Dimensions (Optional) Advanced (Optional) Reference ID Metadata U…" at bounding box center [798, 383] width 371 height 207
click at [748, 291] on label "Total Package Dimensions (Optional)" at bounding box center [695, 293] width 165 height 14
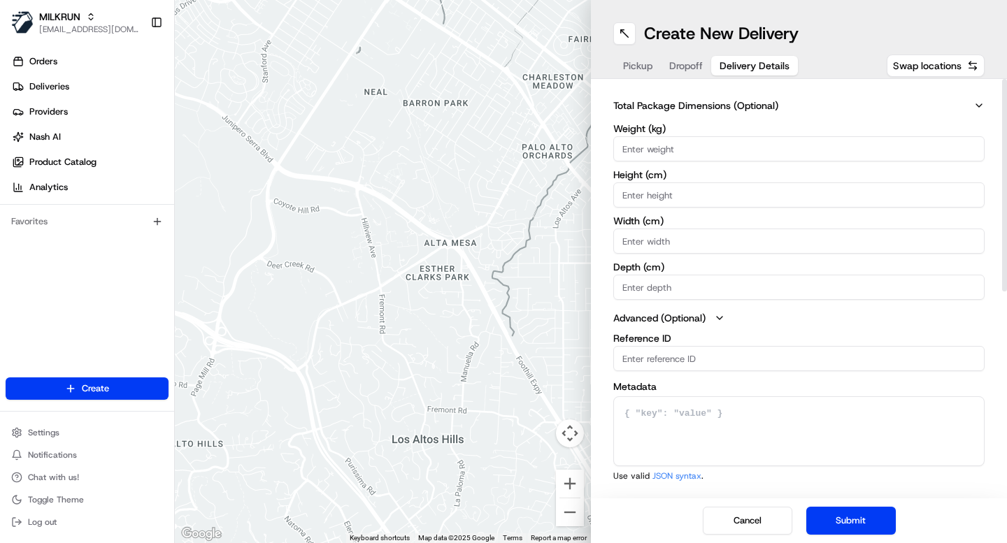
scroll to position [0, 0]
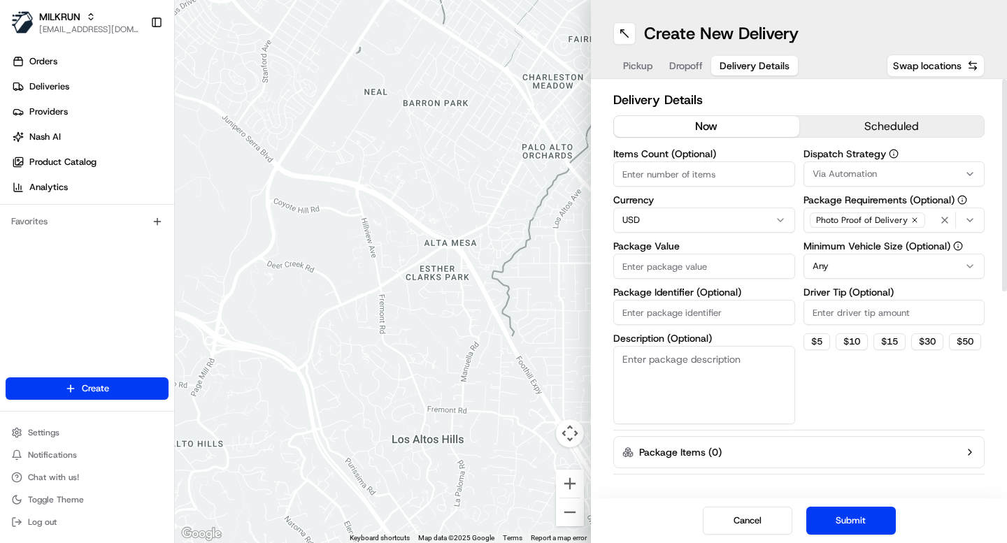
click at [687, 76] on div "Pickup Dropoff Delivery Details" at bounding box center [706, 65] width 186 height 25
click at [683, 55] on div "Pickup Dropoff Delivery Details" at bounding box center [706, 65] width 186 height 25
click at [683, 65] on span "Dropoff" at bounding box center [686, 66] width 34 height 14
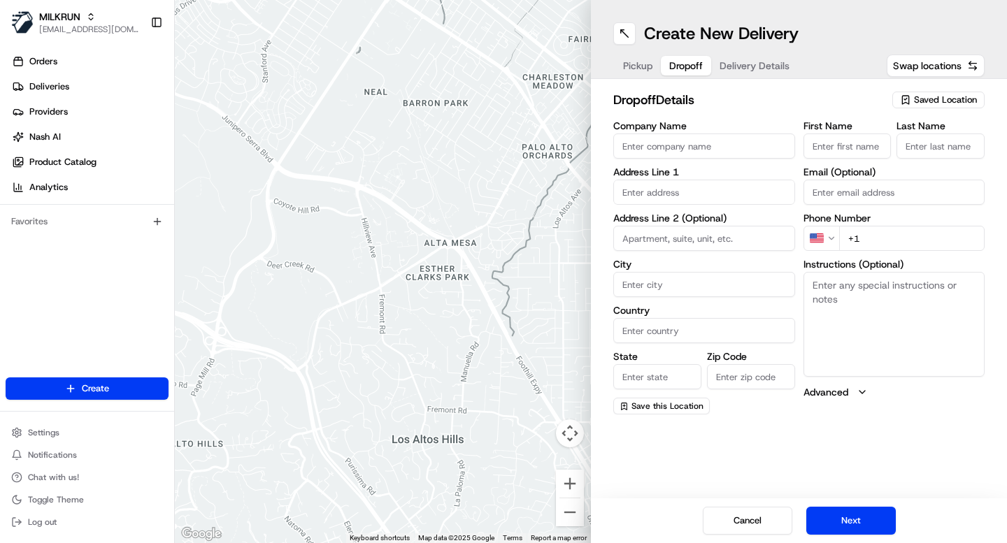
click at [649, 65] on span "Pickup" at bounding box center [637, 66] width 29 height 14
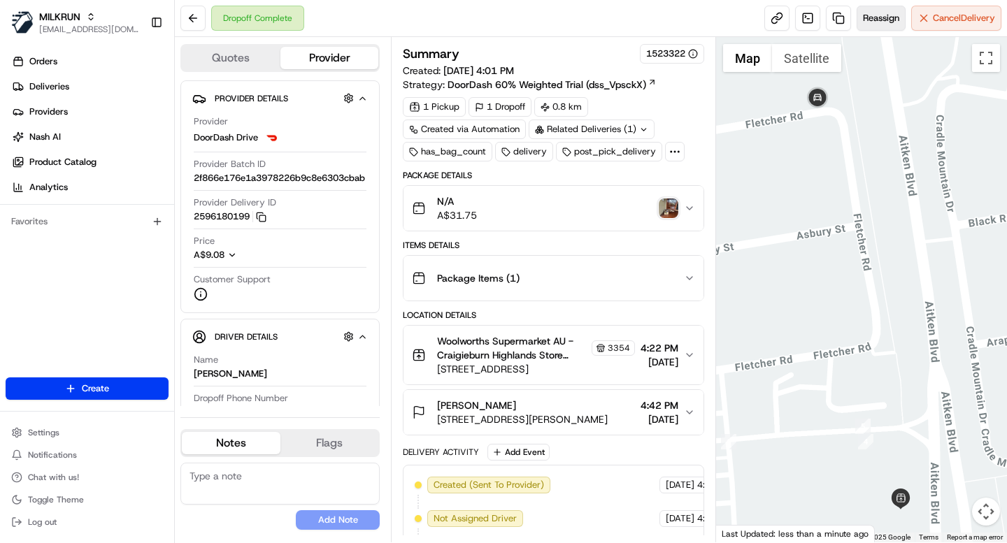
click at [883, 21] on span "Reassign" at bounding box center [881, 18] width 36 height 13
click at [835, 16] on link at bounding box center [838, 18] width 25 height 25
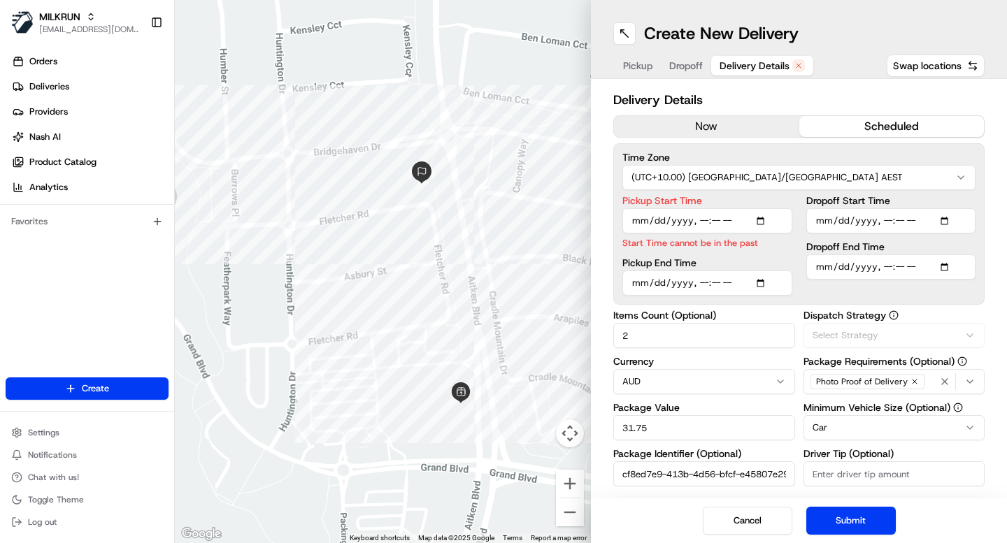
click at [762, 68] on span "Delivery Details" at bounding box center [755, 66] width 70 height 14
click at [709, 128] on button "now" at bounding box center [706, 126] width 185 height 21
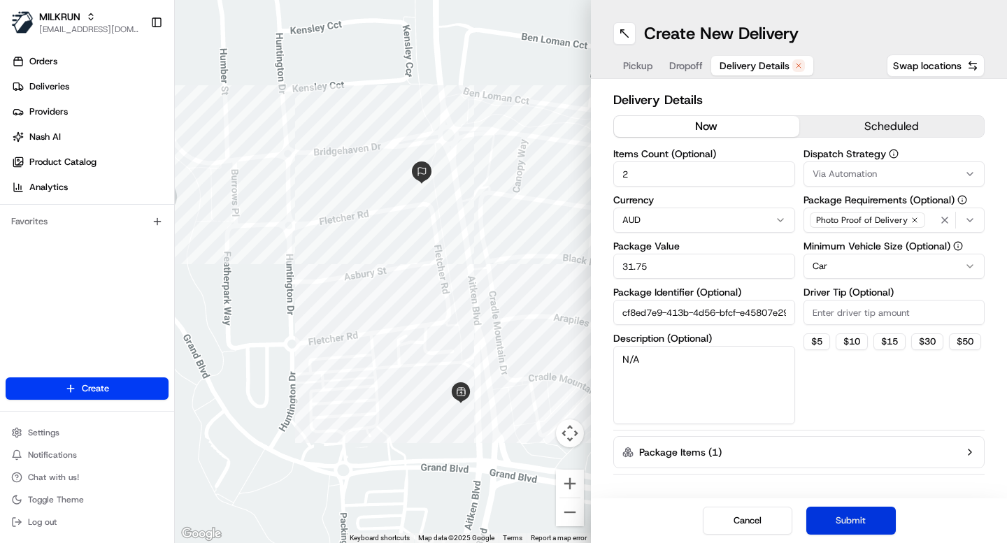
click at [847, 523] on button "Submit" at bounding box center [851, 521] width 90 height 28
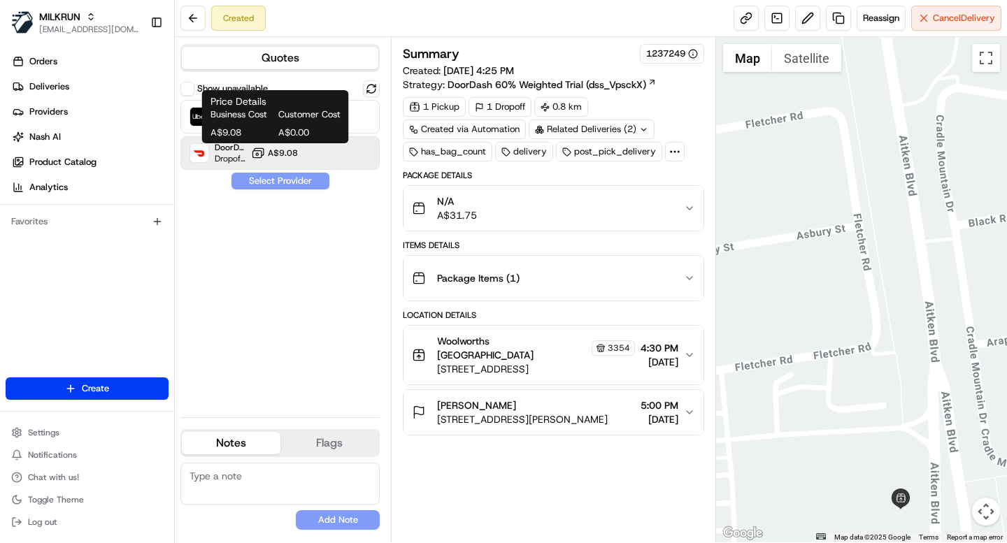
click at [267, 158] on button "A$9.08" at bounding box center [274, 153] width 47 height 14
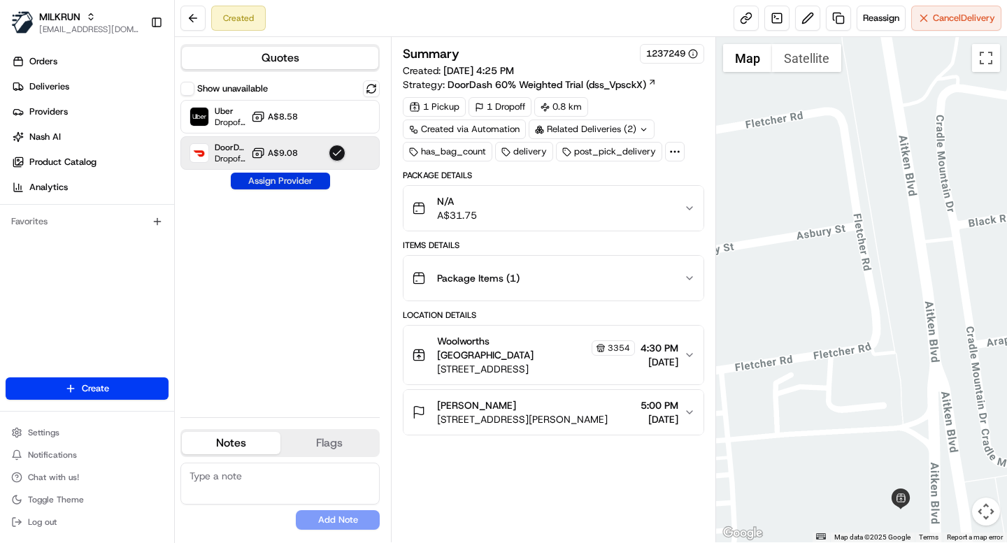
click at [305, 179] on button "Assign Provider" at bounding box center [280, 181] width 99 height 17
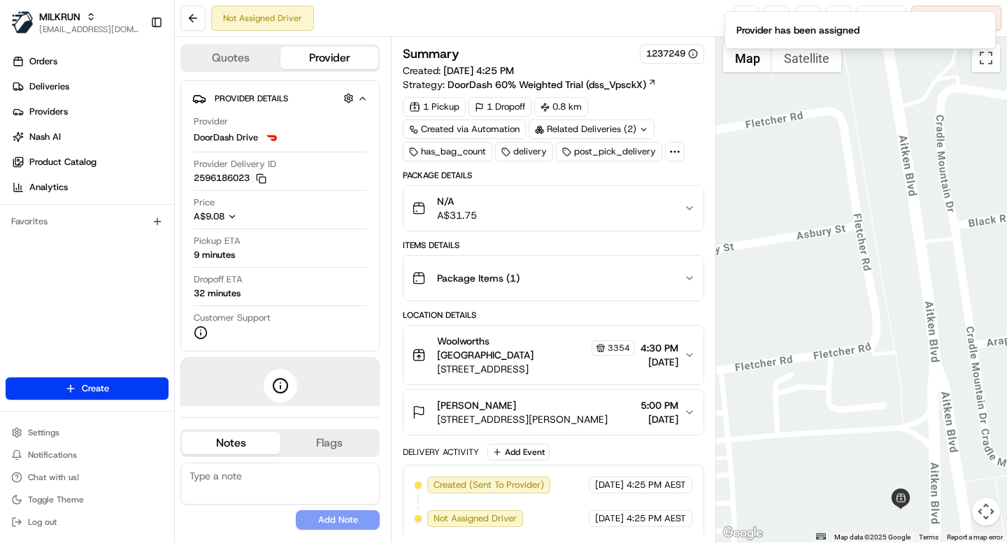
click at [639, 14] on div "Not Assigned Driver Reassign Cancel Delivery" at bounding box center [591, 18] width 832 height 37
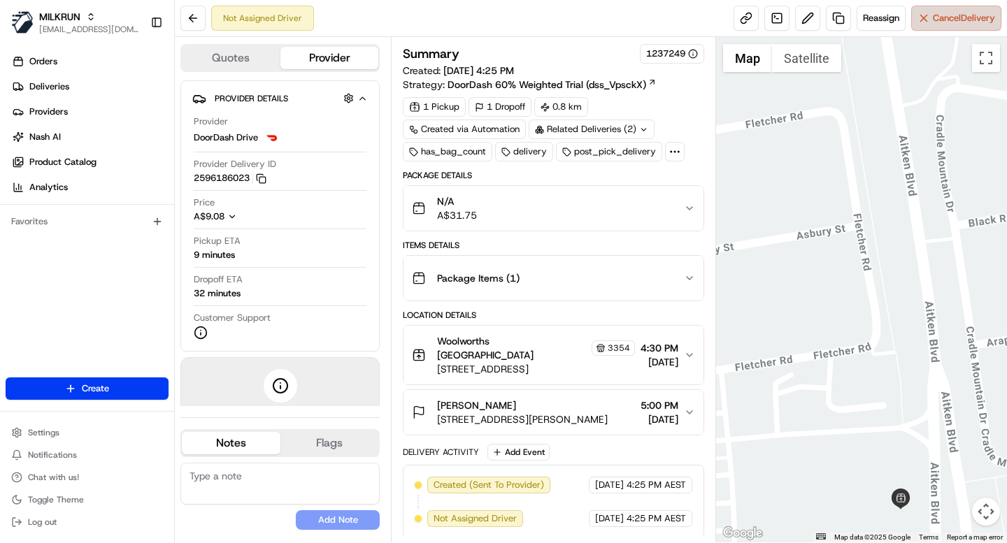
click at [964, 23] on span "Cancel Delivery" at bounding box center [964, 18] width 62 height 13
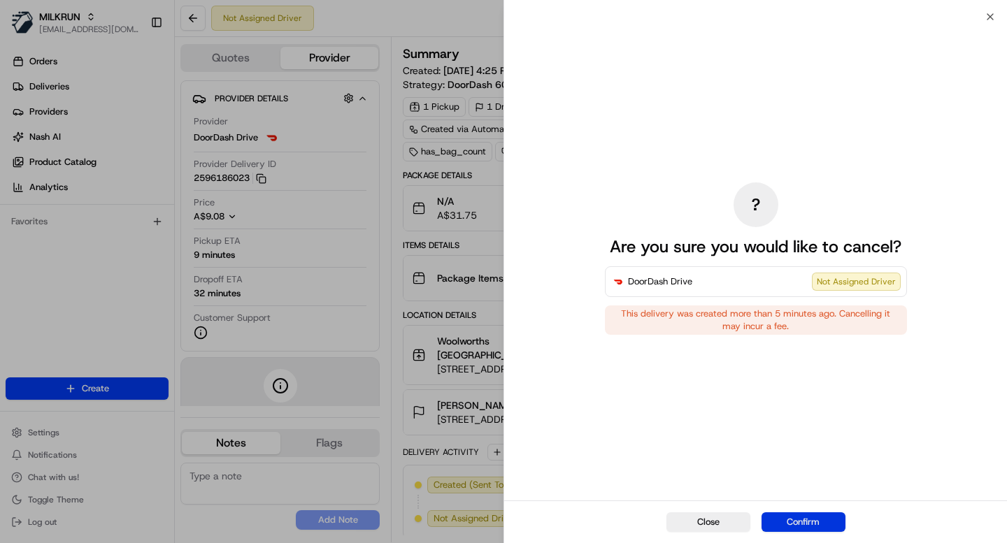
click at [799, 520] on button "Confirm" at bounding box center [804, 523] width 84 height 20
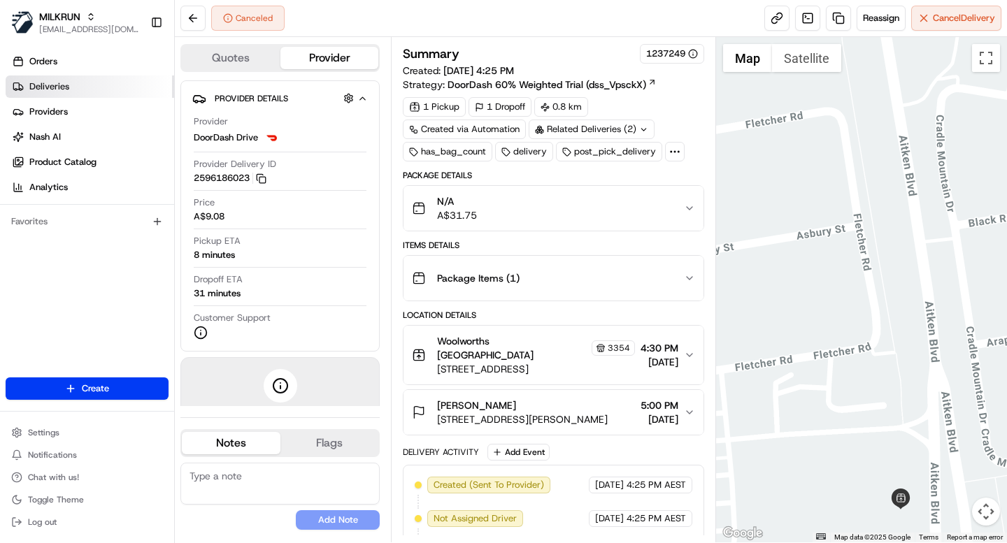
click at [69, 84] on span "Deliveries" at bounding box center [49, 86] width 40 height 13
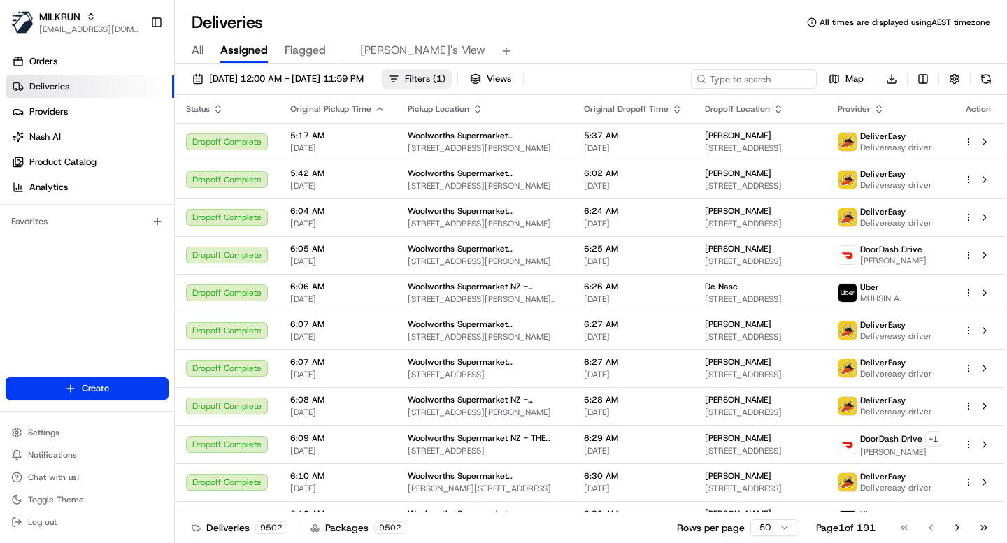
click at [445, 76] on span "Filters ( 1 )" at bounding box center [425, 79] width 41 height 13
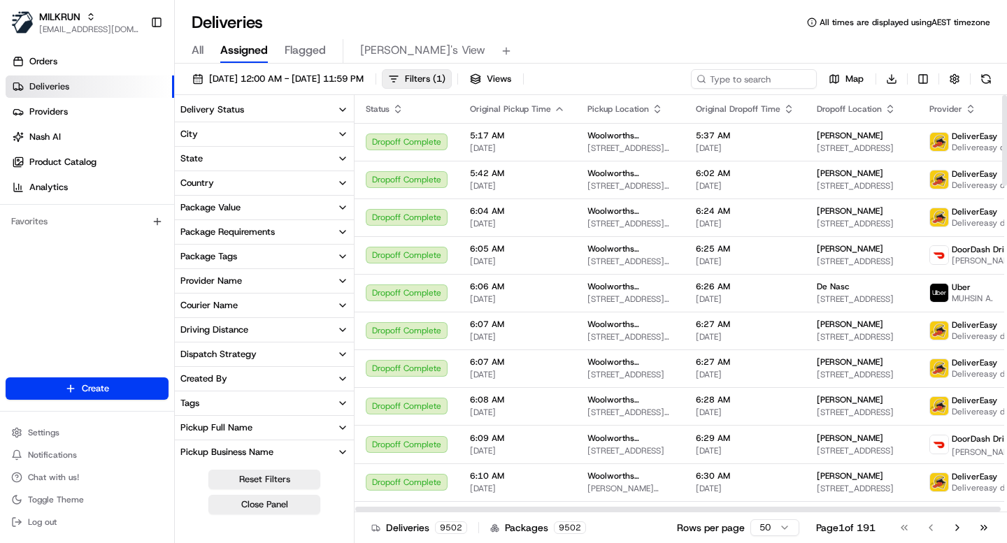
click at [278, 104] on button "Delivery Status" at bounding box center [264, 110] width 179 height 24
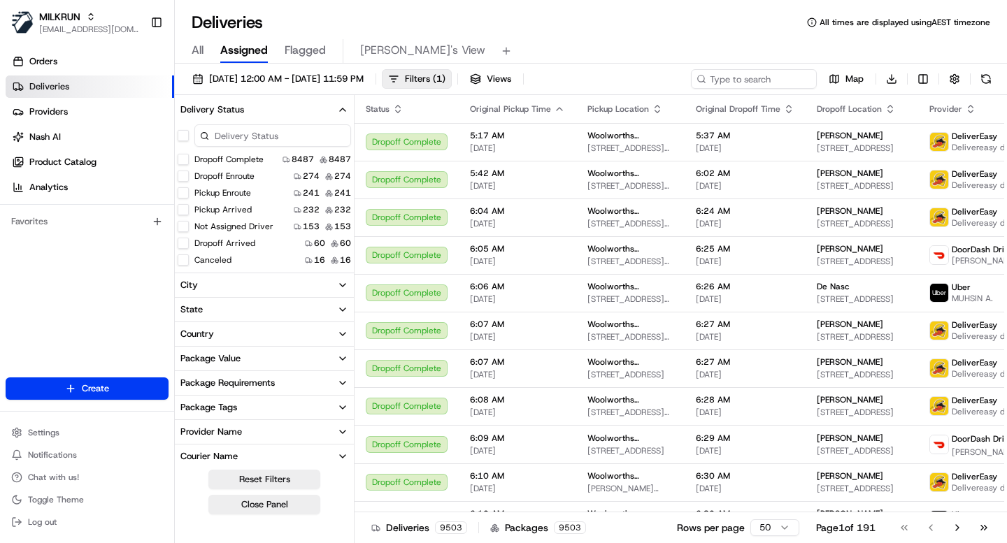
click at [222, 433] on div "Provider Name" at bounding box center [211, 432] width 62 height 13
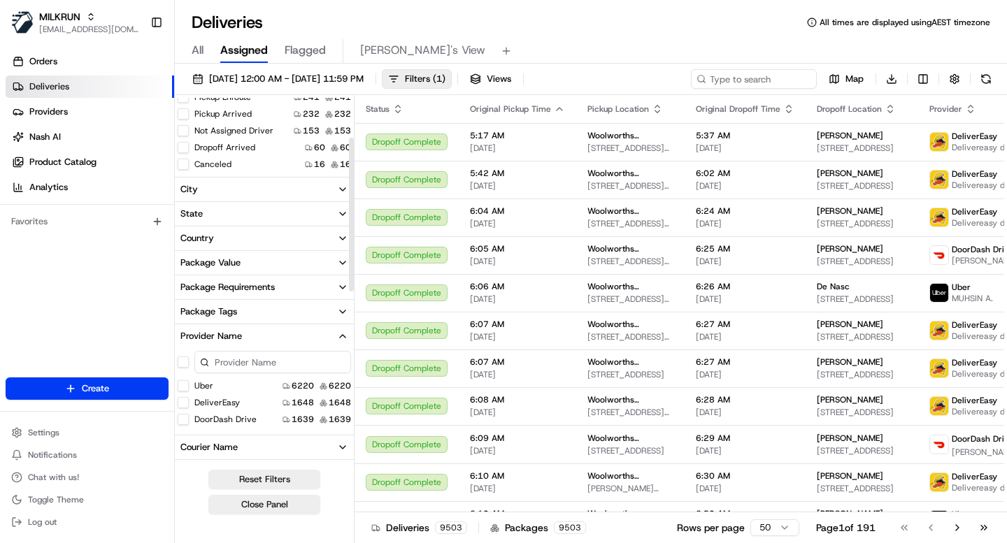
scroll to position [97, 0]
click at [187, 418] on Drive "DoorDash Drive" at bounding box center [183, 418] width 11 height 11
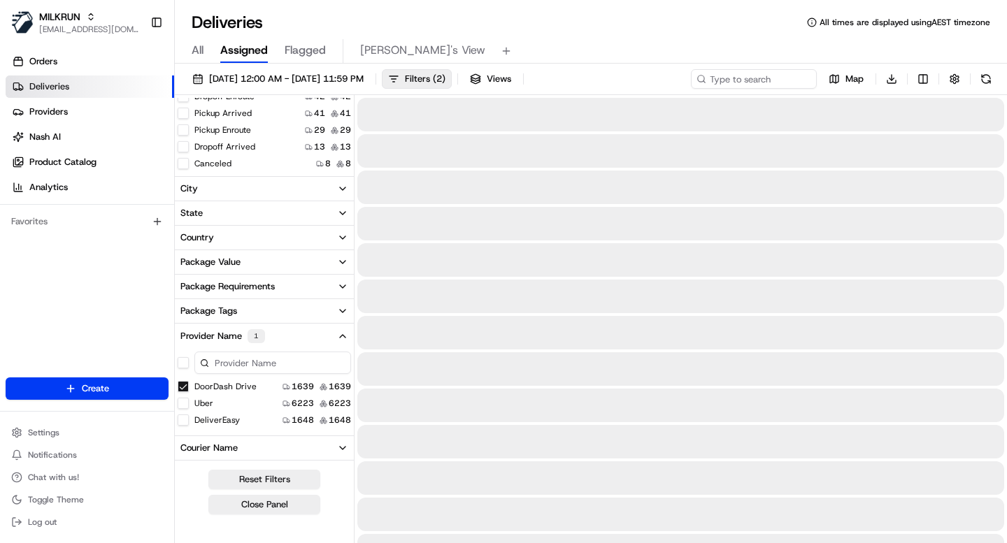
click at [343, 333] on icon "button" at bounding box center [342, 336] width 11 height 11
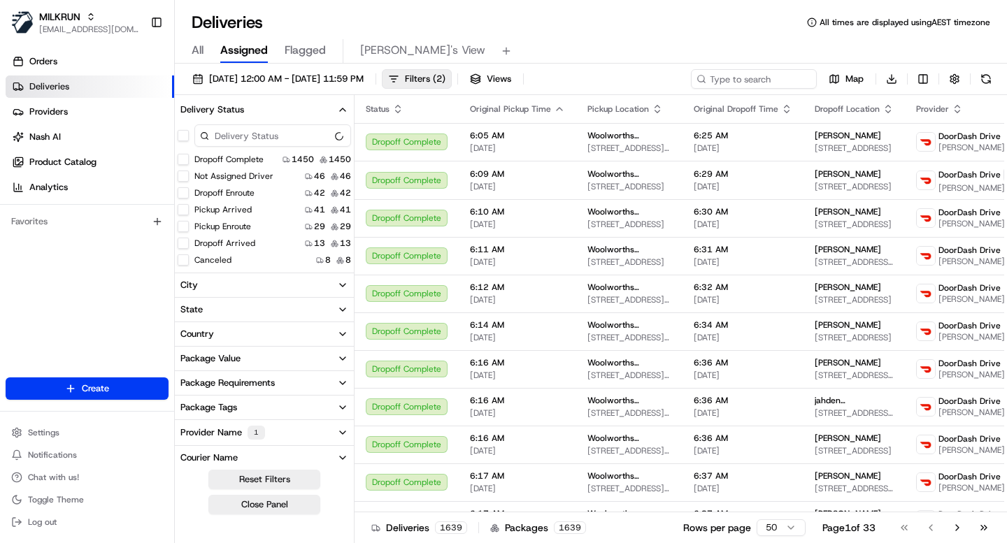
click at [184, 175] on button "Not Assigned Driver" at bounding box center [183, 176] width 11 height 11
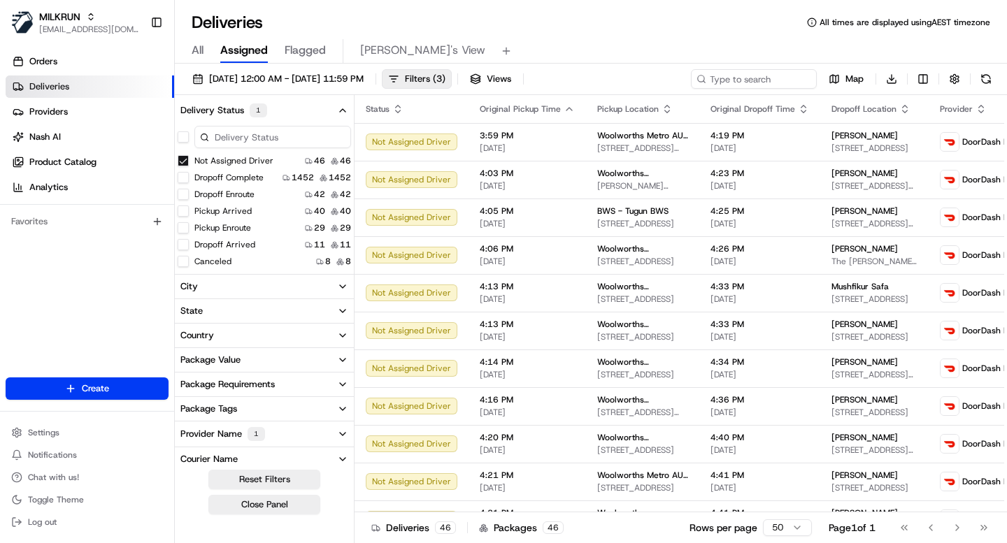
click at [611, 41] on div "All Assigned Flagged Mimi's View" at bounding box center [591, 51] width 832 height 24
click at [564, 109] on icon "button" at bounding box center [569, 109] width 11 height 11
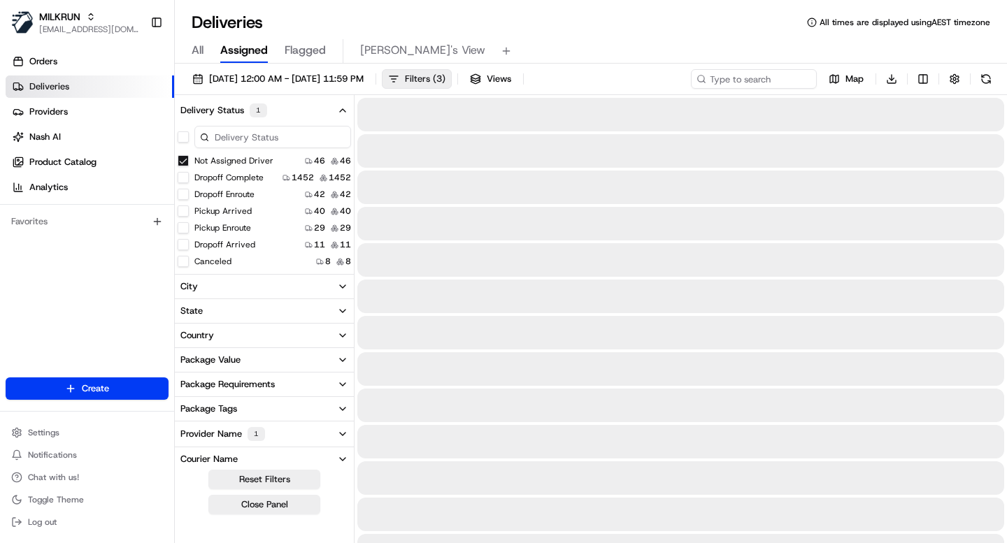
click at [445, 77] on span "Filters ( 3 )" at bounding box center [425, 79] width 41 height 13
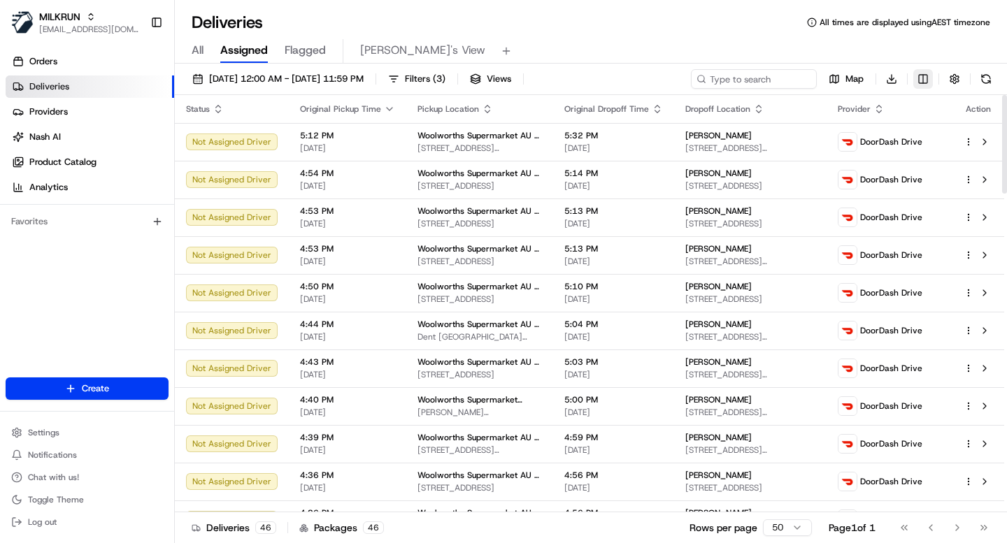
click at [925, 78] on html "MILKRUN ijones@woolworths.com.au Toggle Sidebar Orders Deliveries Providers Nas…" at bounding box center [503, 271] width 1007 height 543
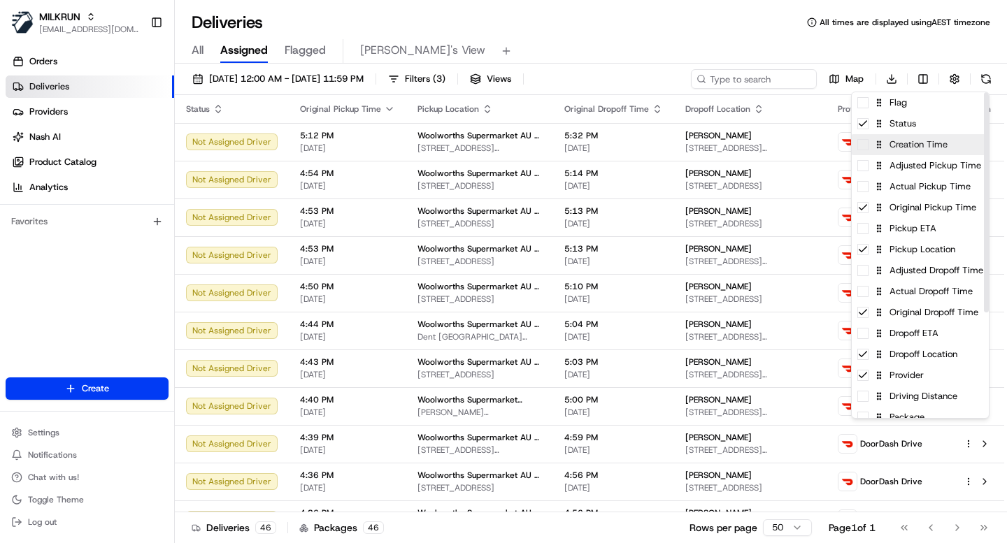
click at [864, 148] on span at bounding box center [862, 144] width 11 height 11
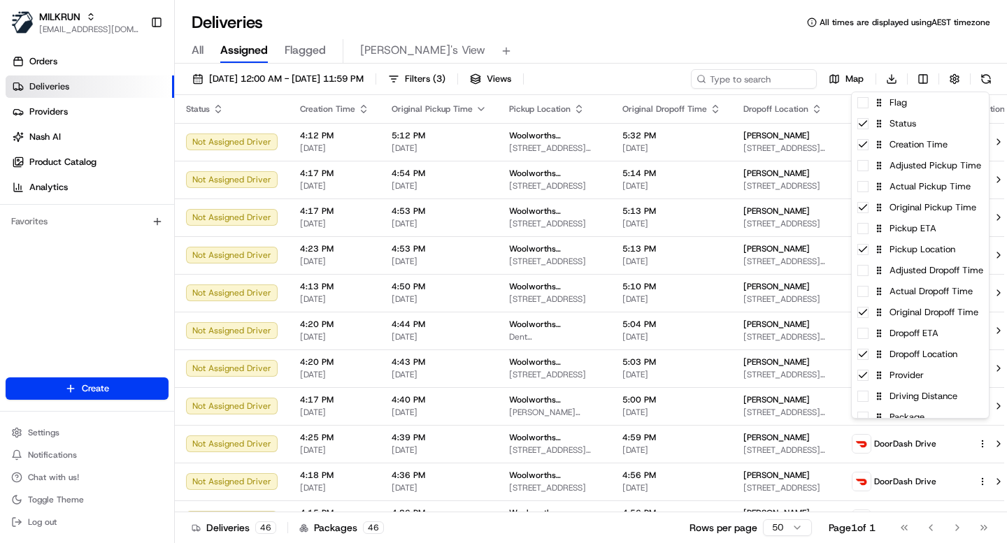
click at [359, 111] on html "MILKRUN ijones@woolworths.com.au Toggle Sidebar Orders Deliveries Providers Nas…" at bounding box center [503, 271] width 1007 height 543
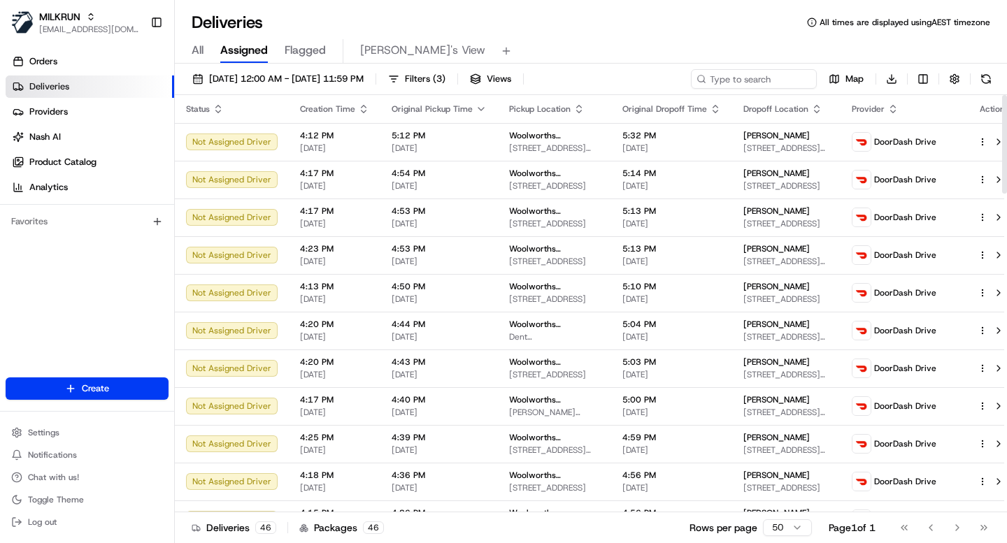
click at [359, 111] on icon "button" at bounding box center [363, 109] width 11 height 11
click at [361, 110] on icon "button" at bounding box center [364, 109] width 6 height 3
click at [990, 142] on button at bounding box center [998, 142] width 17 height 17
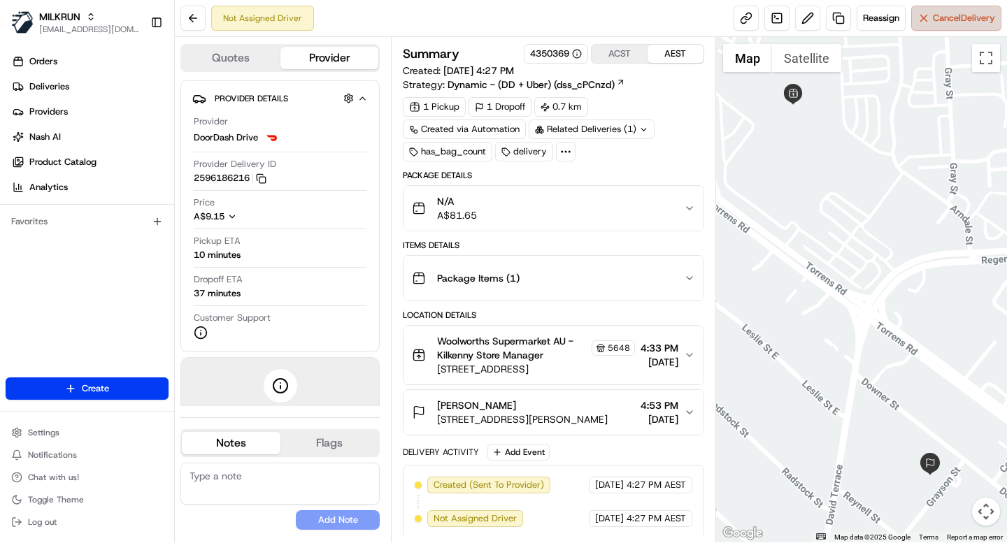
click at [955, 25] on button "Cancel Delivery" at bounding box center [956, 18] width 90 height 25
click at [571, 150] on icon at bounding box center [565, 151] width 13 height 13
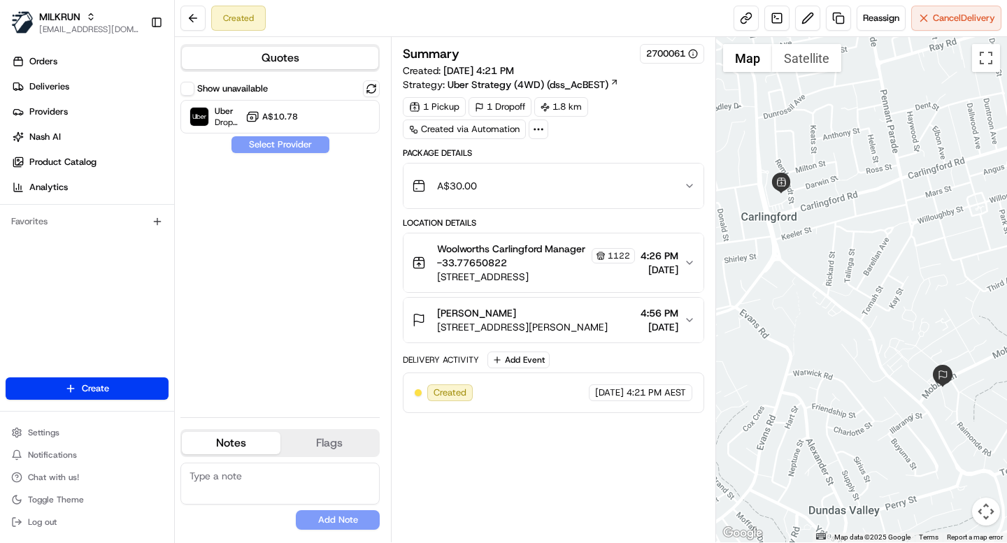
click at [538, 132] on icon at bounding box center [538, 129] width 13 height 13
drag, startPoint x: 592, startPoint y: 191, endPoint x: 609, endPoint y: 191, distance: 17.5
click at [609, 191] on div "External ID test2_2025-08-22 Metadata {}" at bounding box center [537, 178] width 150 height 72
click at [629, 111] on div "1 Pickup 1 Dropoff 1.8 km Created via Automation" at bounding box center [553, 118] width 301 height 42
click at [530, 490] on div "Summary 2700061 Created: [DATE] 4:21 PM Strategy: Uber Strategy (4WD) (dss_AcBE…" at bounding box center [553, 290] width 301 height 492
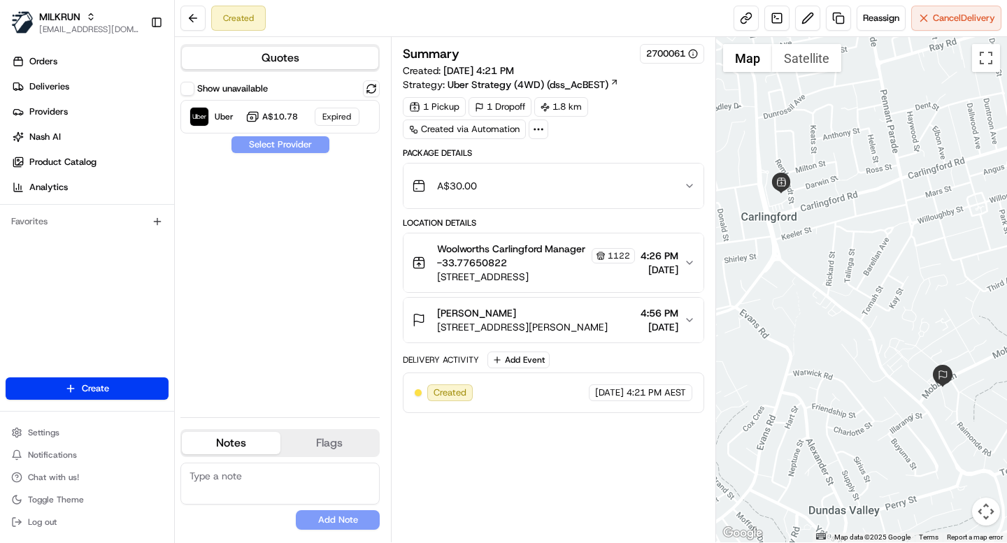
click at [350, 241] on div "Show unavailable Uber A$10.78 Expired Select Provider" at bounding box center [279, 243] width 199 height 326
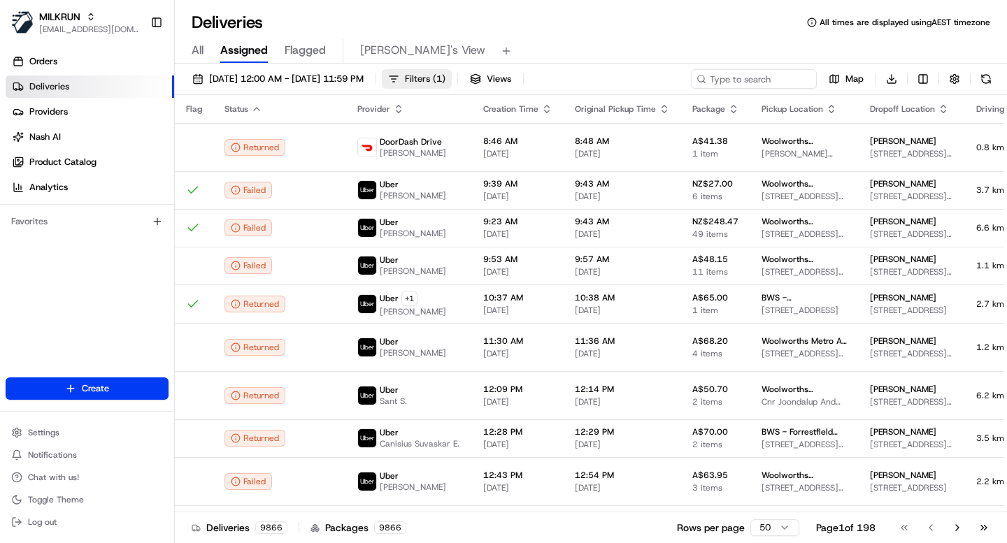
click at [445, 80] on span "Filters ( 1 )" at bounding box center [425, 79] width 41 height 13
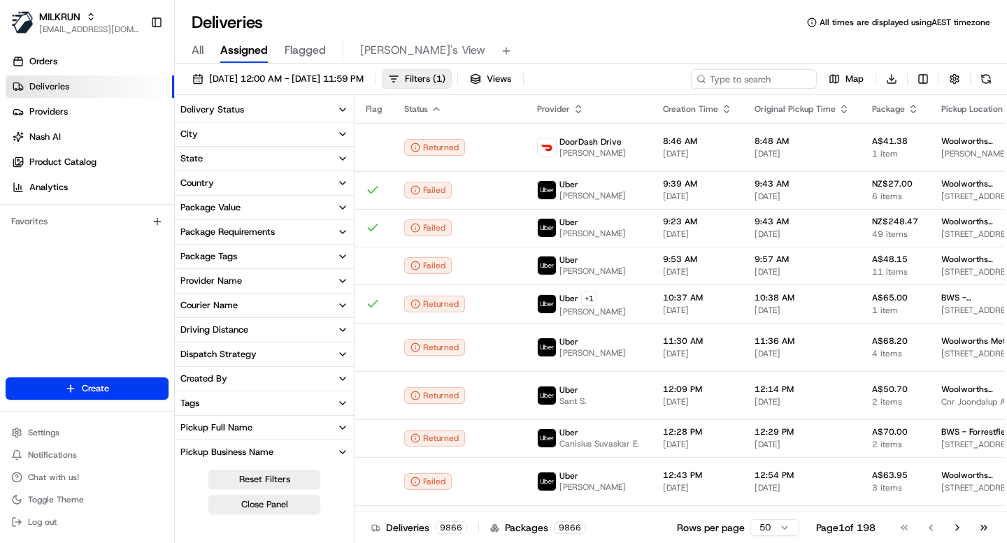
click at [214, 111] on div "Delivery Status" at bounding box center [212, 110] width 64 height 13
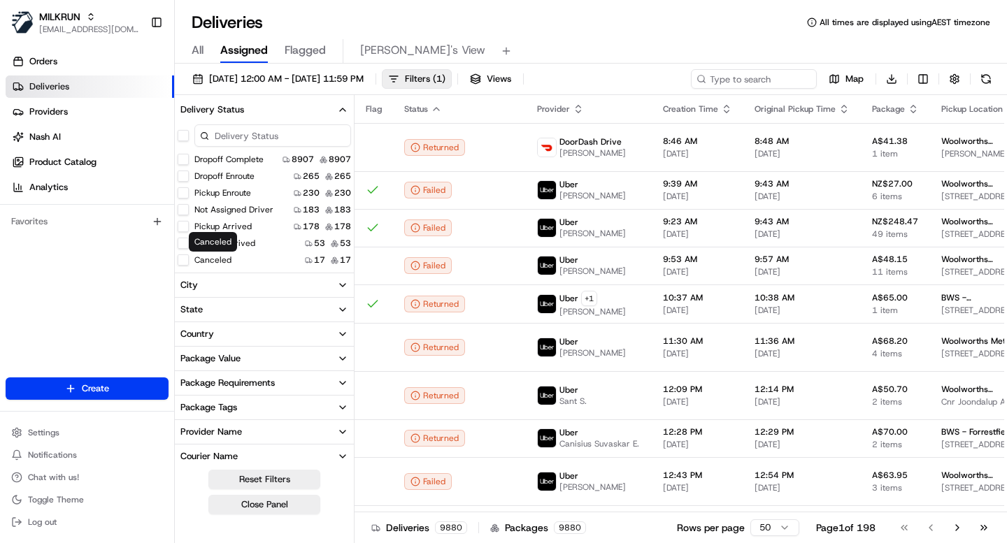
click at [206, 259] on label "Canceled" at bounding box center [212, 260] width 37 height 11
click at [189, 259] on button "Canceled" at bounding box center [183, 260] width 11 height 11
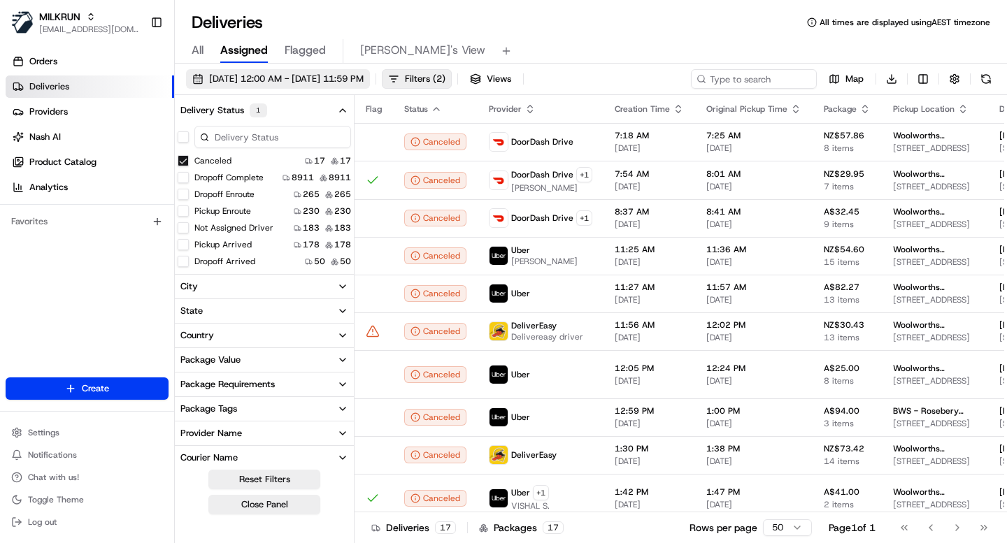
click at [359, 78] on span "22/08/2025 12:00 AM - 29/08/2025 11:59 PM" at bounding box center [286, 79] width 155 height 13
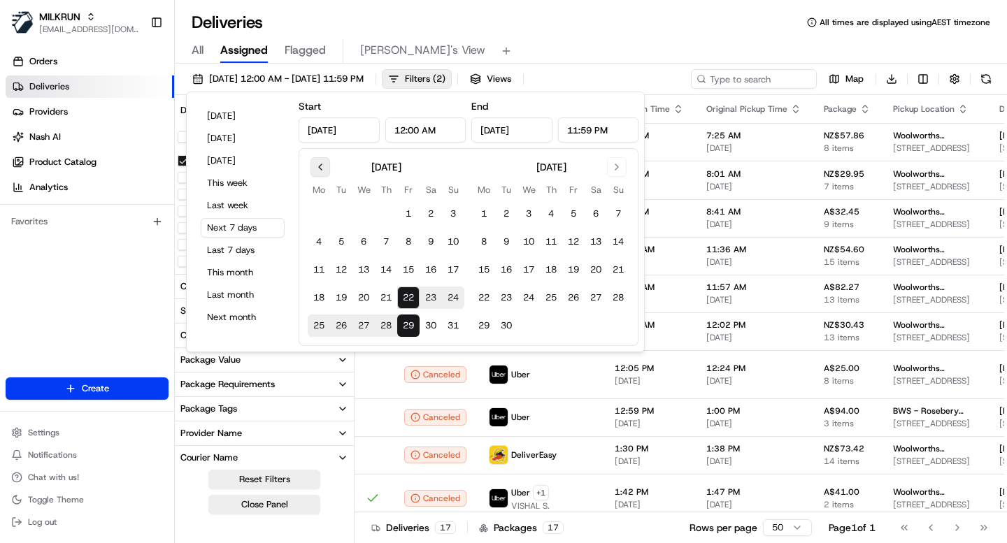
click at [318, 173] on button "Go to previous month" at bounding box center [321, 167] width 20 height 20
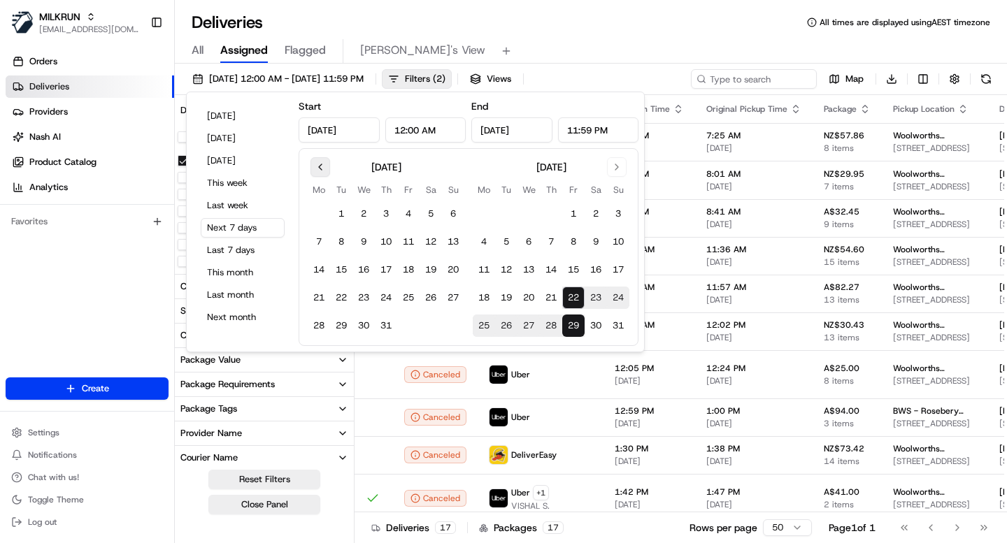
click at [318, 173] on button "Go to previous month" at bounding box center [321, 167] width 20 height 20
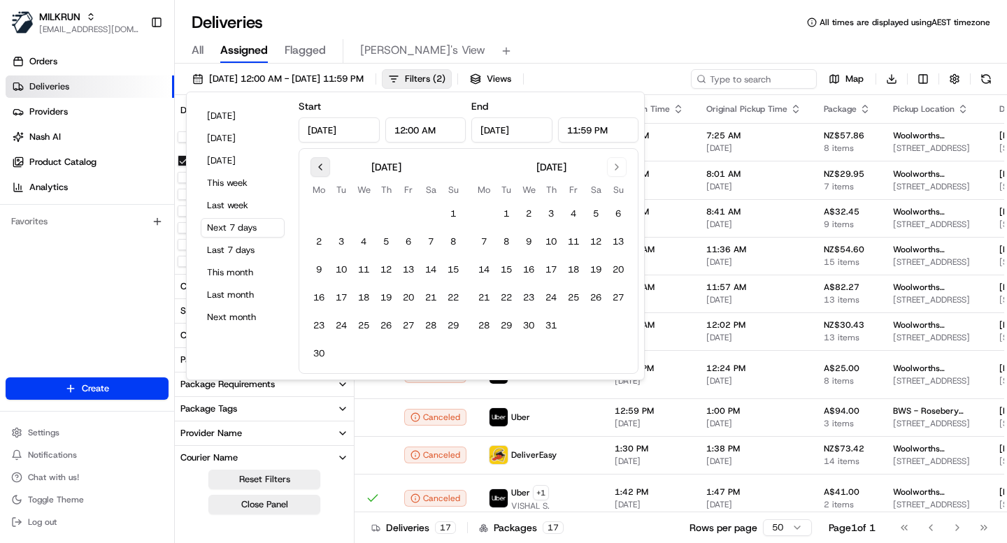
click at [321, 170] on button "Go to previous month" at bounding box center [321, 167] width 20 height 20
click at [388, 304] on button "20" at bounding box center [386, 298] width 22 height 22
type input "Mar 20, 2025"
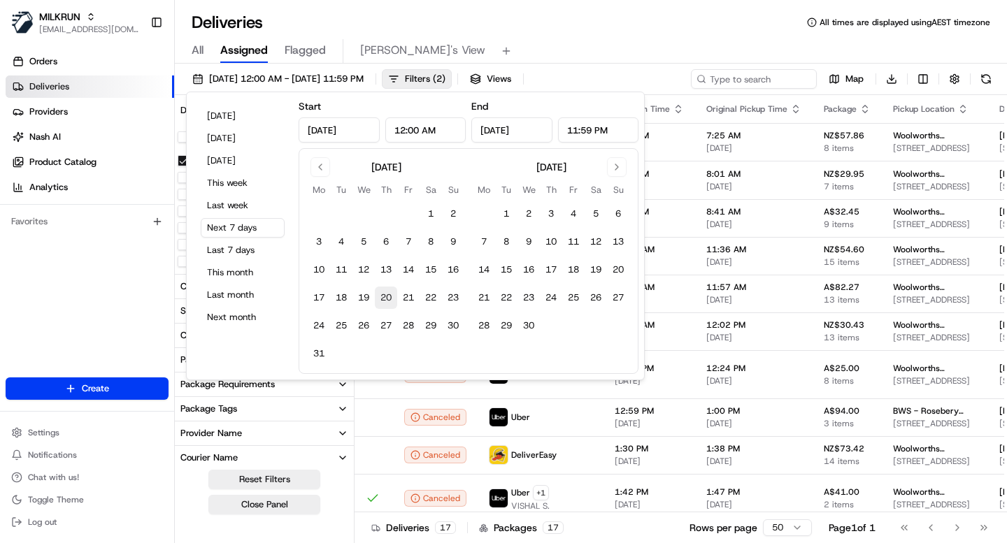
type input "Mar 20, 2025"
click at [388, 304] on button "20" at bounding box center [386, 298] width 22 height 22
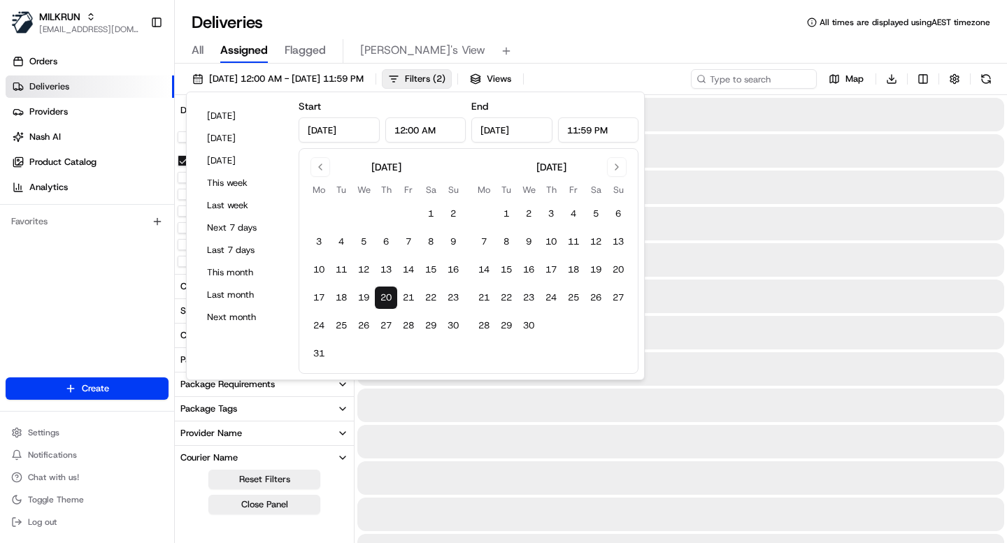
click at [501, 18] on div "Deliveries All times are displayed using AEST timezone" at bounding box center [591, 22] width 832 height 22
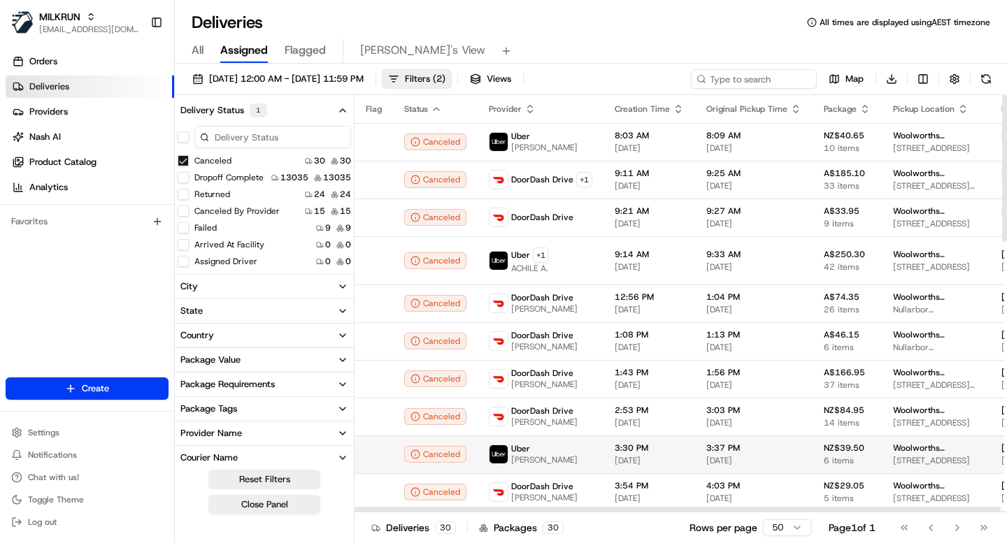
click at [593, 457] on td "Uber SUDHIR P." at bounding box center [541, 455] width 126 height 38
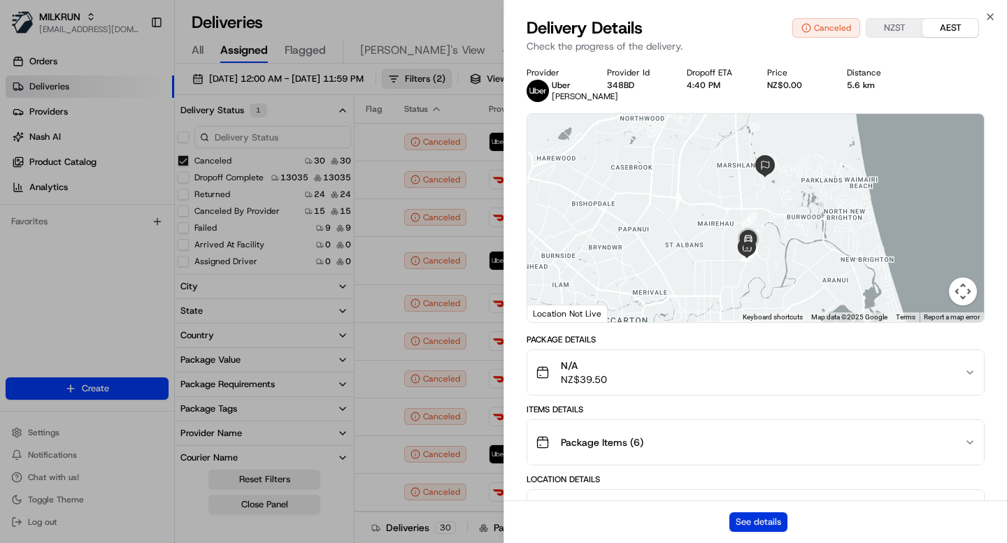
click at [750, 529] on button "See details" at bounding box center [758, 523] width 58 height 20
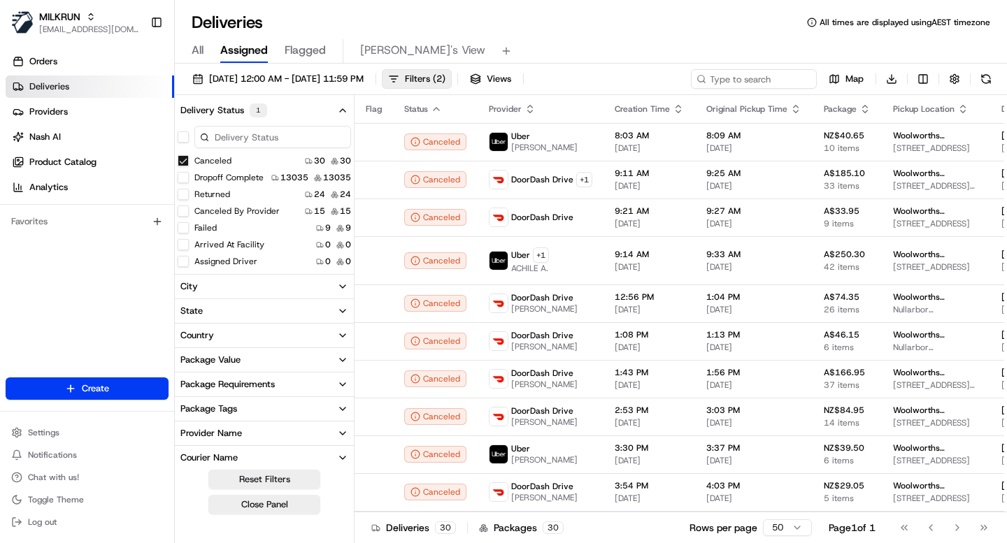
click at [224, 340] on button "Country" at bounding box center [264, 336] width 179 height 24
click at [184, 389] on button "AU" at bounding box center [183, 385] width 11 height 11
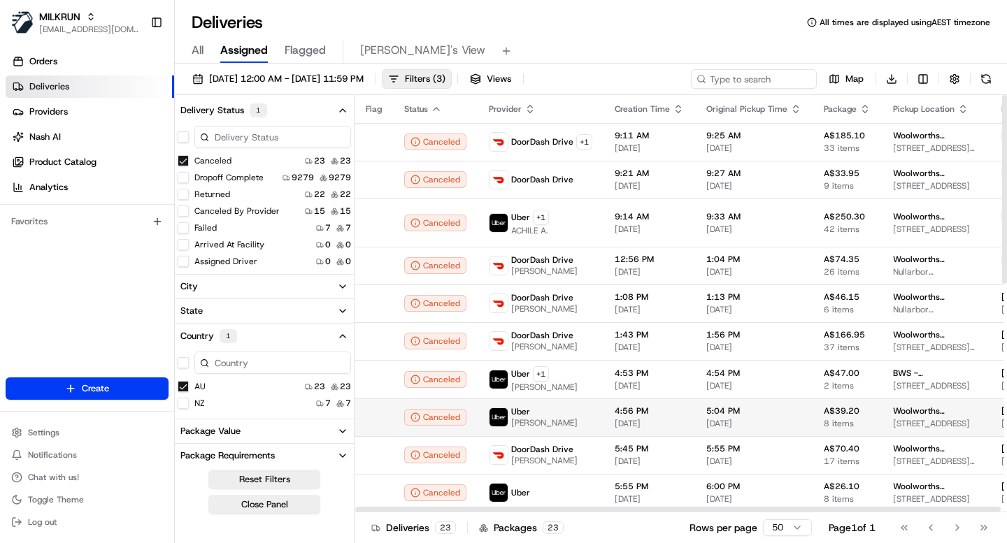
click at [550, 424] on div "Uber Gazi T." at bounding box center [541, 417] width 104 height 22
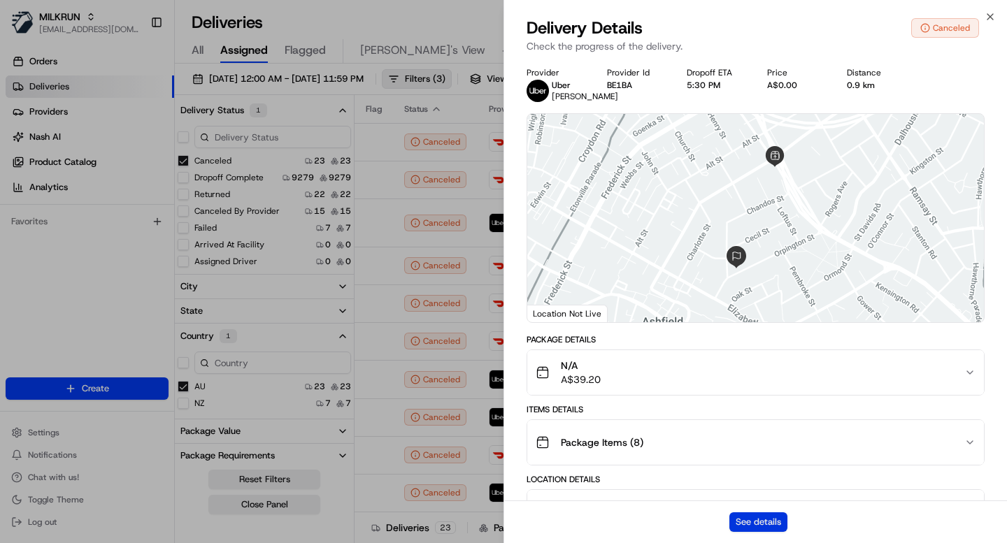
click at [766, 520] on button "See details" at bounding box center [758, 523] width 58 height 20
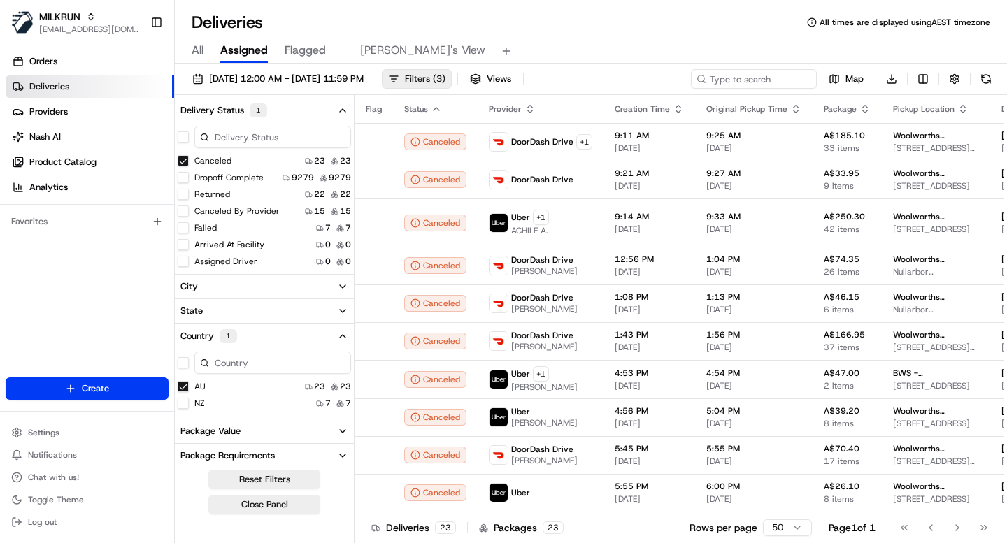
click at [445, 82] on span "Filters ( 3 )" at bounding box center [425, 79] width 41 height 13
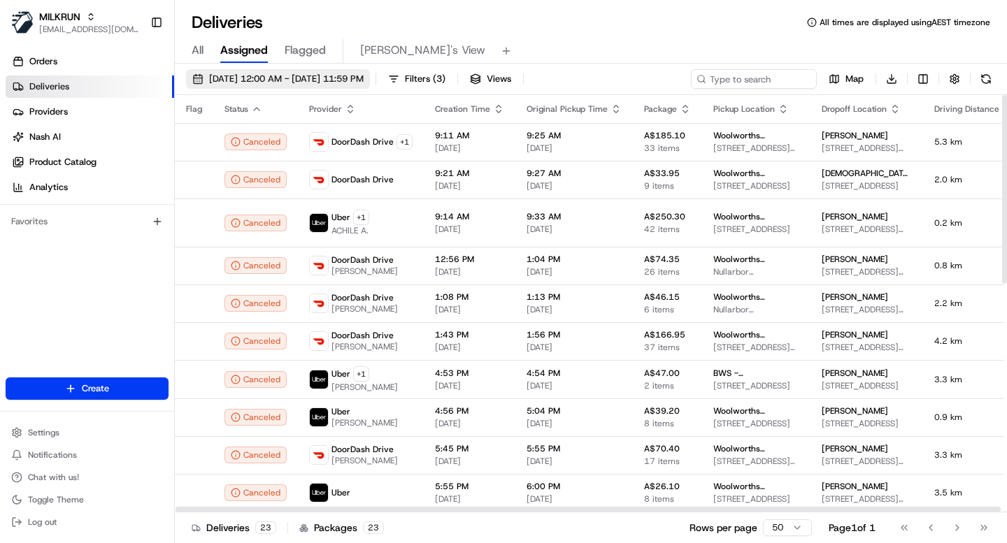
click at [364, 80] on span "20/03/2025 12:00 AM - 20/03/2025 11:59 PM" at bounding box center [286, 79] width 155 height 13
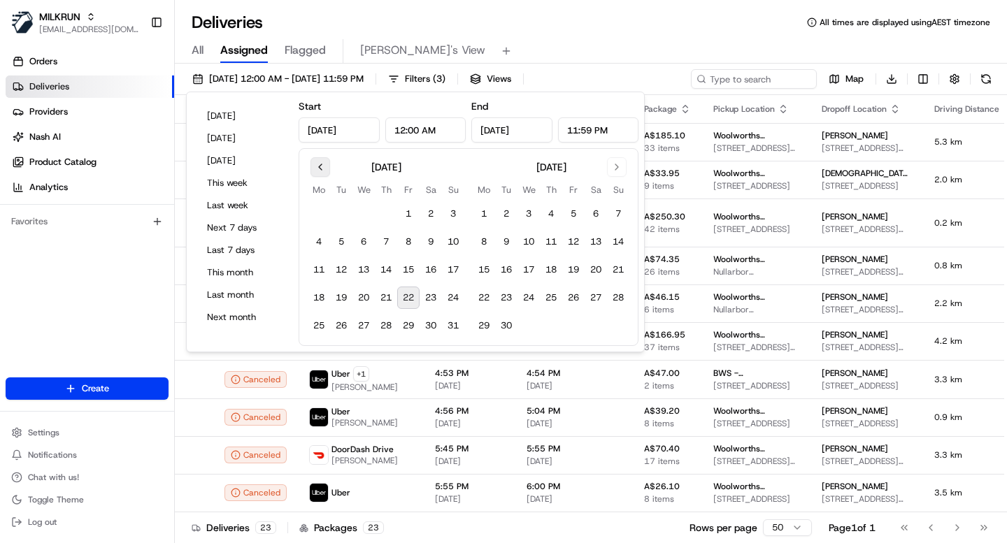
click at [323, 166] on button "Go to previous month" at bounding box center [321, 167] width 20 height 20
click at [367, 326] on button "30" at bounding box center [363, 326] width 22 height 22
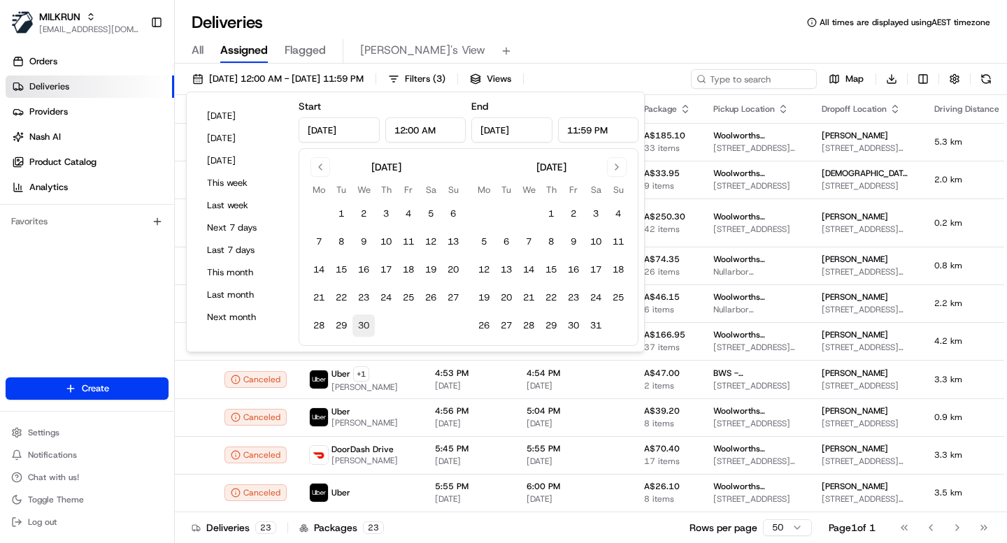
type input "Apr 30, 2025"
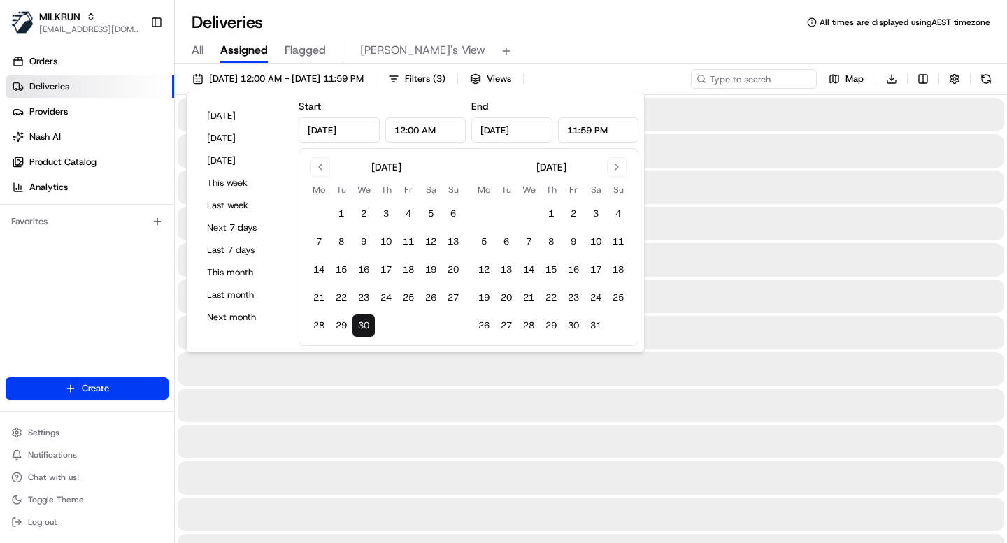
click at [367, 326] on button "30" at bounding box center [363, 326] width 22 height 22
click at [504, 41] on div "All Assigned Flagged Mimi's View" at bounding box center [591, 51] width 832 height 24
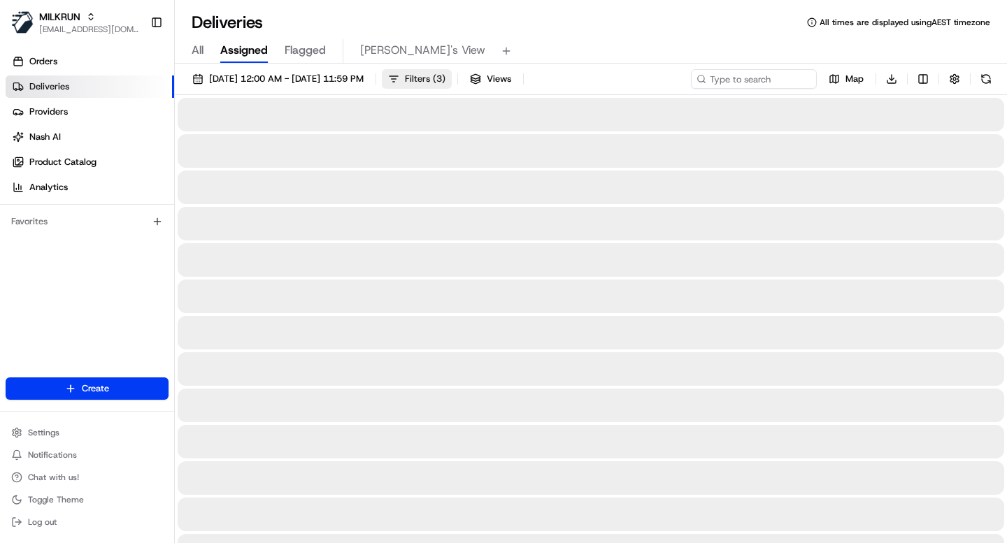
click at [445, 79] on span "Filters ( 3 )" at bounding box center [425, 79] width 41 height 13
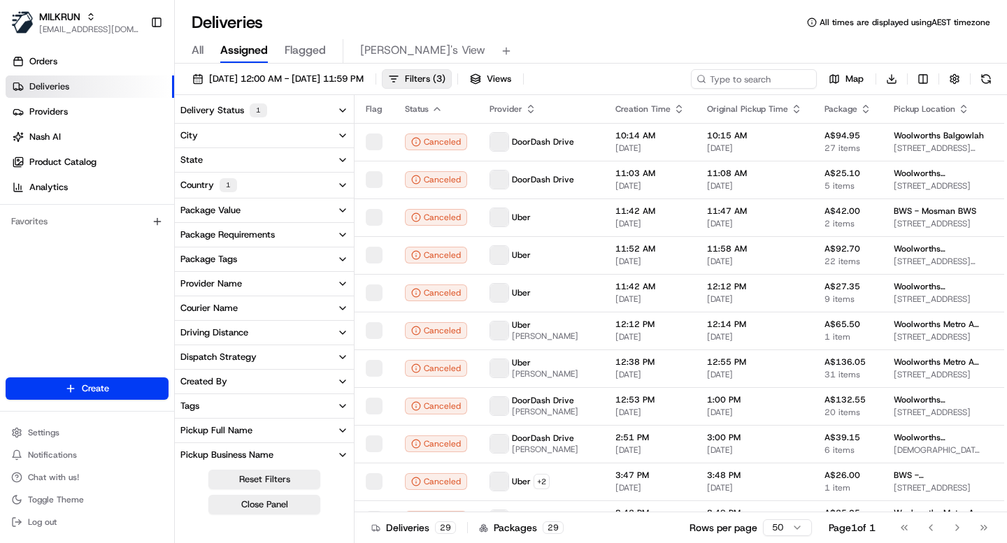
click at [252, 184] on button "Country 1" at bounding box center [264, 185] width 179 height 25
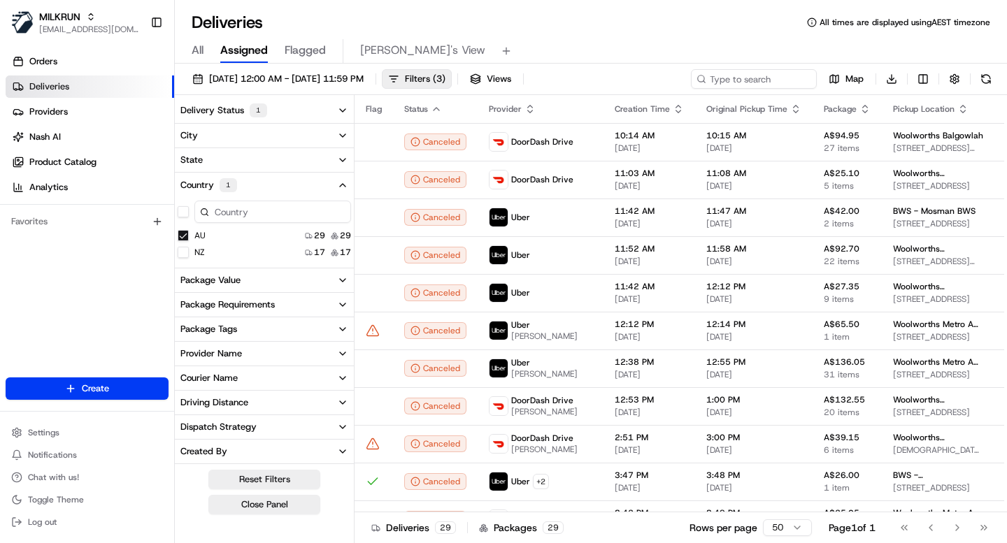
click at [268, 106] on button "Delivery Status 1" at bounding box center [264, 110] width 179 height 25
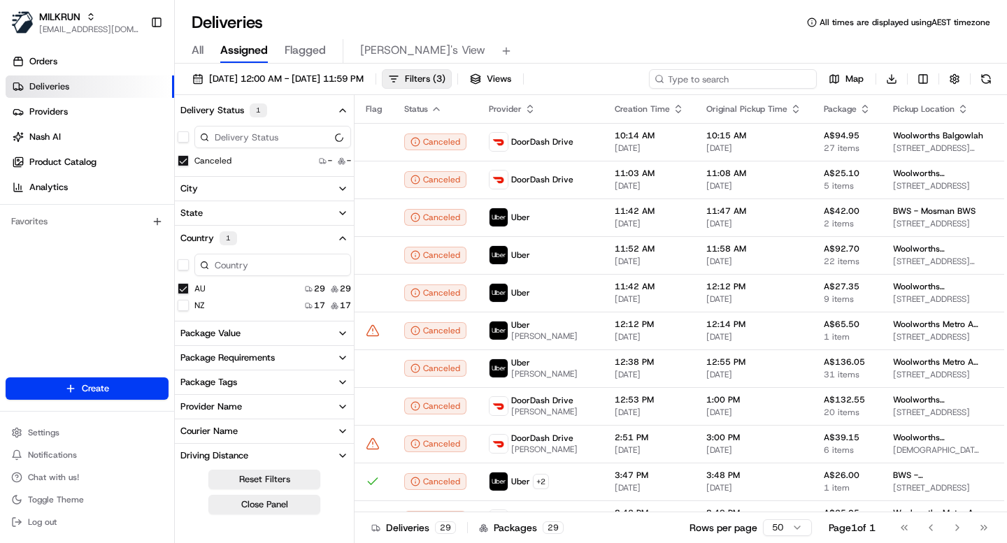
click at [762, 76] on input at bounding box center [733, 79] width 168 height 20
paste input "2505238420"
type input "2505238420"
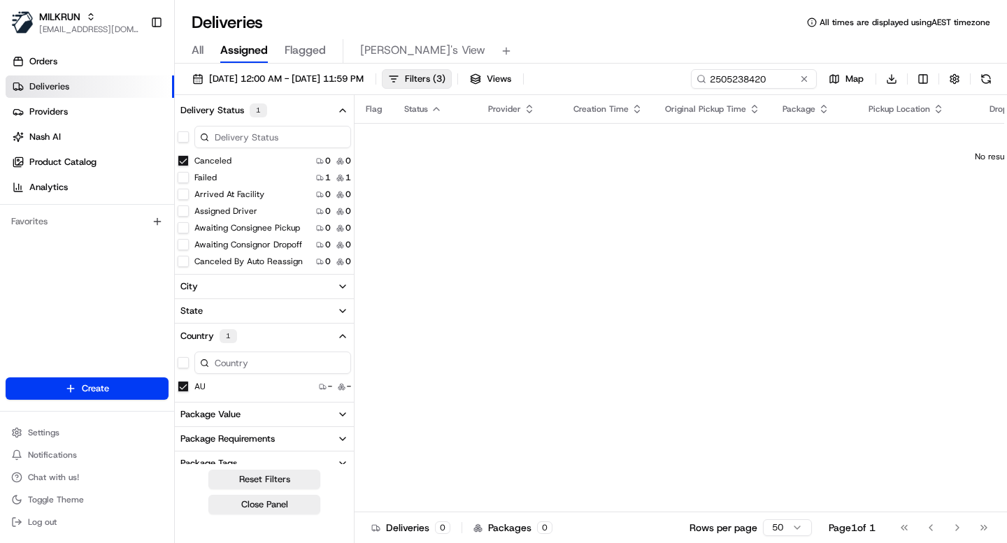
click at [180, 160] on button "Canceled" at bounding box center [183, 160] width 11 height 11
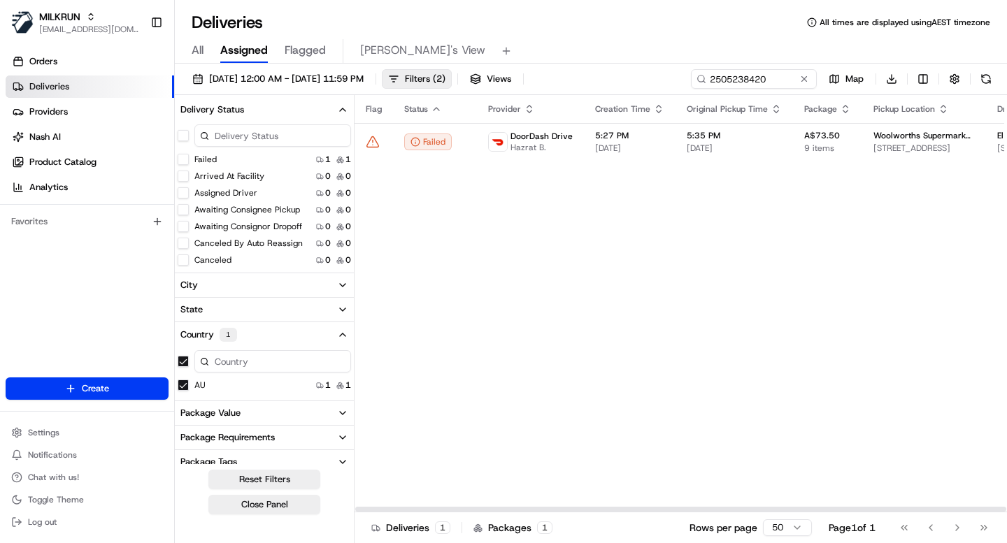
click at [423, 369] on div "Flag Status Provider Creation Time Original Pickup Time Package Pickup Location…" at bounding box center [995, 304] width 1281 height 418
click at [832, 143] on span "9 items" at bounding box center [827, 148] width 47 height 11
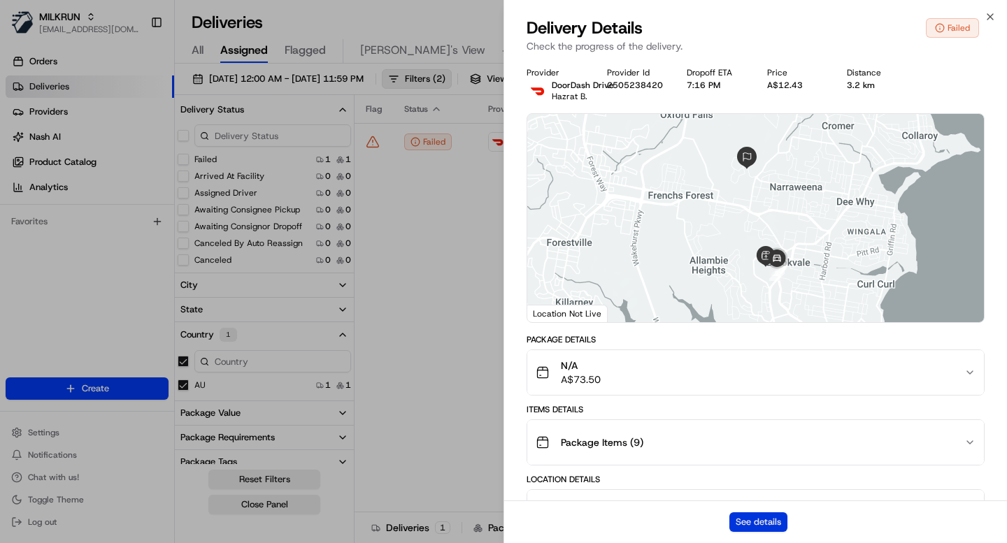
click at [765, 523] on button "See details" at bounding box center [758, 523] width 58 height 20
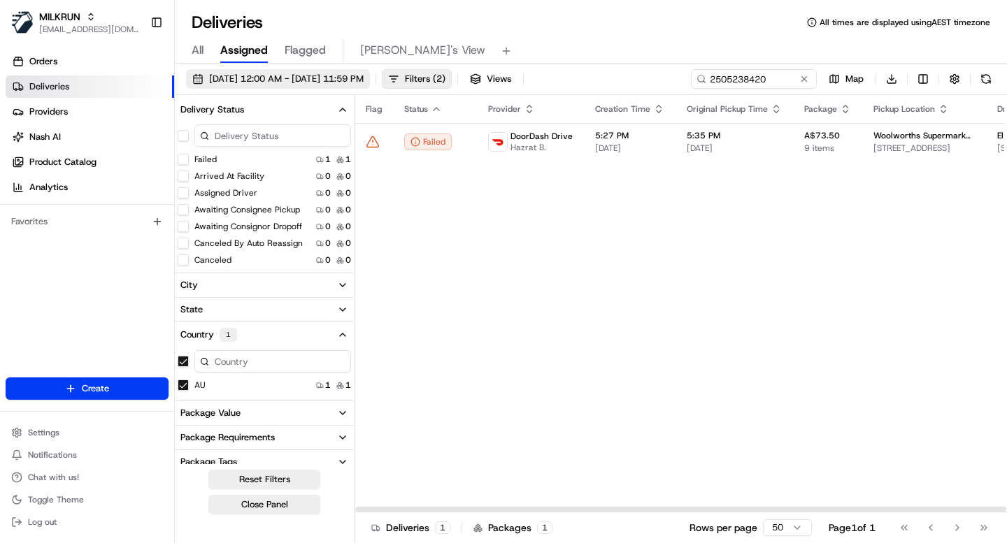
click at [354, 84] on span "30/04/2025 12:00 AM - 30/04/2025 11:59 PM" at bounding box center [286, 79] width 155 height 13
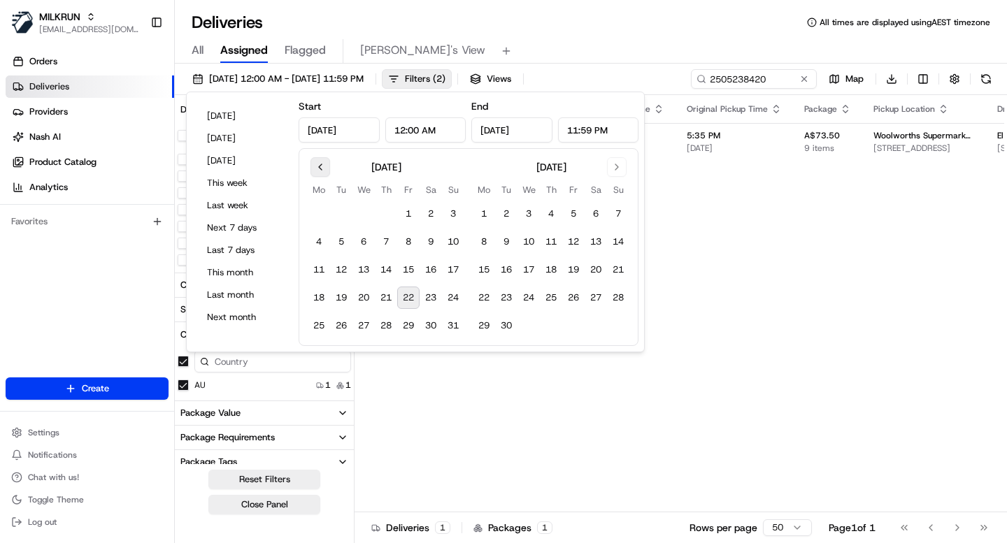
click at [318, 173] on button "Go to previous month" at bounding box center [321, 167] width 20 height 20
click at [362, 236] on button "9" at bounding box center [363, 242] width 22 height 22
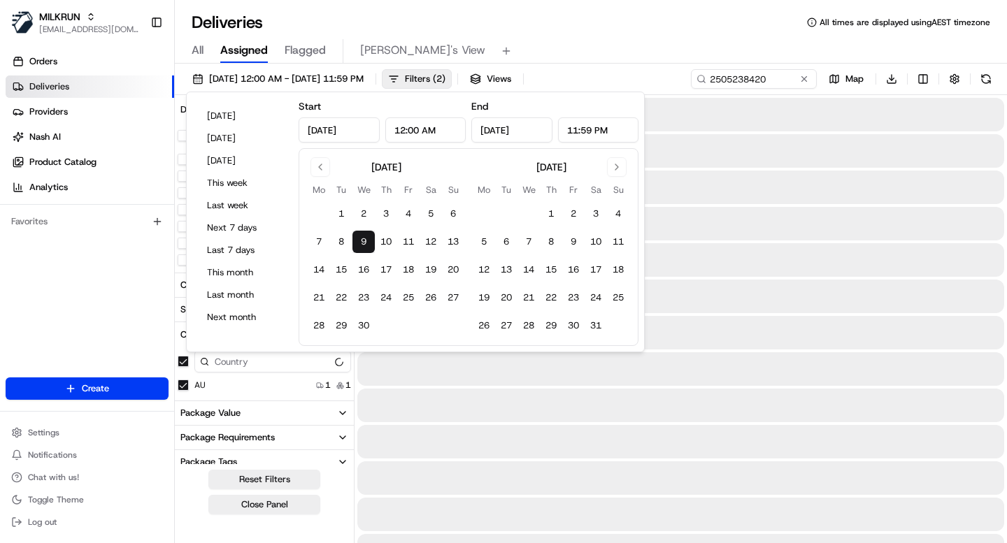
type input "Apr 9, 2025"
click at [430, 300] on button "26" at bounding box center [431, 298] width 22 height 22
type input "Apr 26, 2025"
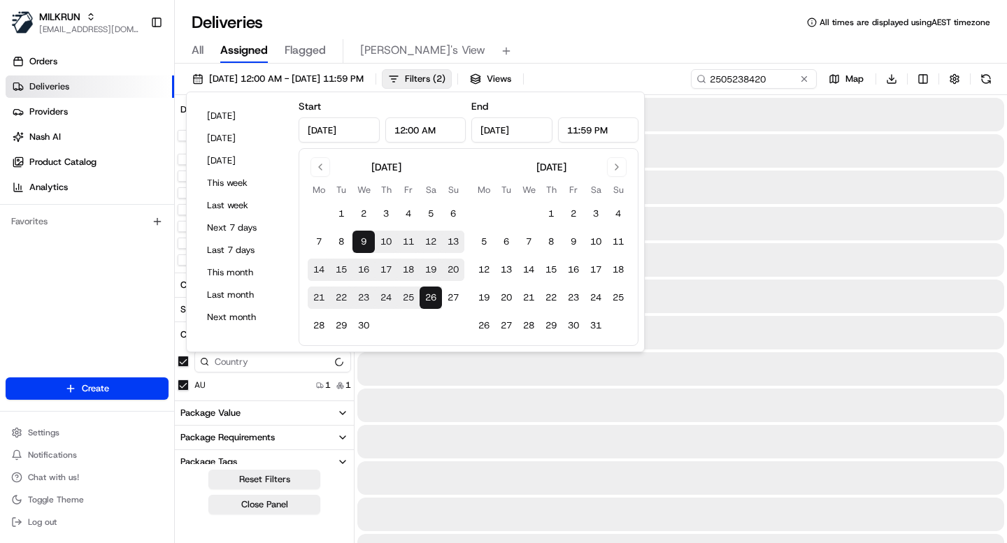
click at [620, 57] on div "All Assigned Flagged Mimi's View" at bounding box center [591, 51] width 832 height 24
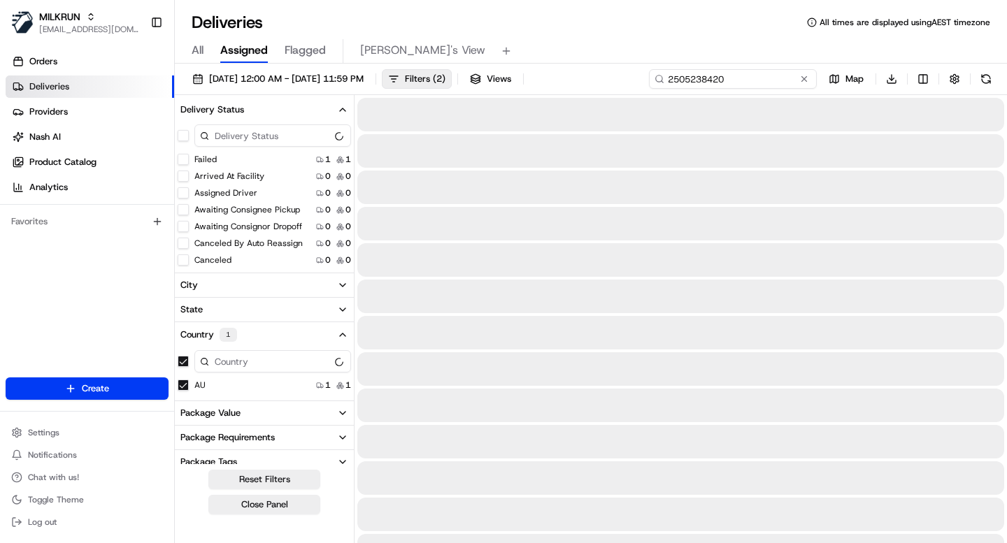
click at [712, 78] on input "2505238420" at bounding box center [733, 79] width 168 height 20
click at [715, 82] on input "2505238420" at bounding box center [733, 79] width 168 height 20
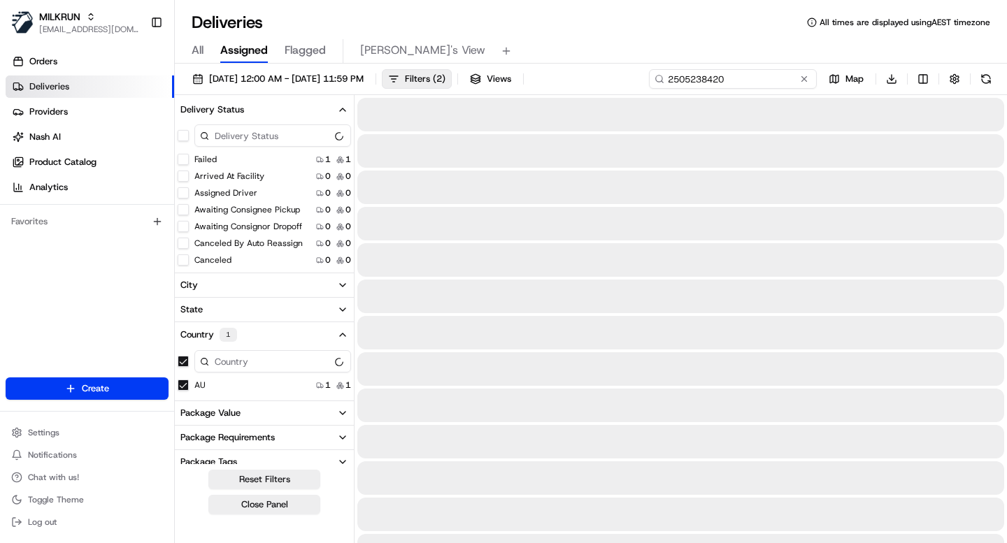
paste input "492281208"
type input "2492281208"
click at [337, 106] on icon "button" at bounding box center [342, 109] width 11 height 11
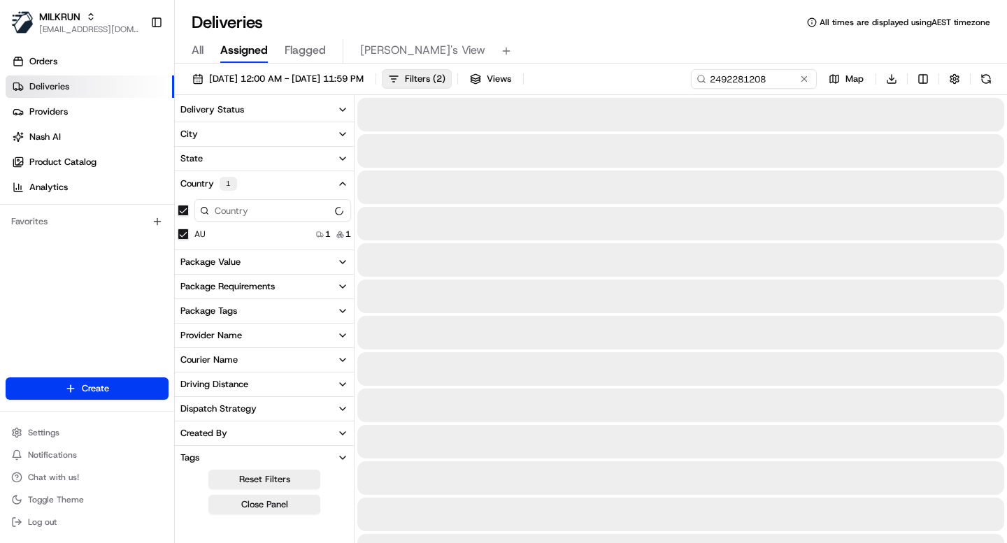
click at [636, 22] on div "Deliveries All times are displayed using AEST timezone" at bounding box center [591, 22] width 832 height 22
click at [329, 182] on button "Country 1" at bounding box center [264, 183] width 179 height 25
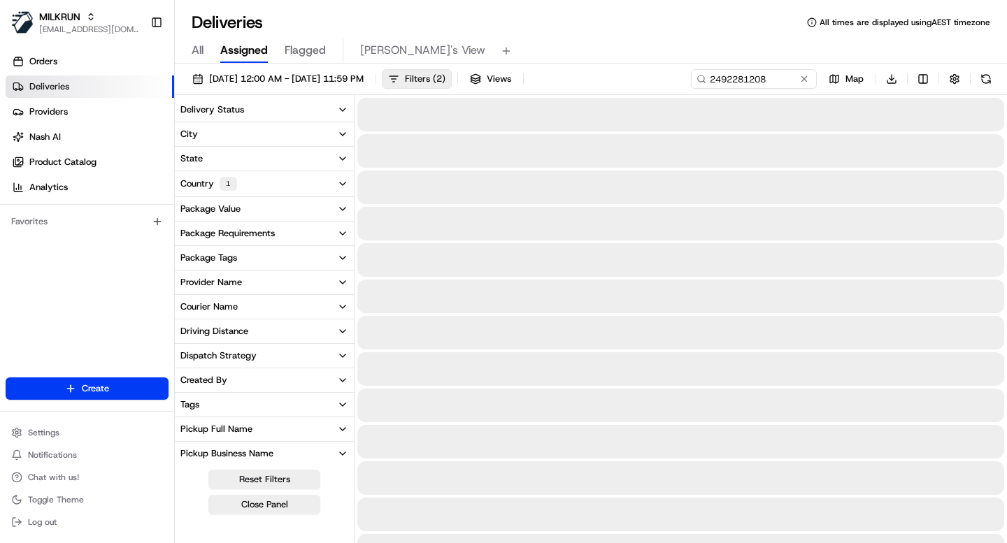
click at [445, 83] on span "Filters ( 2 )" at bounding box center [425, 79] width 41 height 13
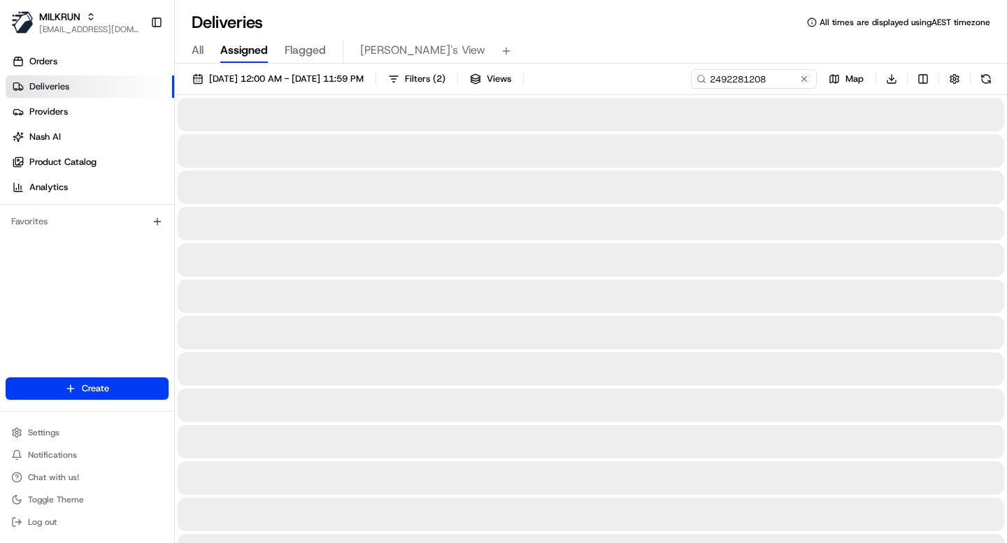
click at [629, 44] on div "All Assigned Flagged Mimi's View" at bounding box center [591, 51] width 832 height 24
click at [445, 80] on span "Filters ( 2 )" at bounding box center [425, 79] width 41 height 13
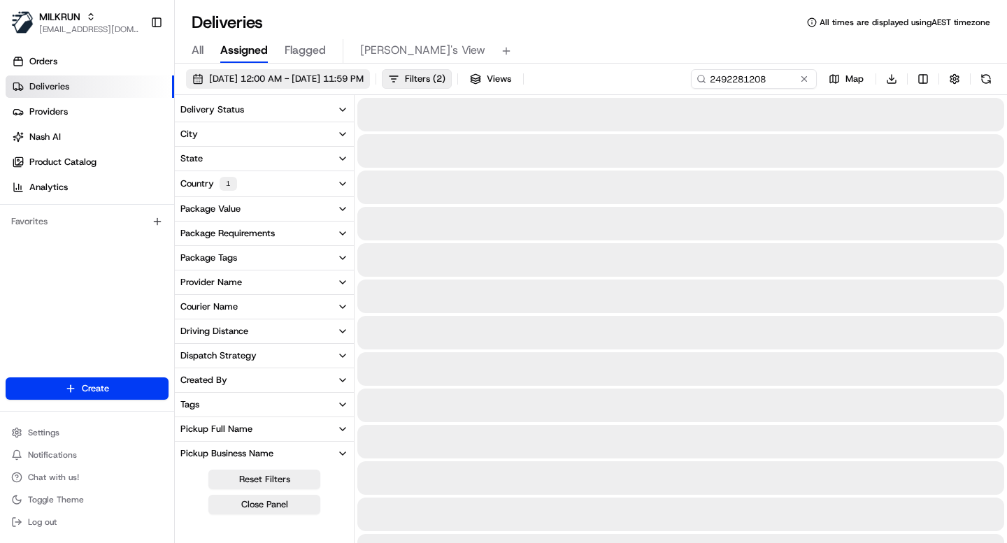
click at [364, 73] on span "09/04/2025 12:00 AM - 26/04/2025 11:59 PM" at bounding box center [286, 79] width 155 height 13
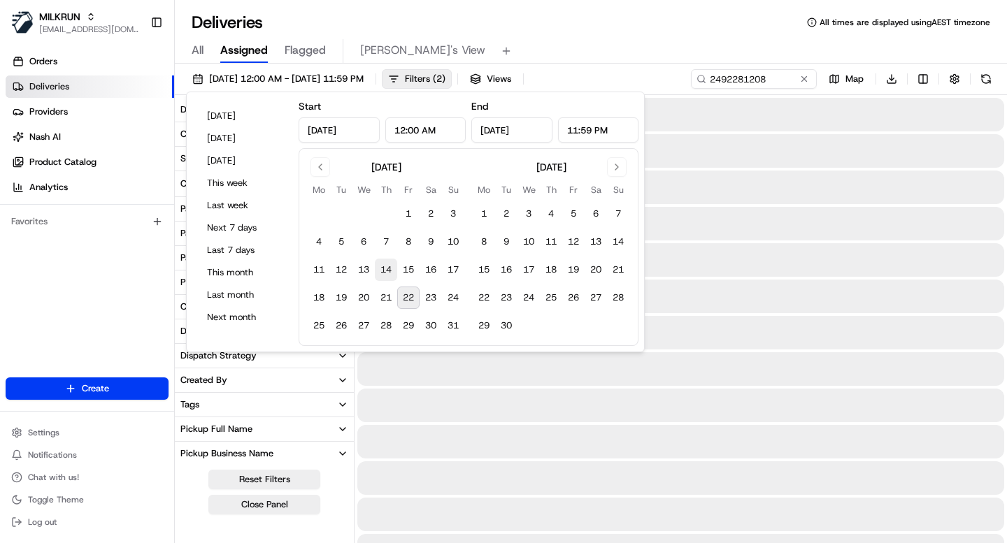
click at [386, 266] on button "14" at bounding box center [386, 270] width 22 height 22
type input "Aug 14, 2025"
click at [386, 266] on button "14" at bounding box center [386, 270] width 22 height 22
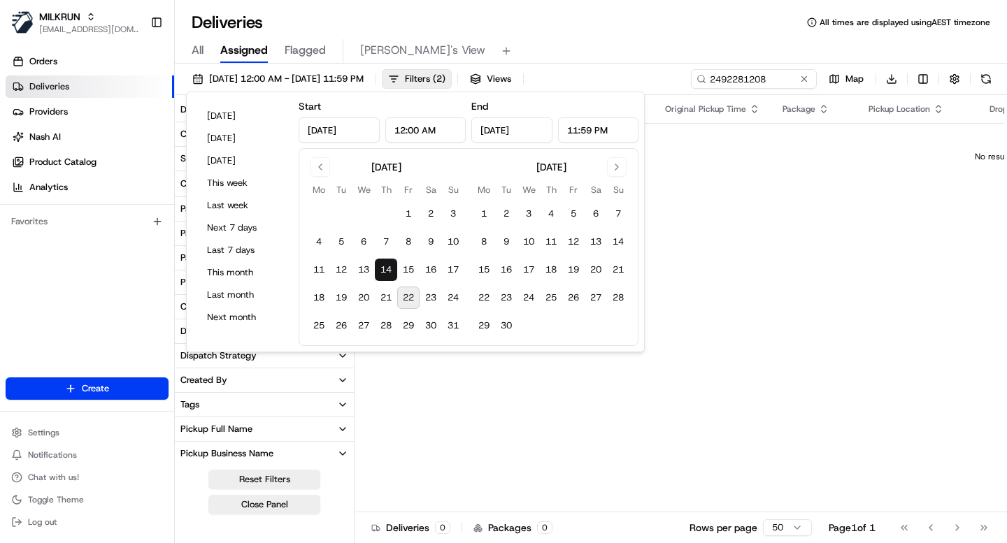
click at [612, 48] on div "All Assigned Flagged Mimi's View" at bounding box center [591, 51] width 832 height 24
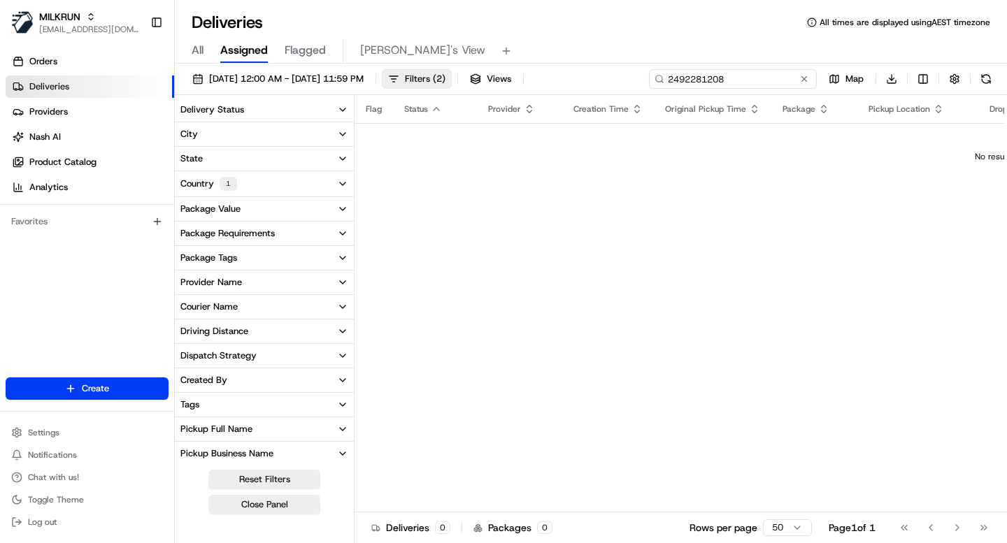
click at [768, 85] on input "2492281208" at bounding box center [733, 79] width 168 height 20
click at [364, 79] on span "14/08/2025 12:00 AM - 14/08/2025 11:59 PM" at bounding box center [286, 79] width 155 height 13
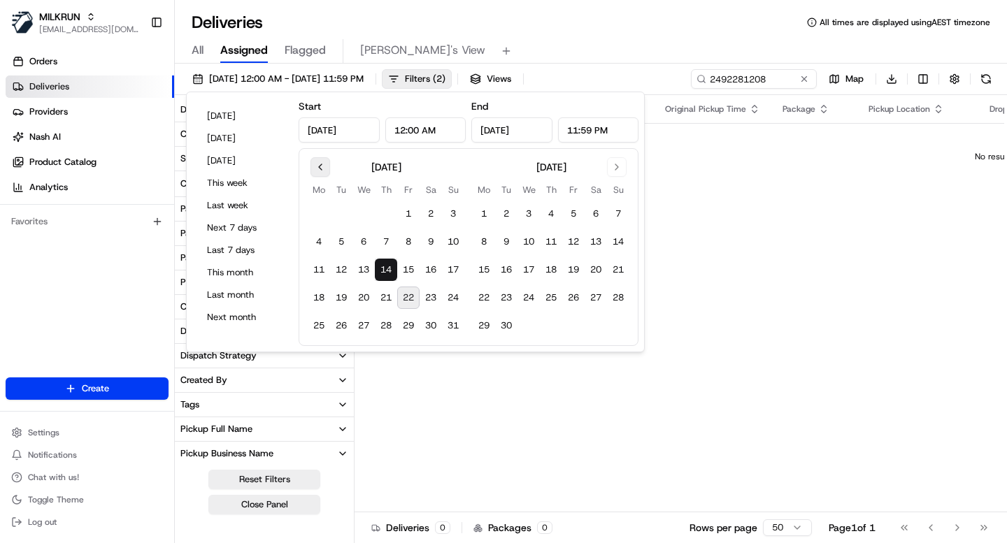
click at [322, 166] on button "Go to previous month" at bounding box center [321, 167] width 20 height 20
click at [318, 271] on button "14" at bounding box center [319, 270] width 22 height 22
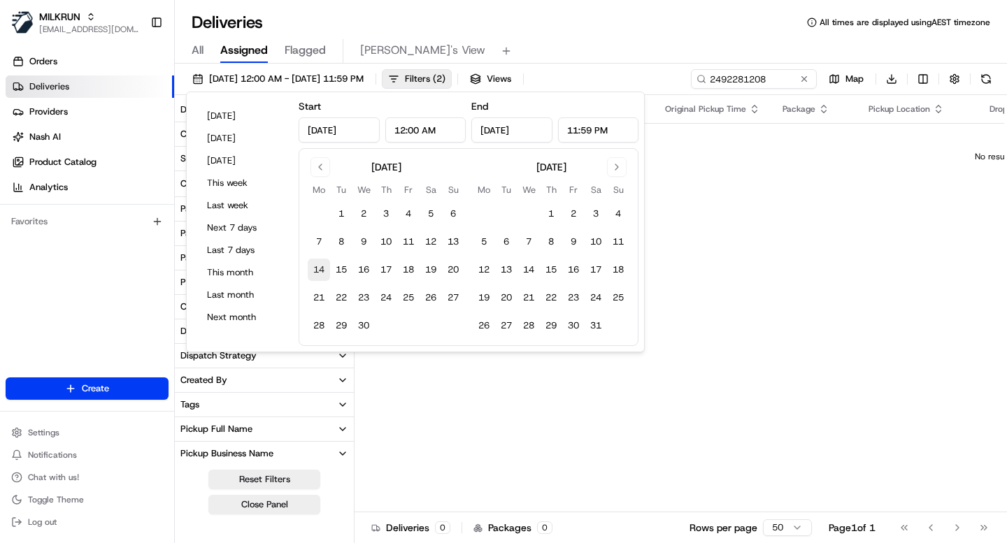
type input "Apr 14, 2025"
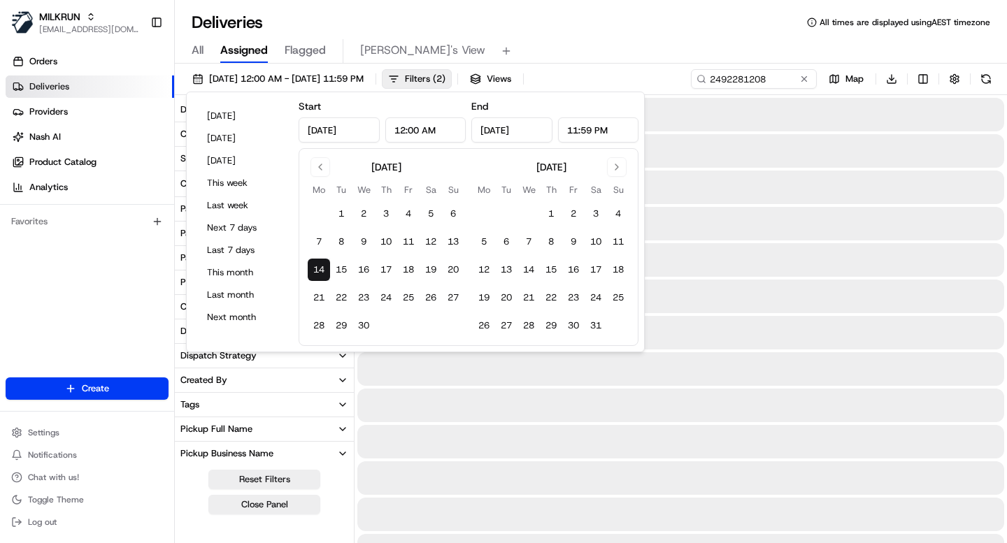
click at [318, 271] on button "14" at bounding box center [319, 270] width 22 height 22
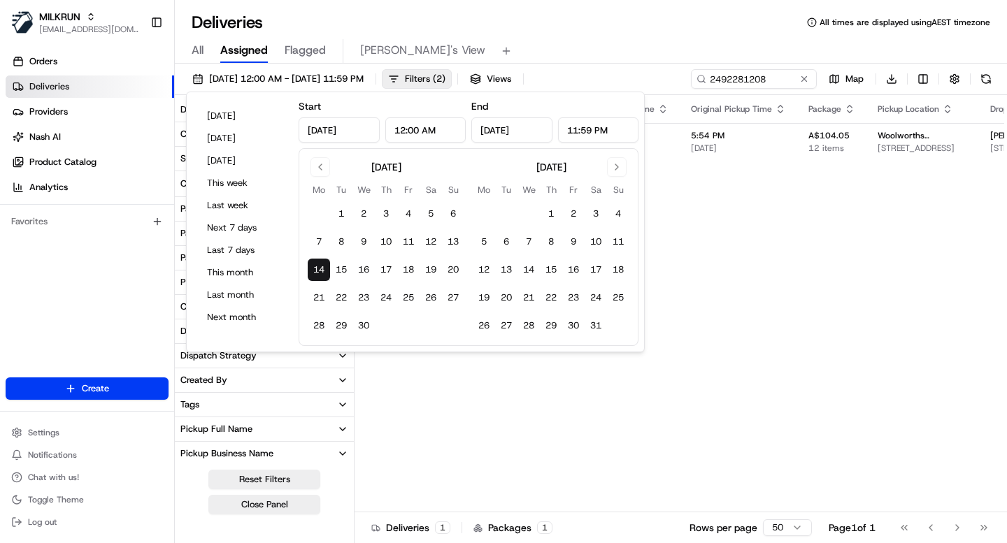
click at [584, 48] on div "All Assigned Flagged Mimi's View" at bounding box center [591, 51] width 832 height 24
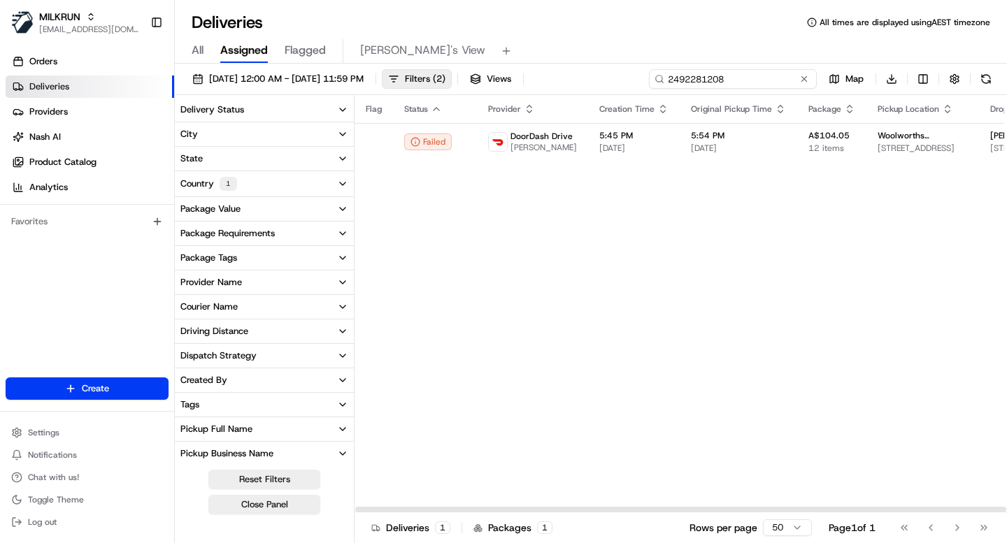
click at [746, 76] on input "2492281208" at bounding box center [733, 79] width 168 height 20
paste input "87825561"
type input "2487825561"
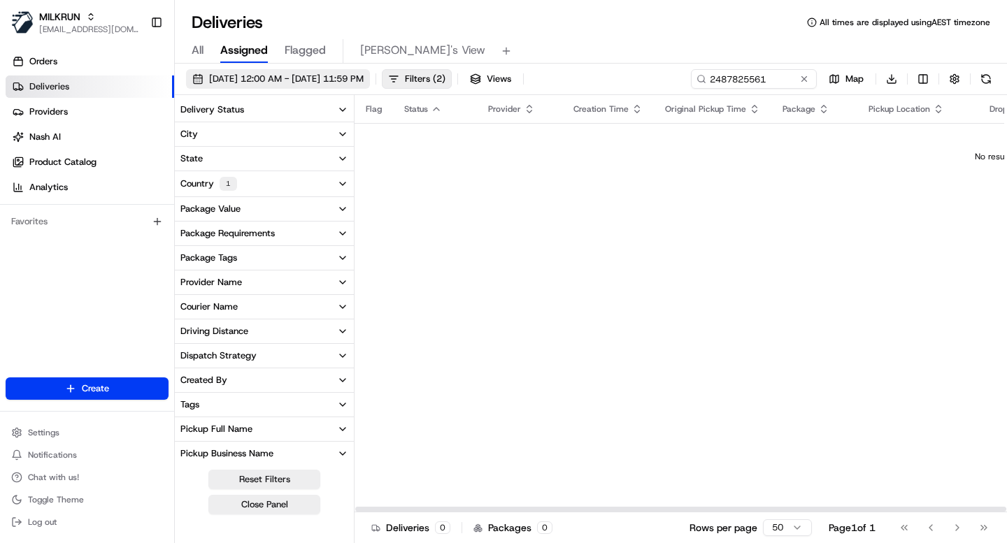
click at [314, 83] on span "14/04/2025 12:00 AM - 14/04/2025 11:59 PM" at bounding box center [286, 79] width 155 height 13
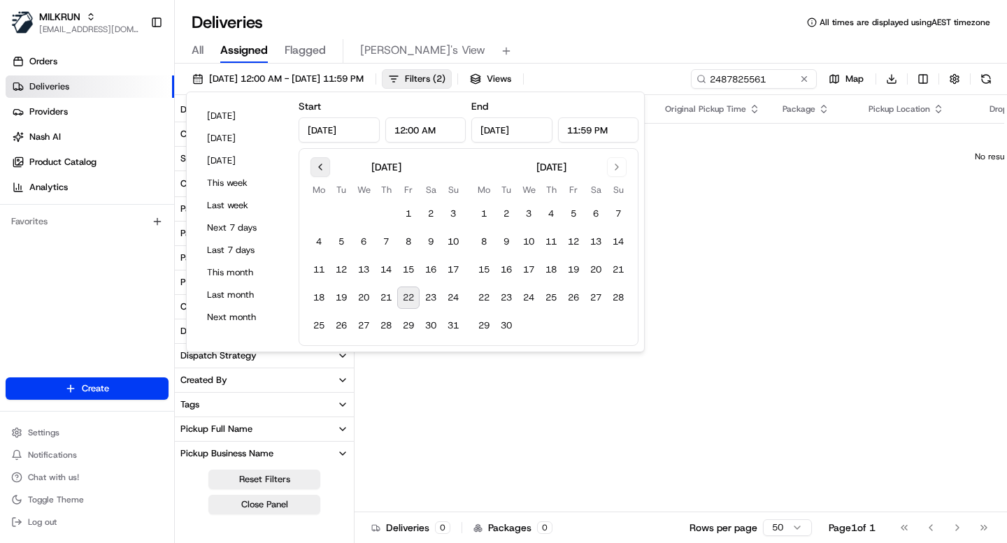
click at [317, 168] on button "Go to previous month" at bounding box center [321, 167] width 20 height 20
click at [369, 269] on button "16" at bounding box center [363, 270] width 22 height 22
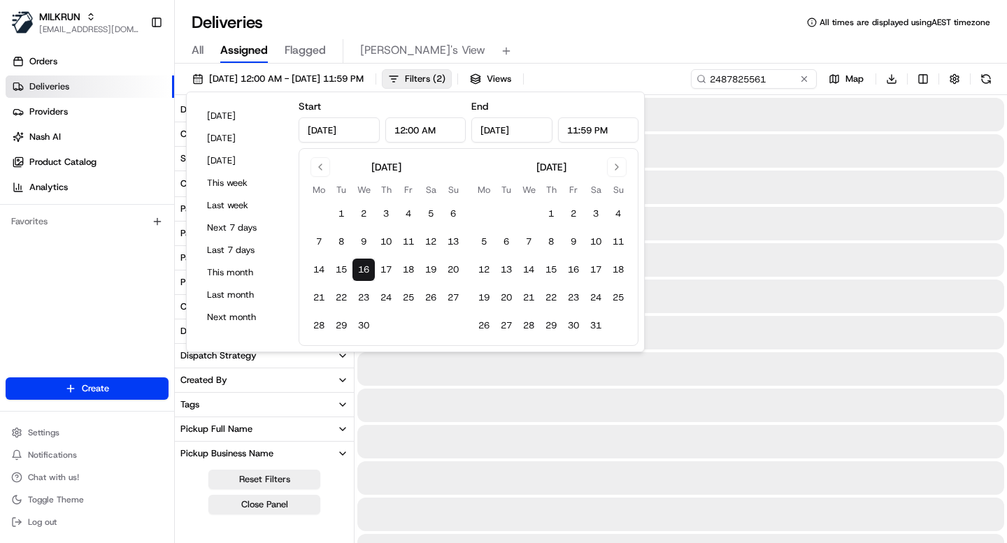
type input "Apr 16, 2025"
click at [369, 269] on button "16" at bounding box center [363, 270] width 22 height 22
click at [556, 43] on div "All Assigned Flagged Mimi's View" at bounding box center [591, 51] width 832 height 24
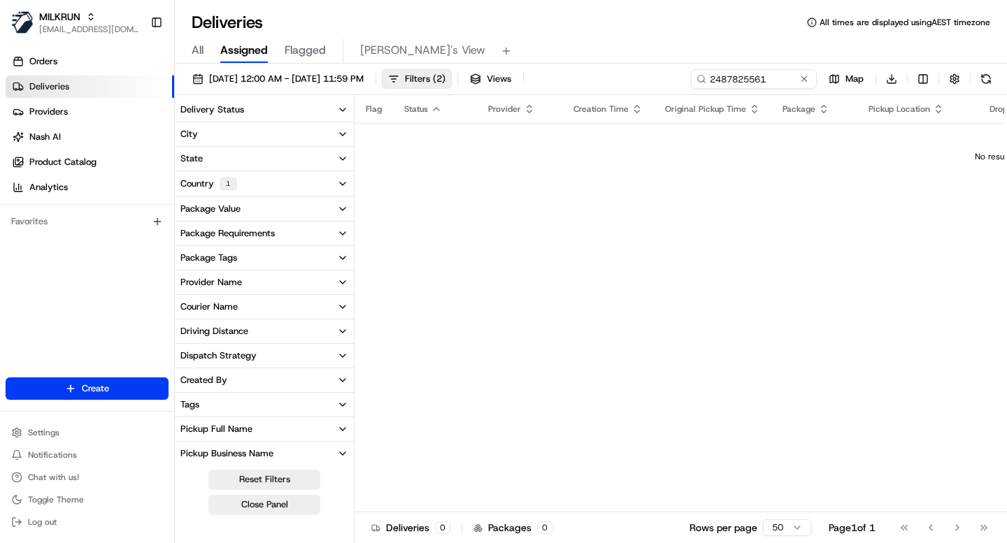
click at [263, 282] on button "Provider Name" at bounding box center [264, 283] width 179 height 24
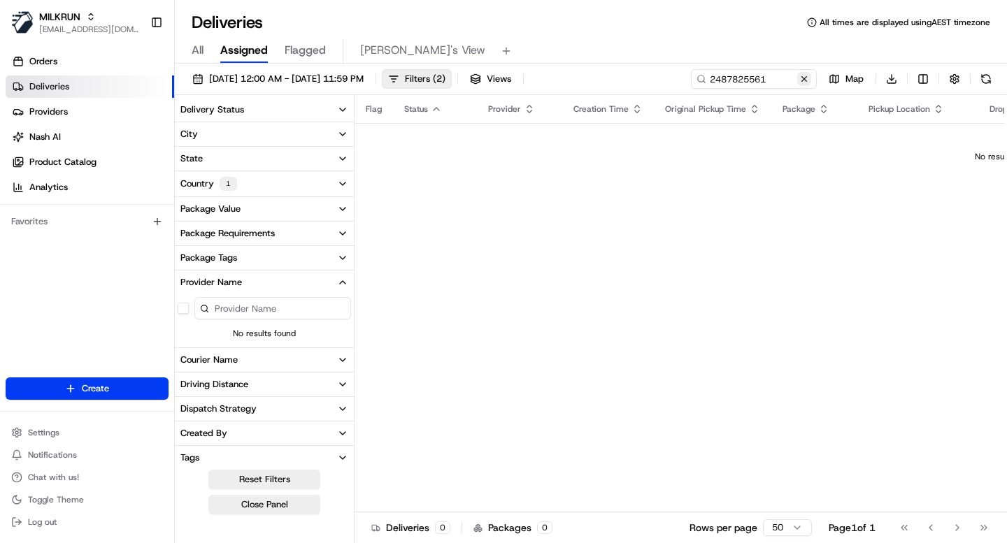
click at [805, 76] on button at bounding box center [804, 79] width 14 height 14
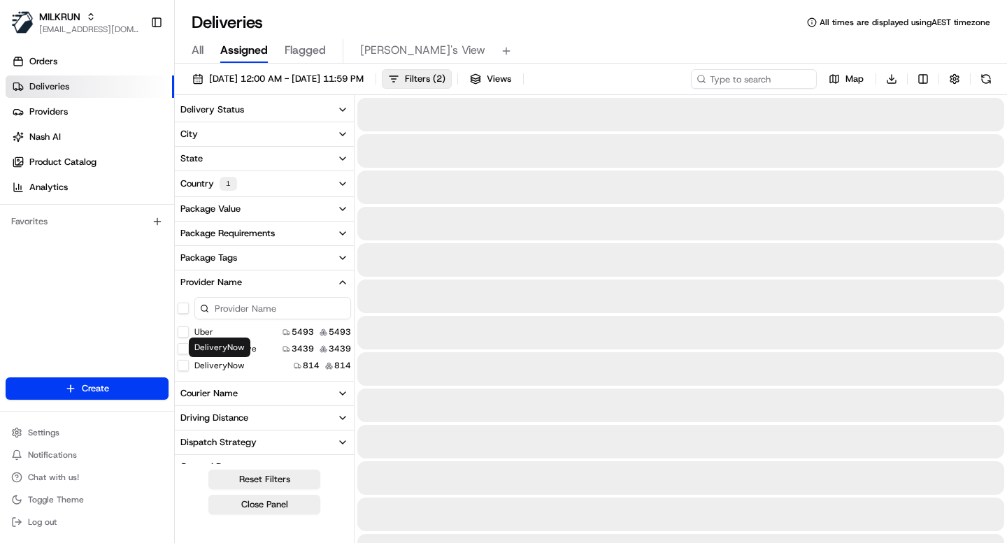
click at [183, 351] on Drive "DoorDash Drive" at bounding box center [183, 348] width 11 height 11
click at [335, 288] on button "Provider Name 1" at bounding box center [264, 283] width 179 height 25
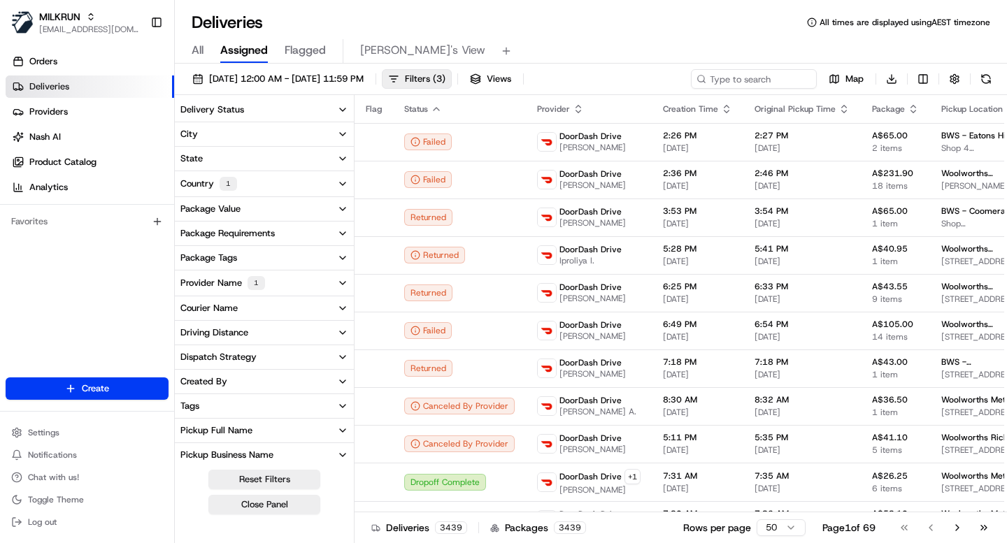
click at [257, 102] on button "Delivery Status" at bounding box center [264, 110] width 179 height 24
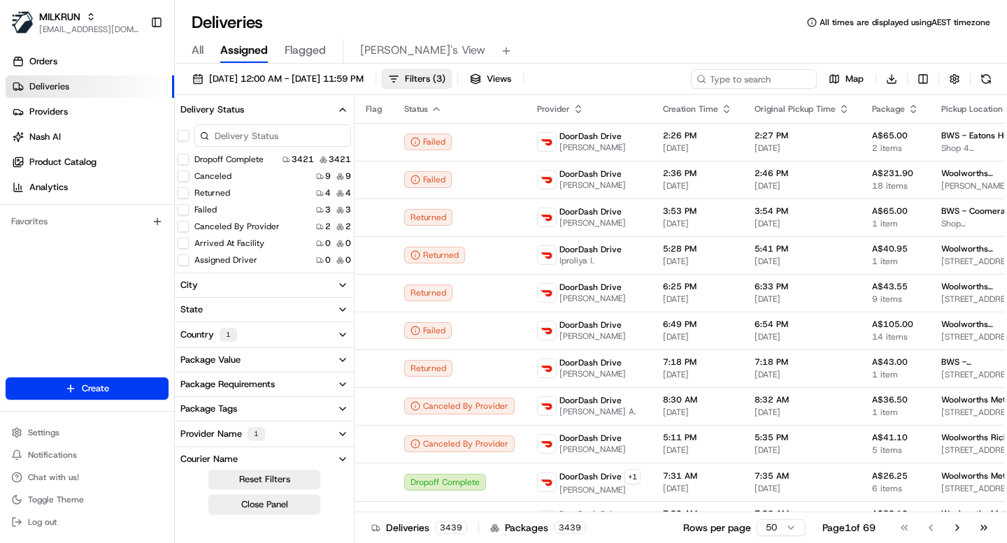
click at [183, 175] on button "Canceled" at bounding box center [183, 176] width 11 height 11
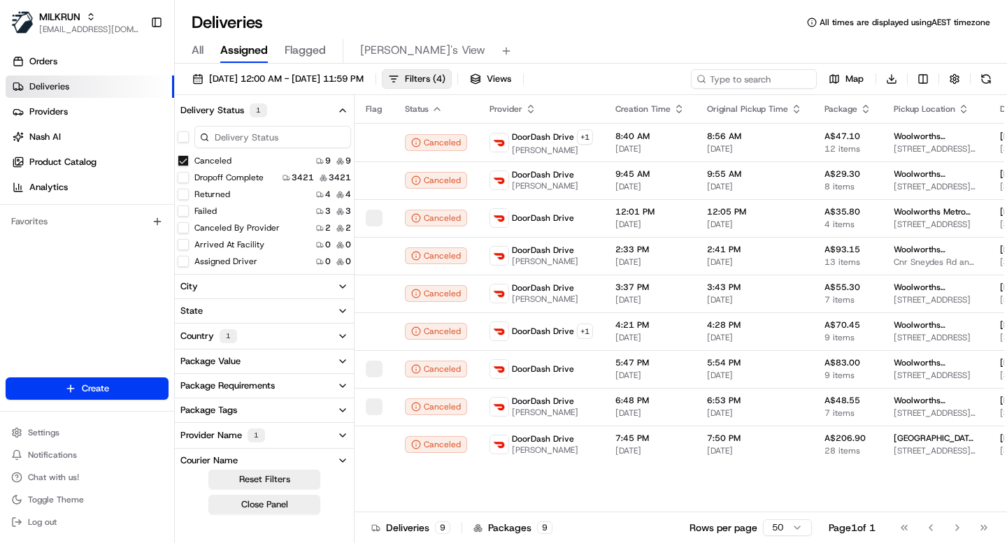
click at [603, 45] on div "All Assigned Flagged Mimi's View" at bounding box center [591, 51] width 832 height 24
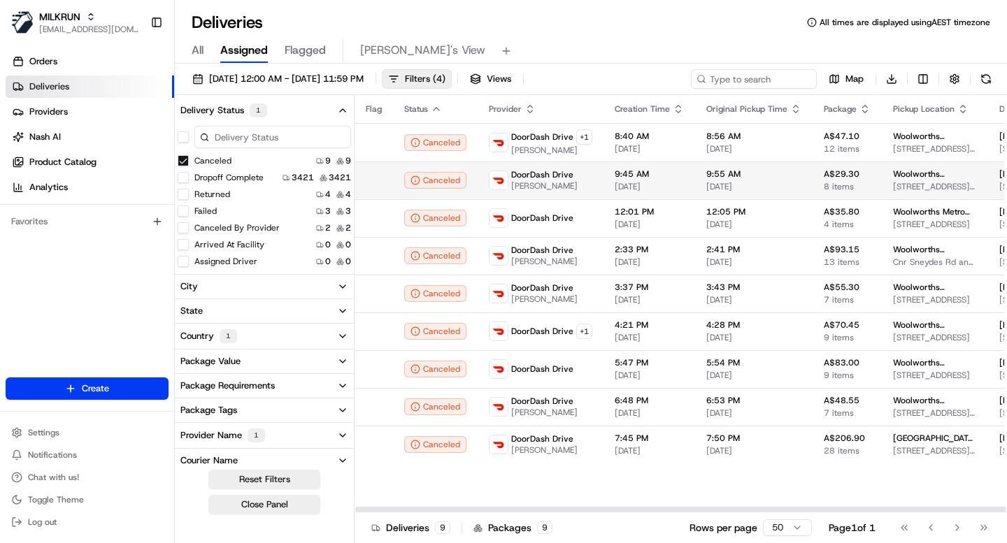
click at [847, 179] on span "A$29.30" at bounding box center [847, 174] width 47 height 11
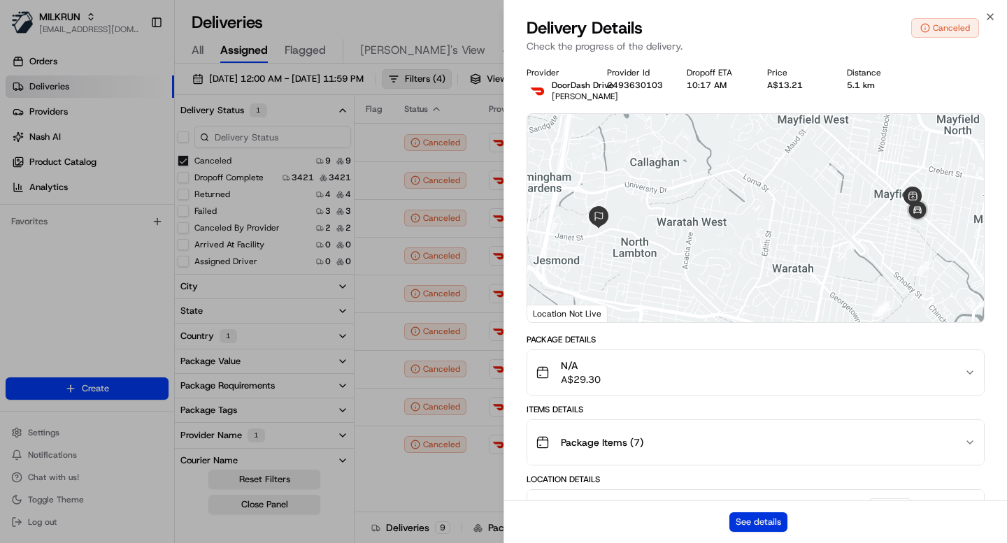
click at [764, 525] on button "See details" at bounding box center [758, 523] width 58 height 20
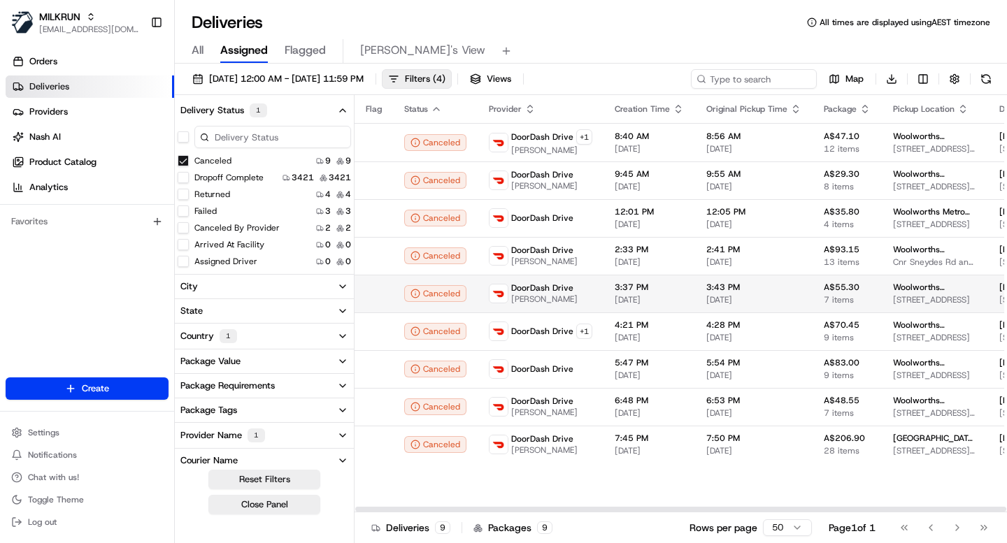
click at [676, 298] on span "[DATE]" at bounding box center [649, 299] width 69 height 11
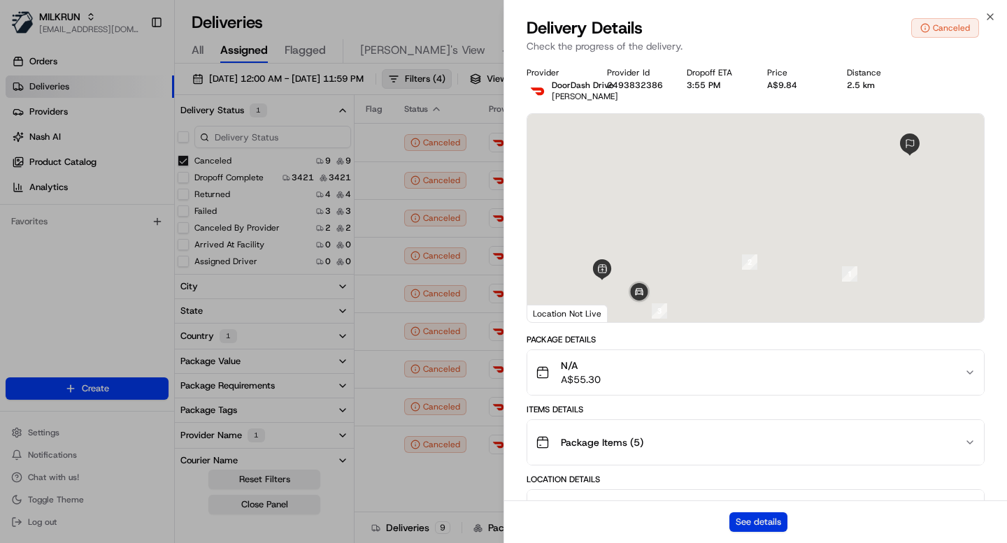
click at [740, 523] on button "See details" at bounding box center [758, 523] width 58 height 20
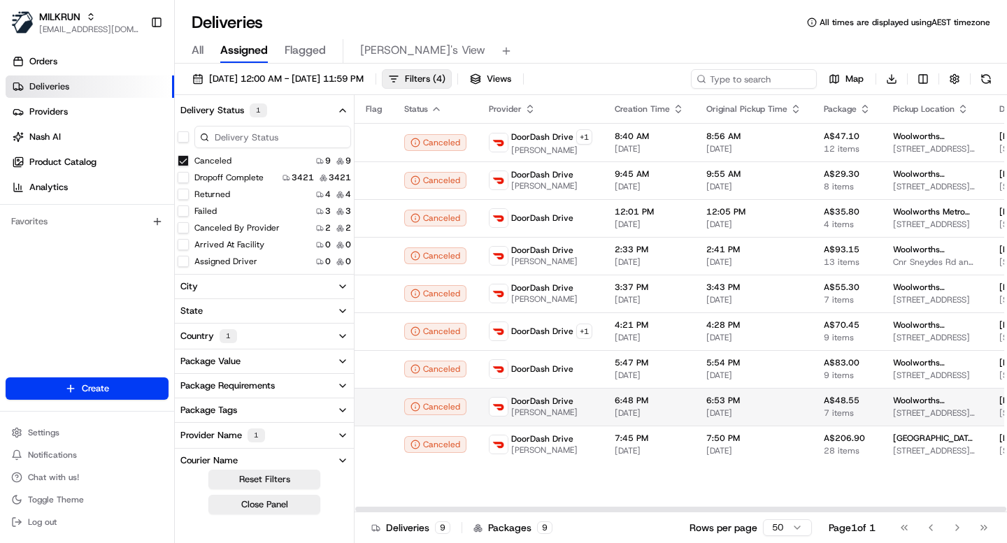
click at [684, 407] on td "6:48 PM 16/04/2025" at bounding box center [650, 407] width 92 height 38
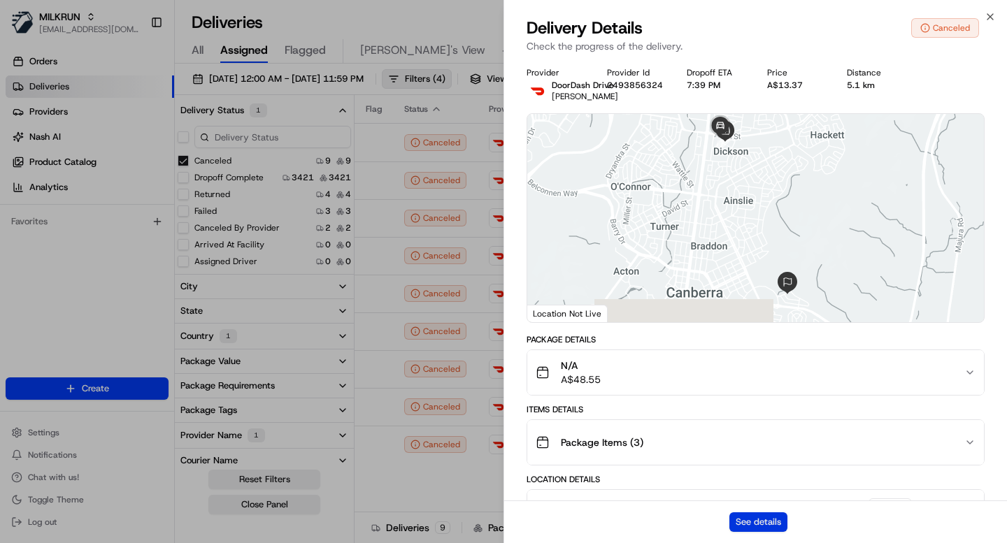
click at [755, 525] on button "See details" at bounding box center [758, 523] width 58 height 20
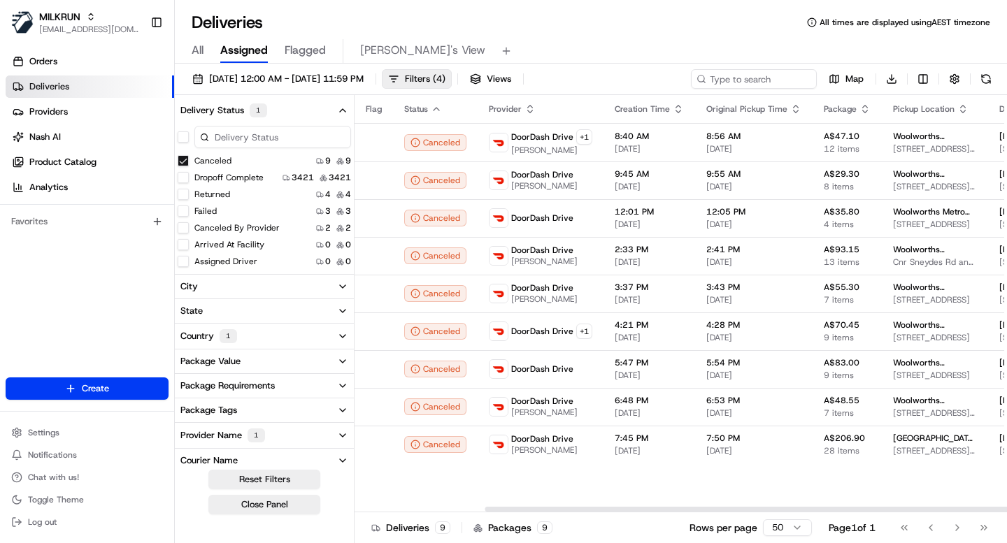
scroll to position [0, 632]
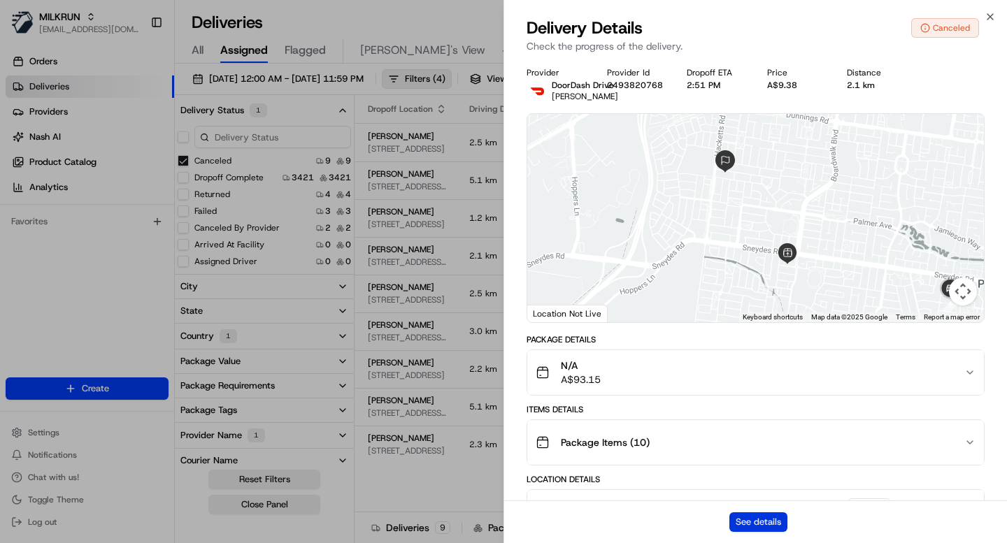
click at [759, 522] on button "See details" at bounding box center [758, 523] width 58 height 20
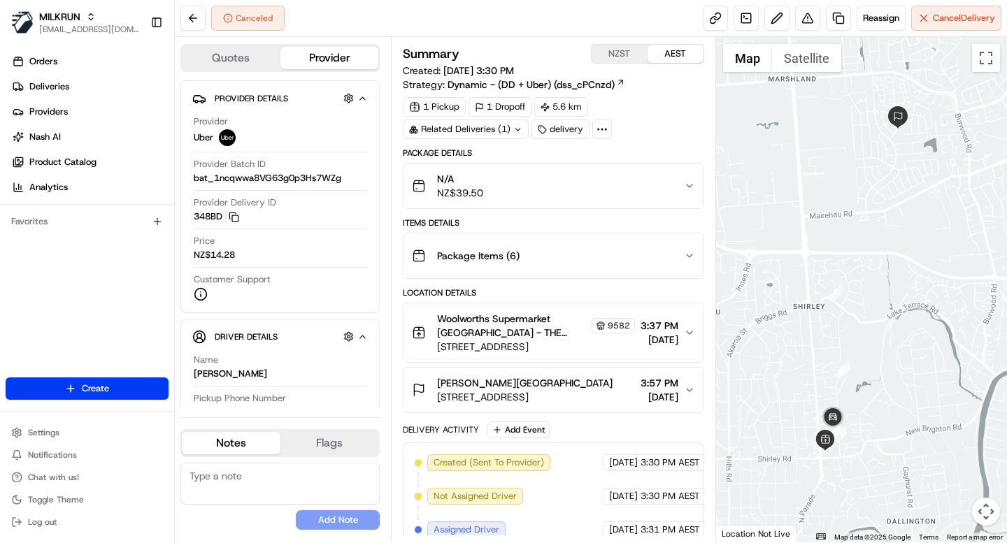
click at [601, 131] on icon at bounding box center [602, 129] width 13 height 13
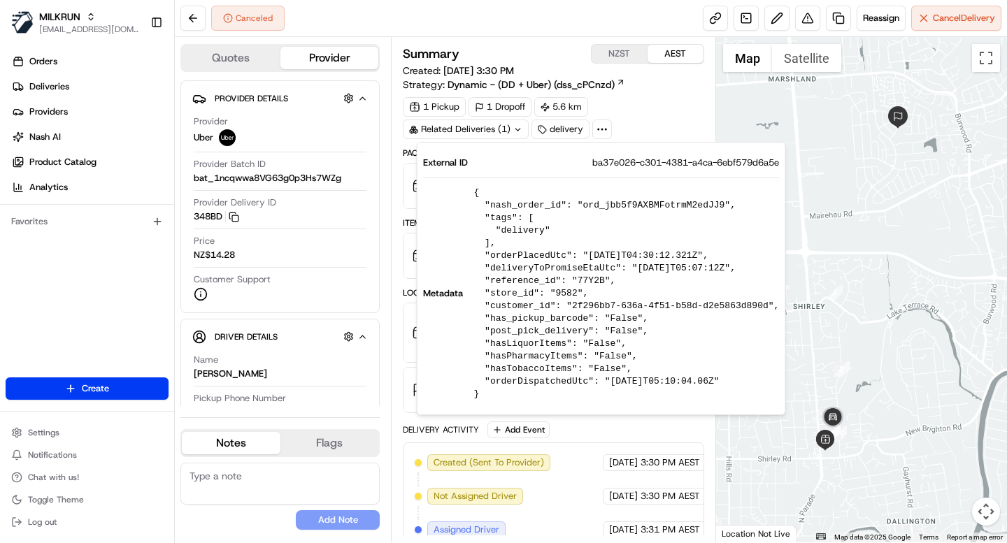
click at [606, 169] on span "ba37e026-c301-4381-a4ca-6ebf579d6a5e" at bounding box center [685, 163] width 187 height 13
click at [606, 169] on div "External ID ba37e026-c301-4381-a4ca-6ebf579d6a5e Metadata { "nash_order_id": "o…" at bounding box center [601, 279] width 357 height 244
copy span "ba37e026-c301-4381-a4ca-6ebf579d6a5e"
click at [383, 380] on div "Quotes Provider Provider Details Hidden ( 3 ) Provider Uber Provider Batch ID b…" at bounding box center [283, 290] width 216 height 506
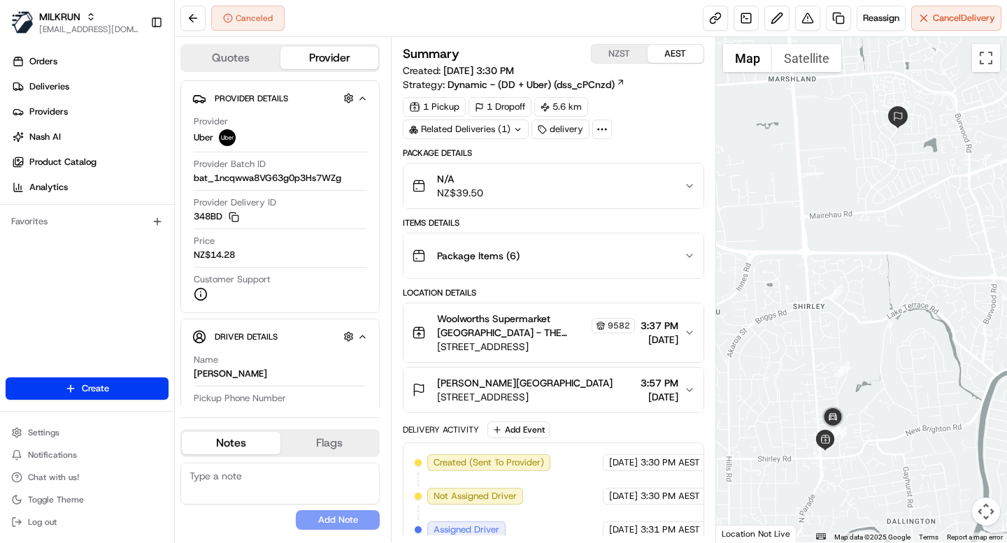
click at [383, 380] on div "Quotes Provider Provider Details Hidden ( 3 ) Provider Uber Provider Batch ID b…" at bounding box center [283, 290] width 216 height 506
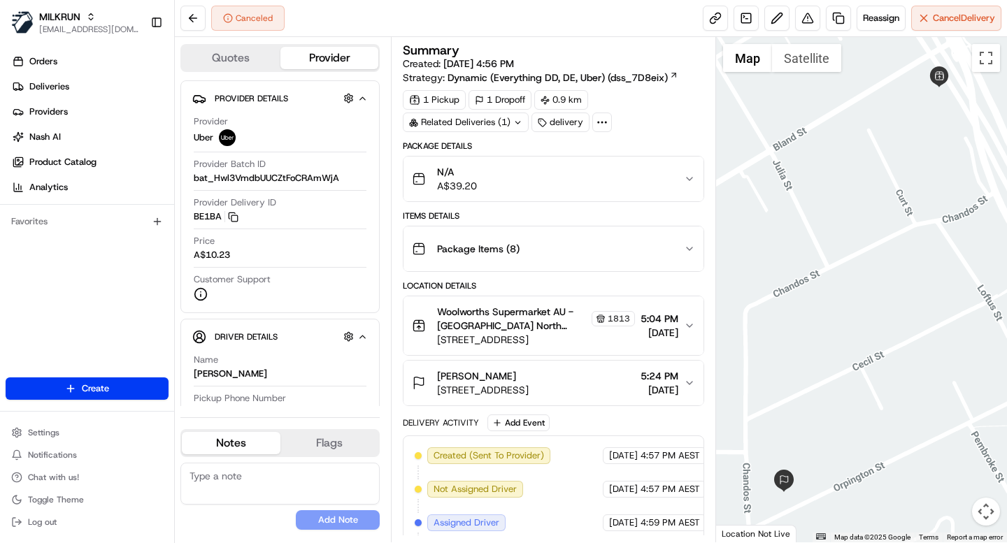
click at [600, 129] on div at bounding box center [602, 123] width 20 height 20
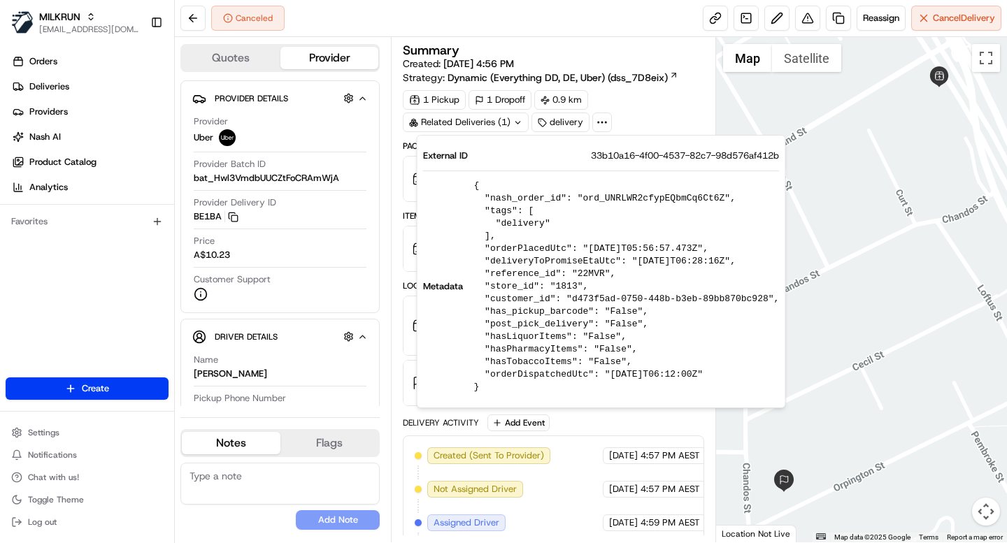
click at [646, 155] on span "33b10a16-4f00-4537-82c7-98d576af412b" at bounding box center [685, 156] width 188 height 13
copy span "33b10a16-4f00-4537-82c7-98d576af412b"
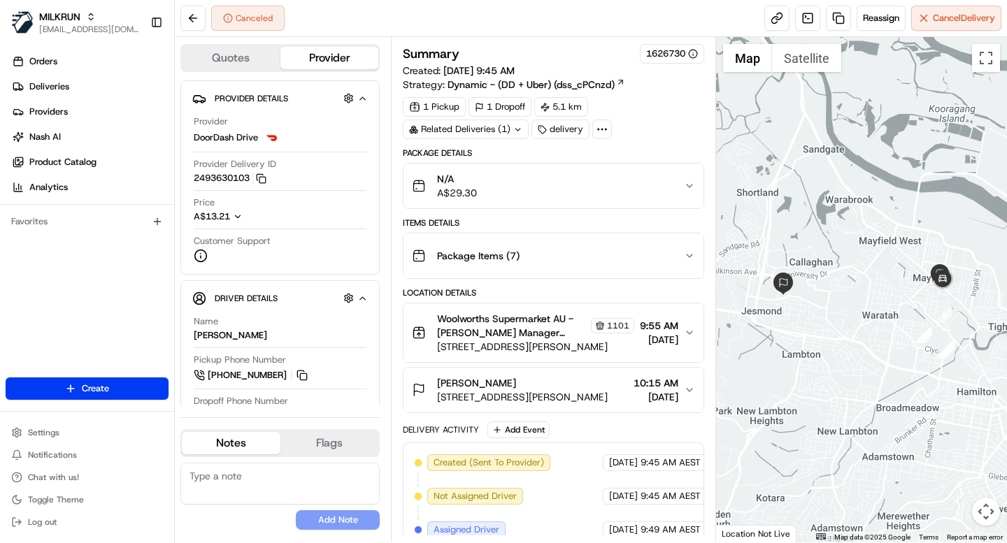
scroll to position [149, 0]
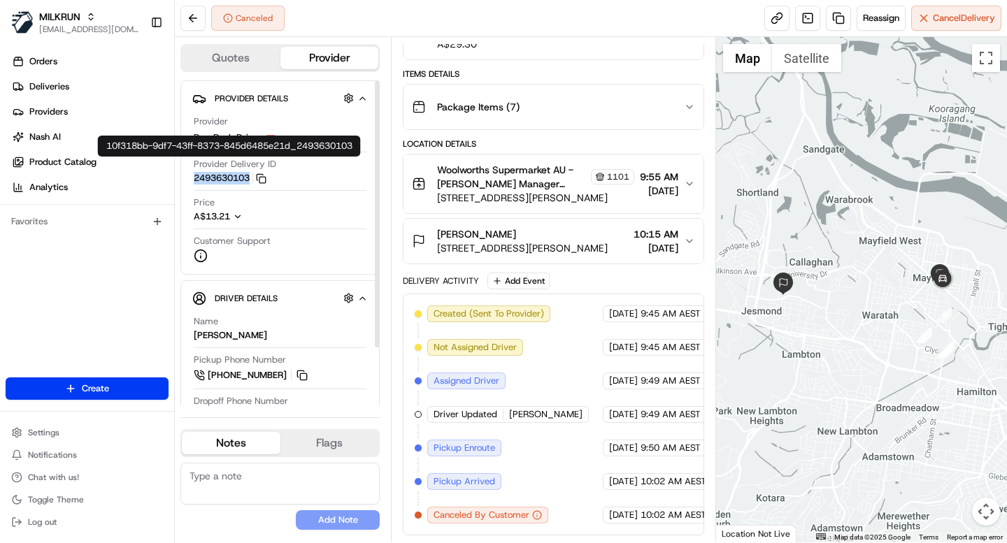
copy button "2493630103"
drag, startPoint x: 186, startPoint y: 176, endPoint x: 253, endPoint y: 177, distance: 67.2
click at [253, 177] on div "Provider Details Hidden ( 4 ) Provider DoorDash Drive Provider Delivery ID 2493…" at bounding box center [279, 177] width 199 height 194
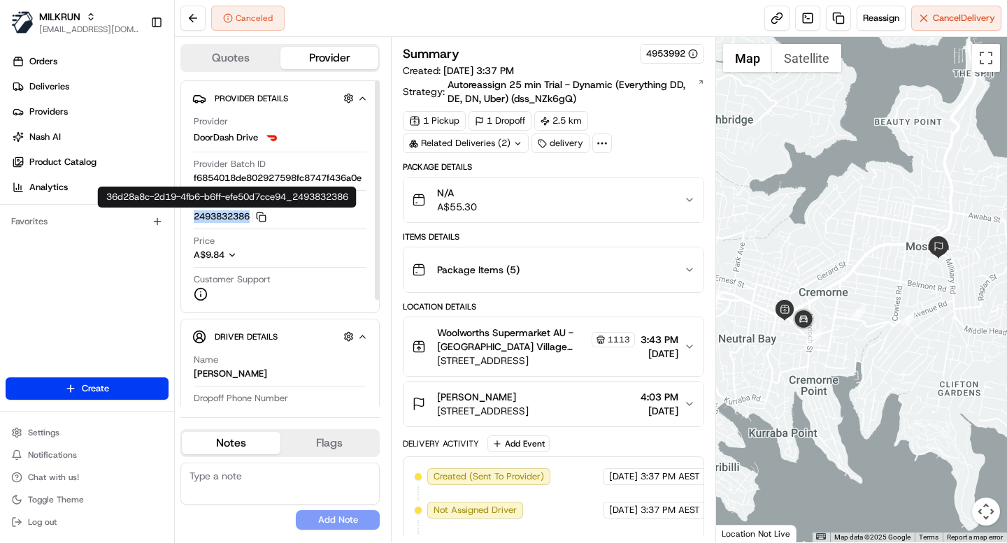
copy button "2493832386"
drag, startPoint x: 189, startPoint y: 227, endPoint x: 253, endPoint y: 229, distance: 64.4
click at [253, 229] on div "Provider Details Hidden ( 3 ) Provider DoorDash Drive Provider Batch ID f685401…" at bounding box center [279, 196] width 199 height 233
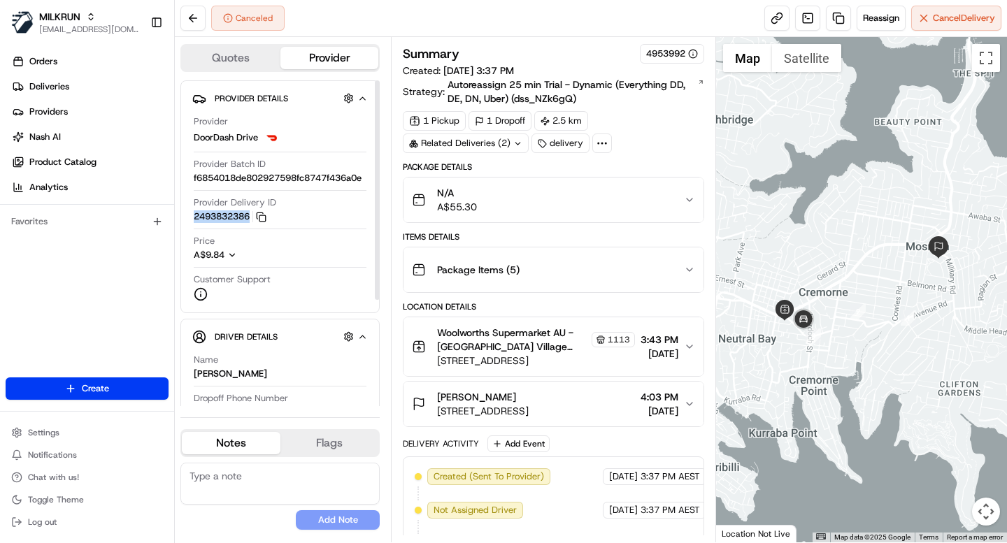
scroll to position [129, 0]
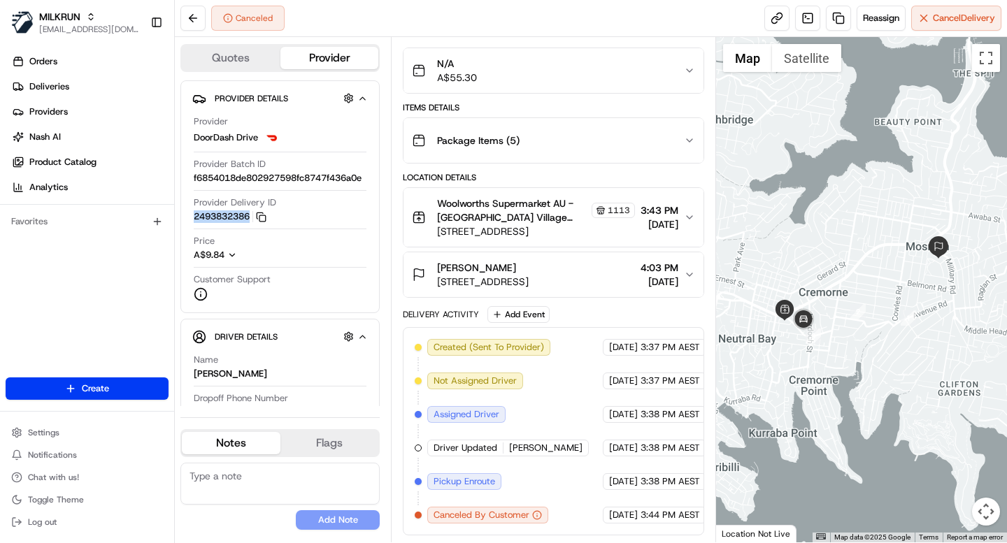
click at [116, 280] on div "Orders Deliveries Providers [PERSON_NAME] Product Catalog Analytics Favorites" at bounding box center [87, 215] width 174 height 341
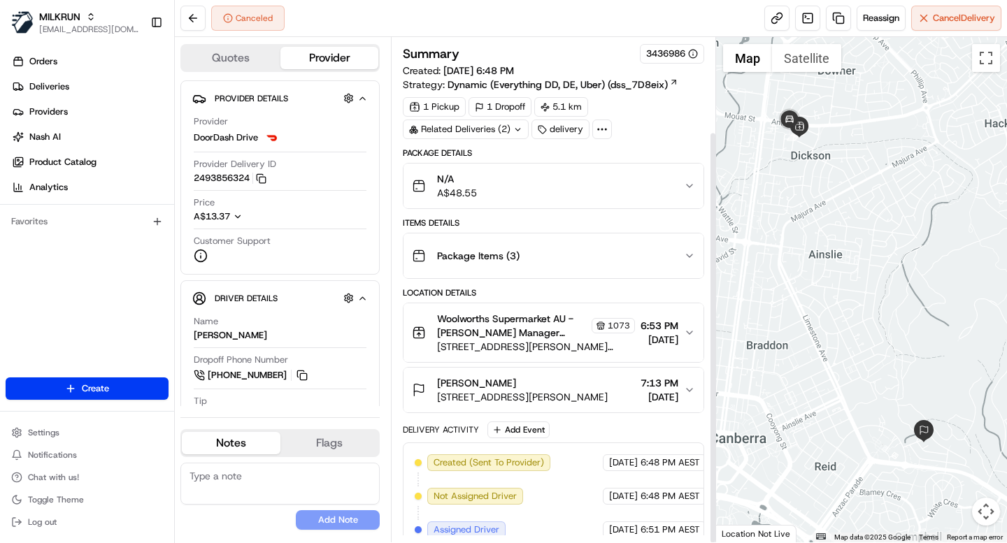
scroll to position [115, 0]
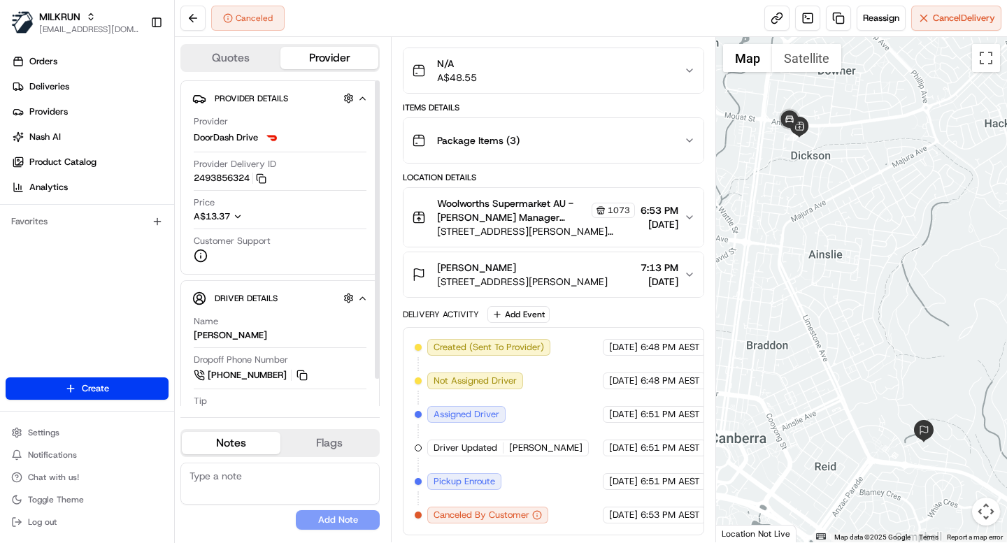
scroll to position [30, 0]
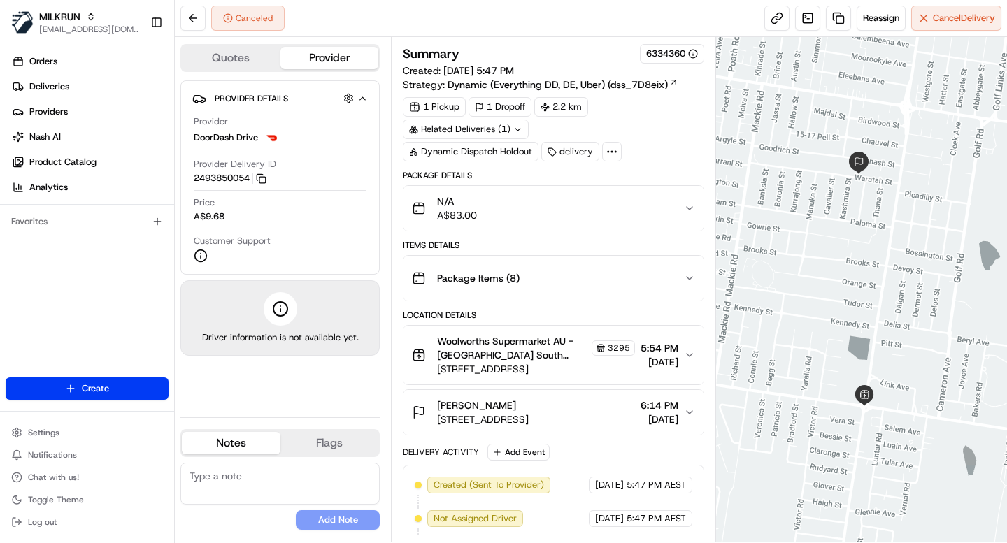
scroll to position [37, 0]
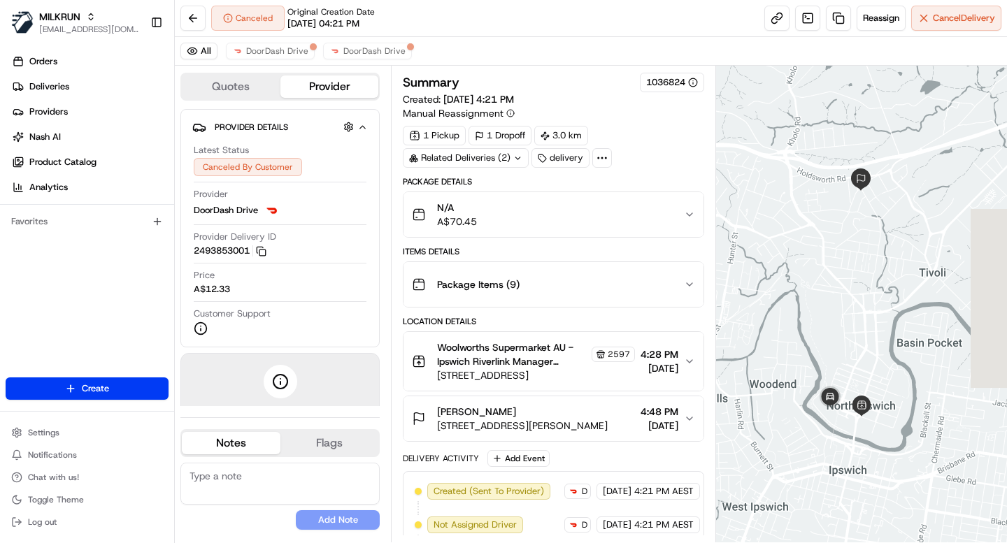
scroll to position [278, 0]
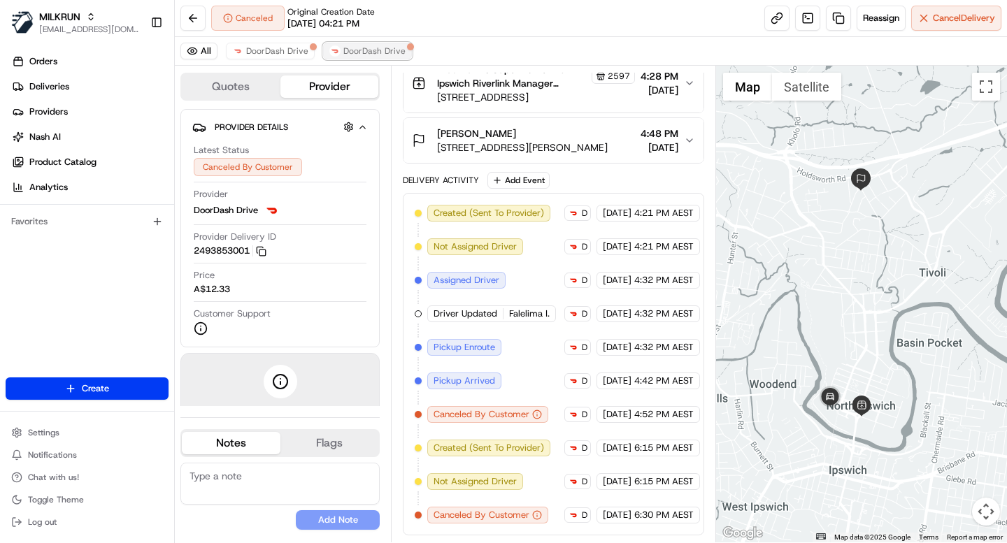
click at [376, 50] on span "DoorDash Drive" at bounding box center [374, 50] width 62 height 11
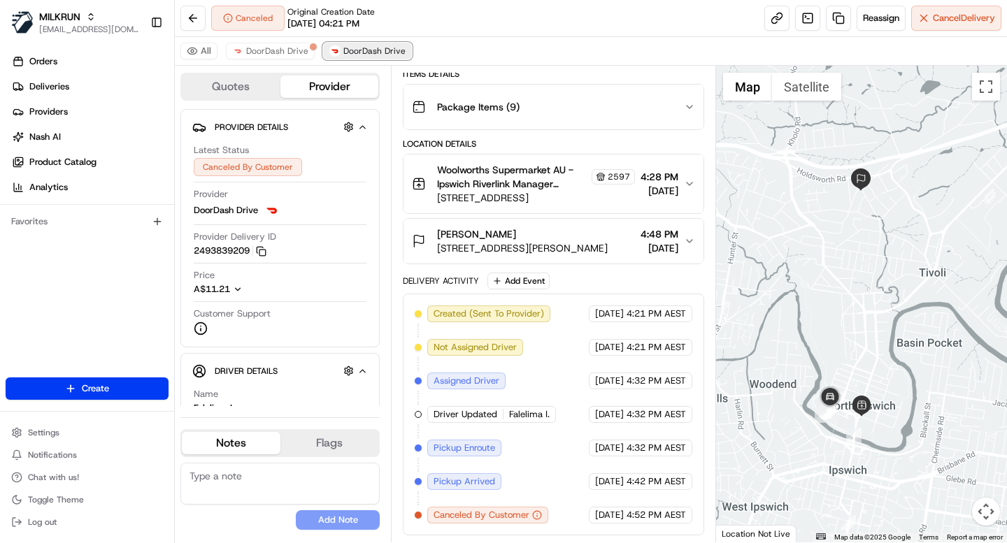
scroll to position [178, 0]
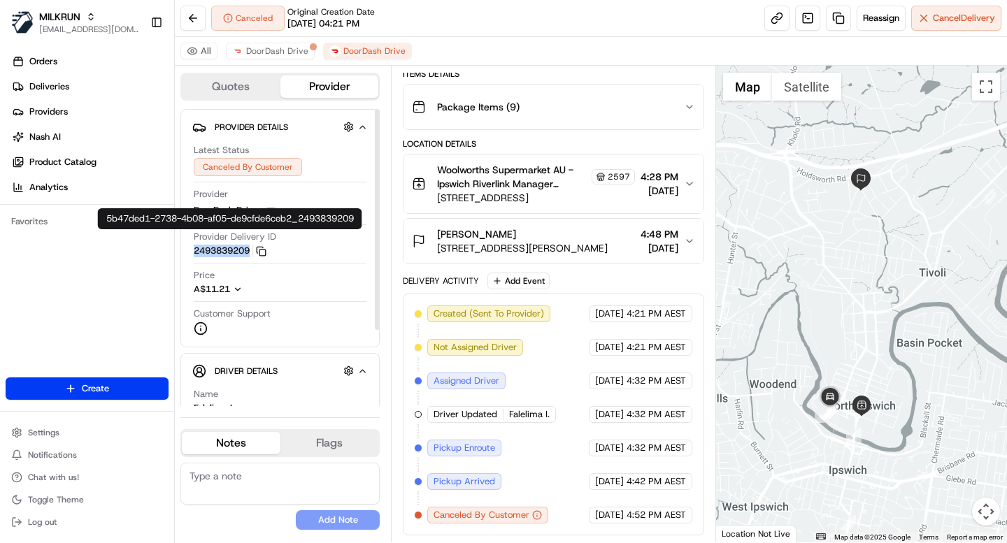
copy button "2493839209"
drag, startPoint x: 187, startPoint y: 250, endPoint x: 250, endPoint y: 250, distance: 63.6
click at [250, 250] on div "Provider Details Hidden ( 4 ) Latest Status Canceled By Customer Provider DoorD…" at bounding box center [279, 228] width 199 height 238
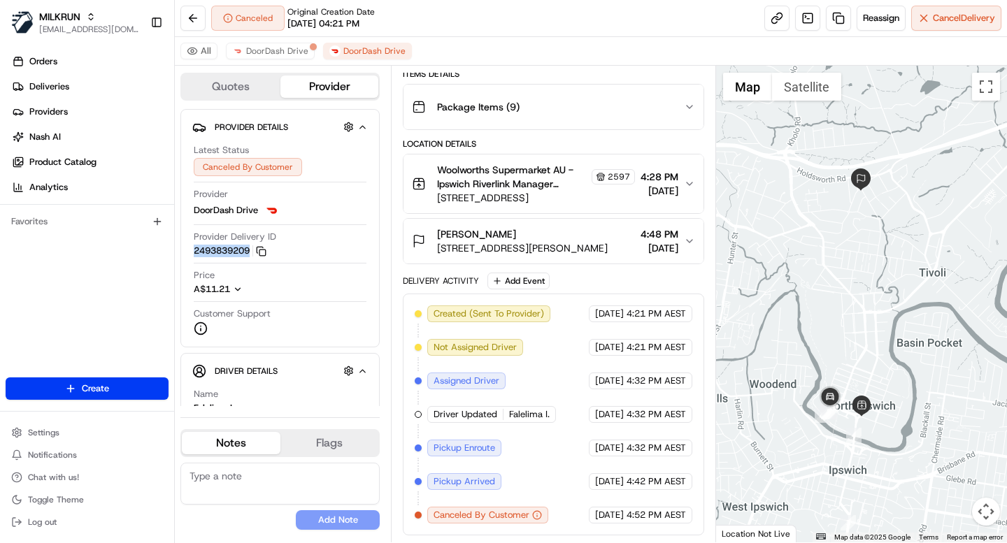
click at [587, 13] on div "Canceled Original Creation Date [DATE] 04:21 PM Reassign Cancel Delivery" at bounding box center [591, 18] width 832 height 37
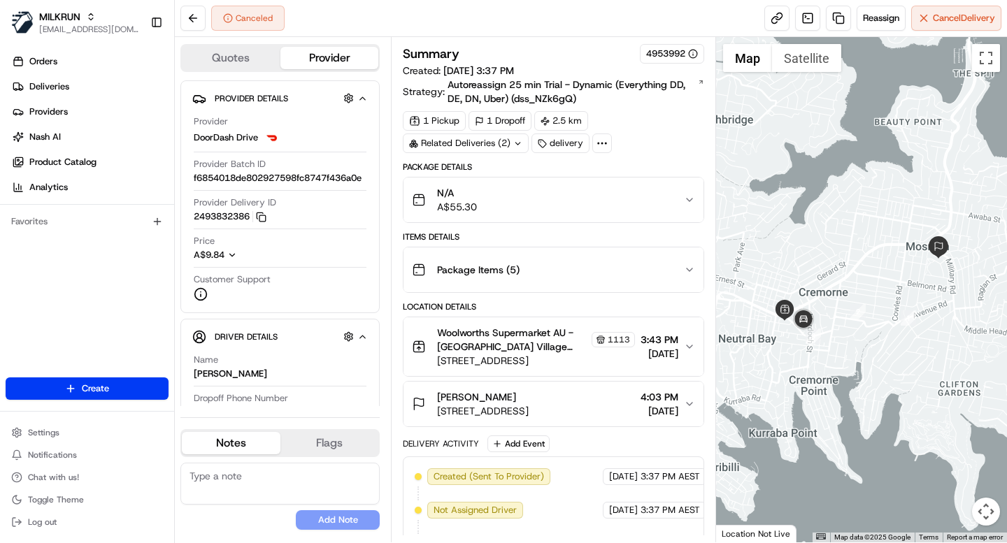
scroll to position [129, 0]
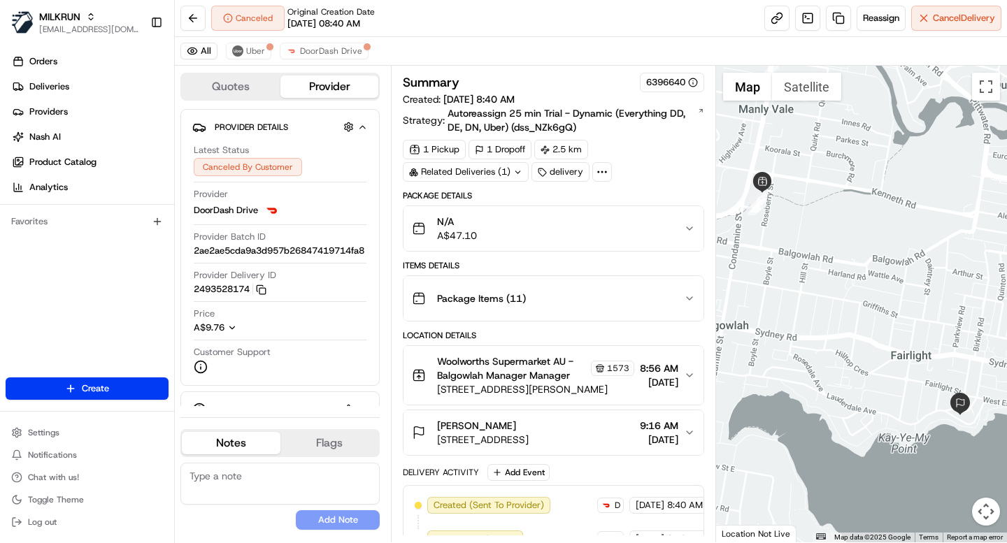
scroll to position [527, 0]
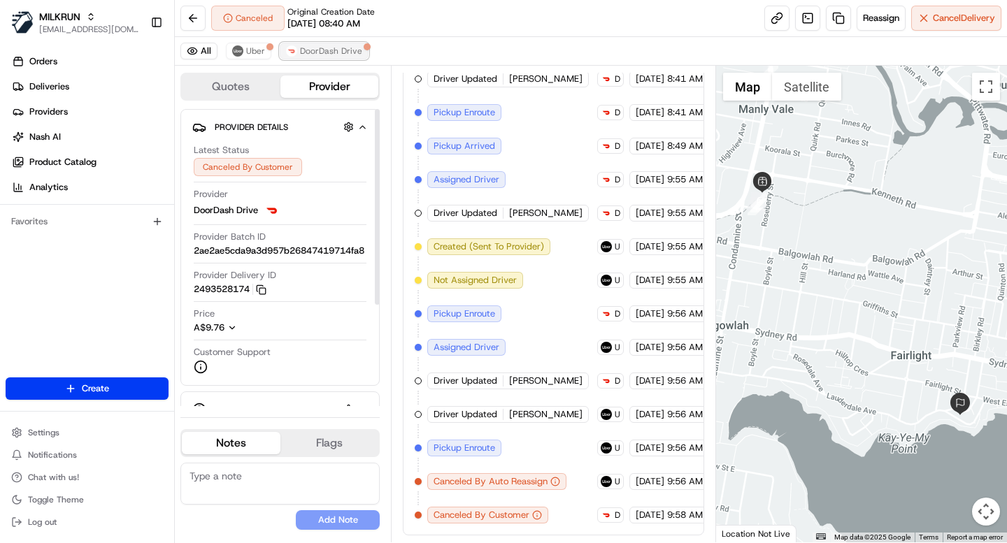
click at [330, 43] on button "DoorDash Drive" at bounding box center [324, 51] width 89 height 17
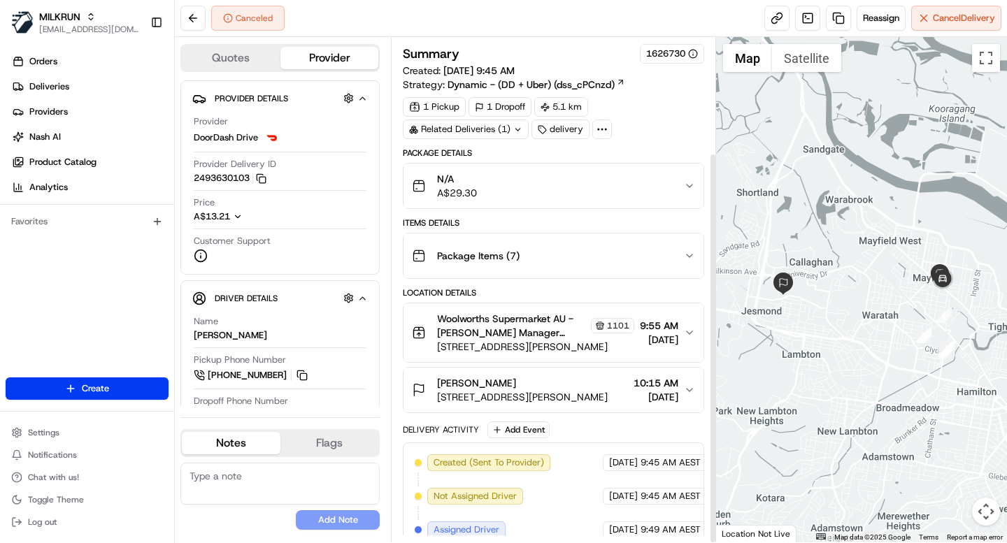
scroll to position [149, 0]
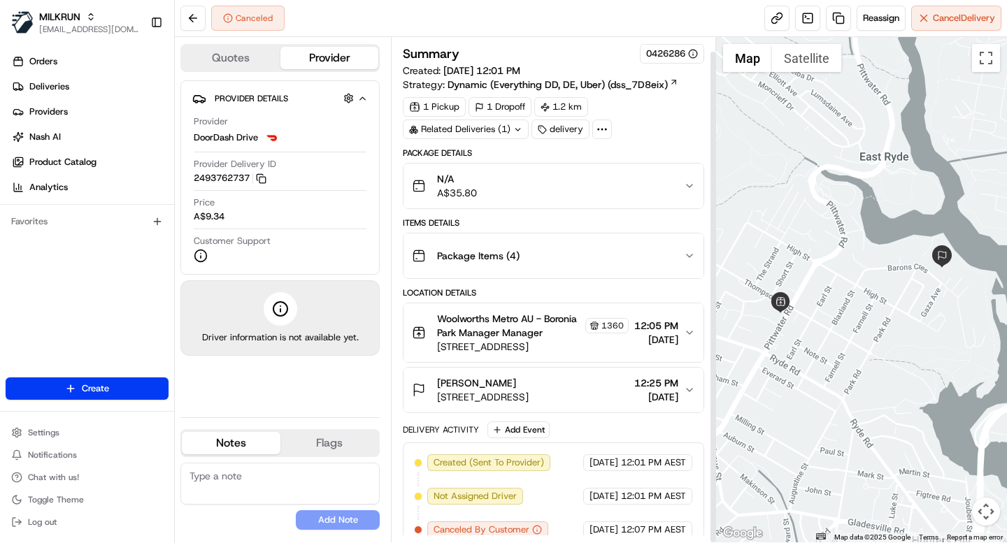
scroll to position [15, 0]
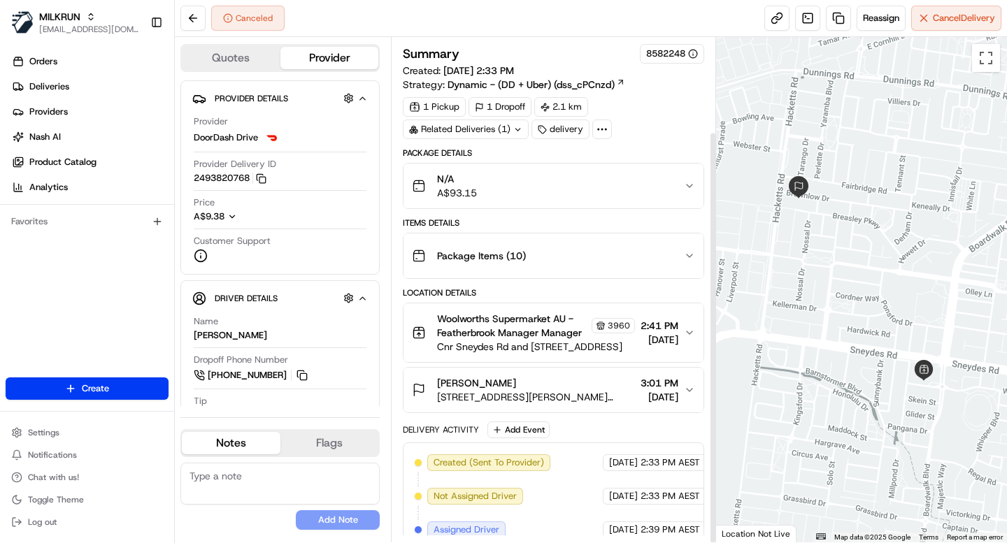
scroll to position [115, 0]
